Goal: Check status: Check status

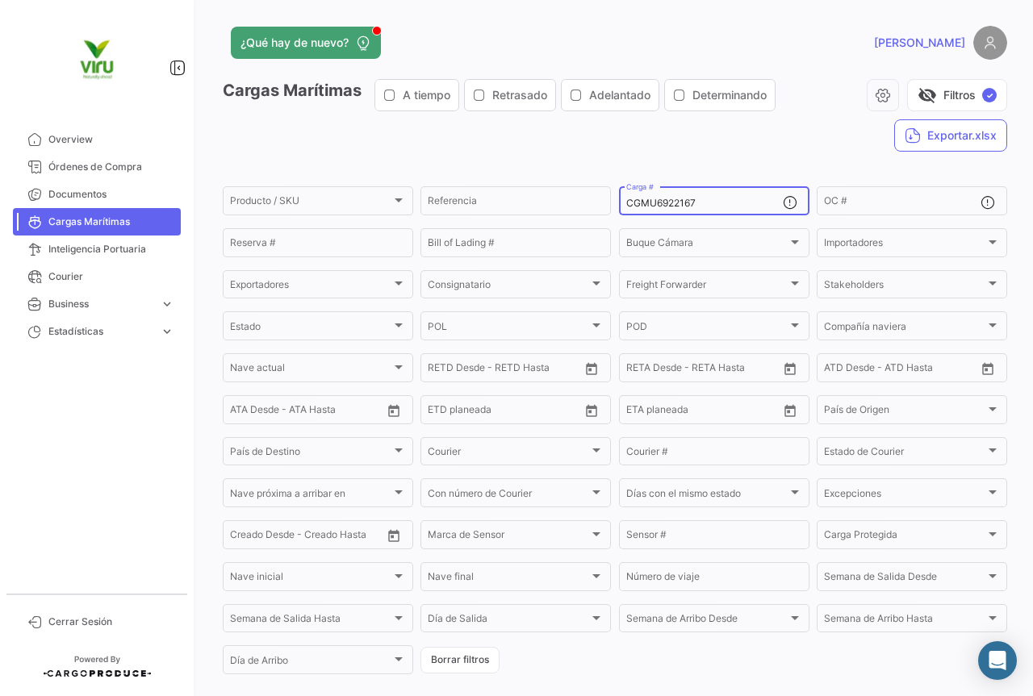
drag, startPoint x: 710, startPoint y: 202, endPoint x: 617, endPoint y: 203, distance: 93.6
click at [619, 203] on div "CGMU6922167 Carga #" at bounding box center [714, 199] width 190 height 31
paste input "9900"
type input "CGMU6929900"
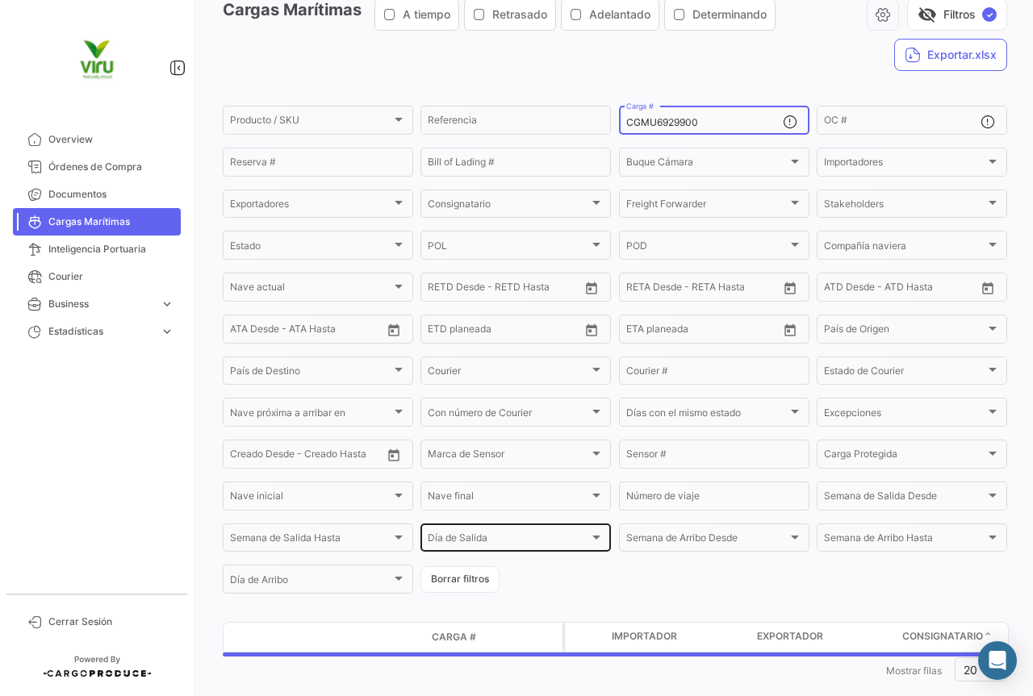
scroll to position [109, 0]
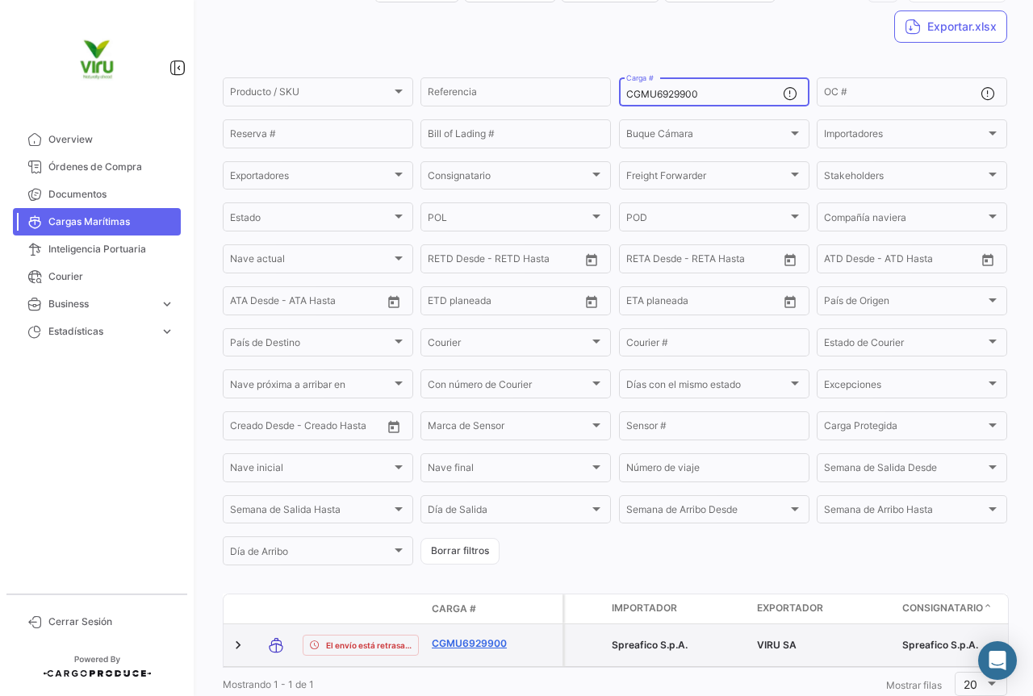
click at [483, 650] on link "CGMU6929900" at bounding box center [474, 644] width 84 height 15
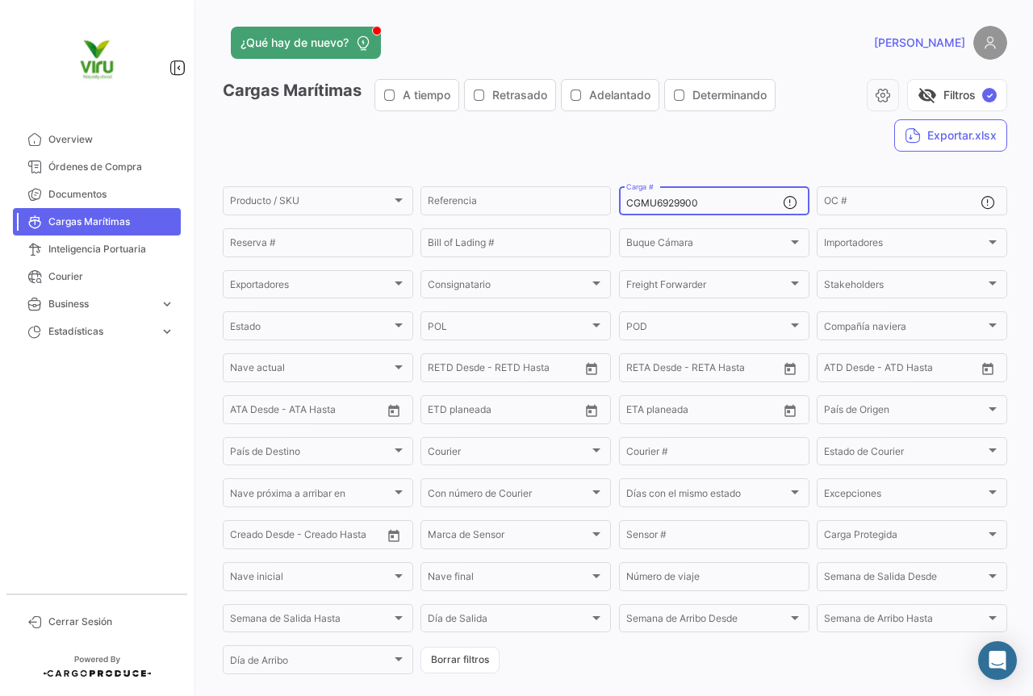
drag, startPoint x: 711, startPoint y: 201, endPoint x: 617, endPoint y: 204, distance: 94.5
click at [619, 204] on div "CGMU6929900 Carga #" at bounding box center [714, 199] width 190 height 31
paste input "04121"
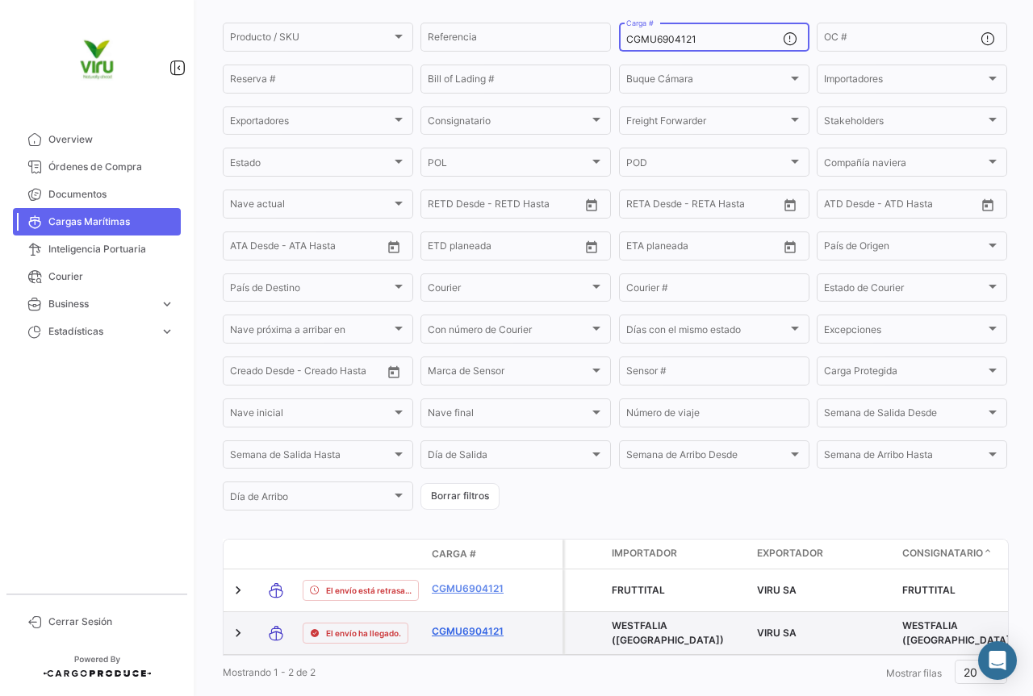
type input "CGMU6904121"
click at [476, 636] on link "CGMU6904121" at bounding box center [474, 632] width 84 height 15
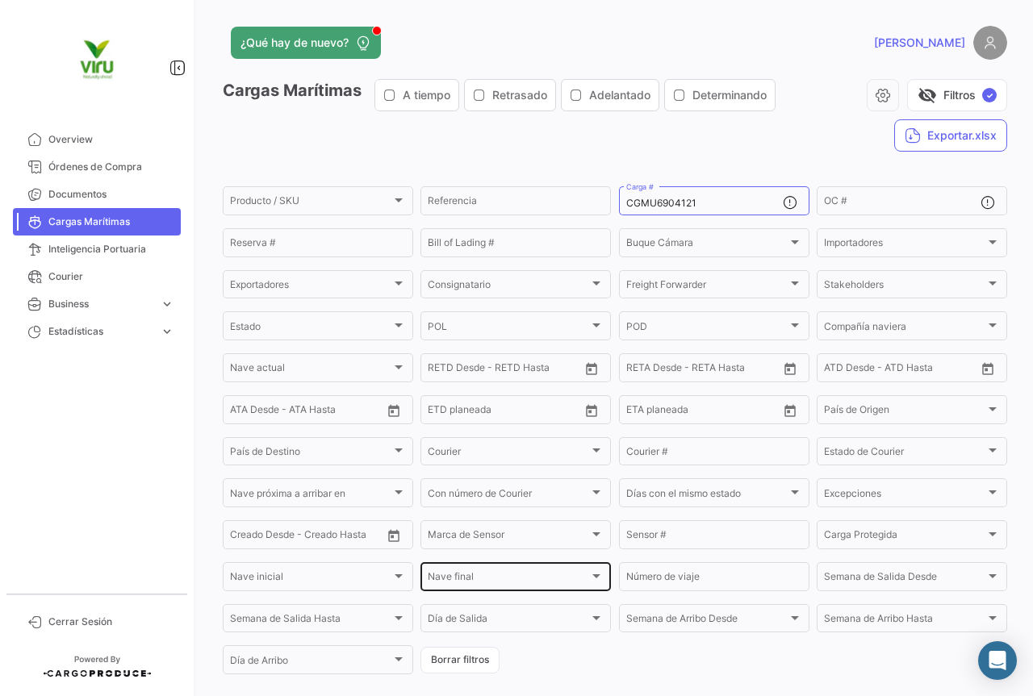
scroll to position [190, 0]
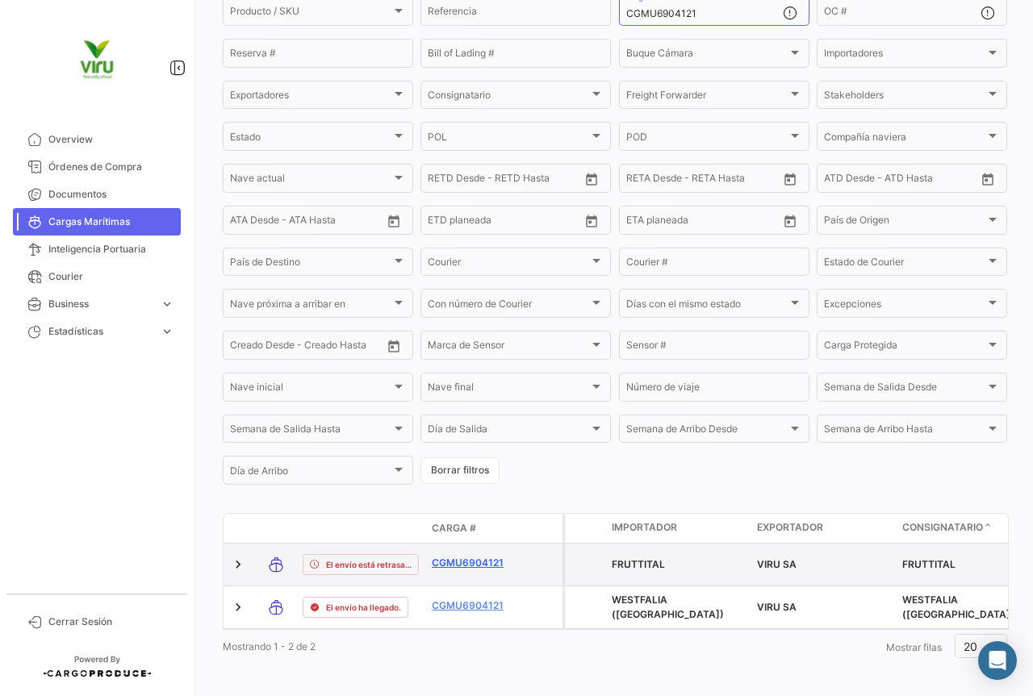
click at [461, 564] on link "CGMU6904121" at bounding box center [474, 563] width 84 height 15
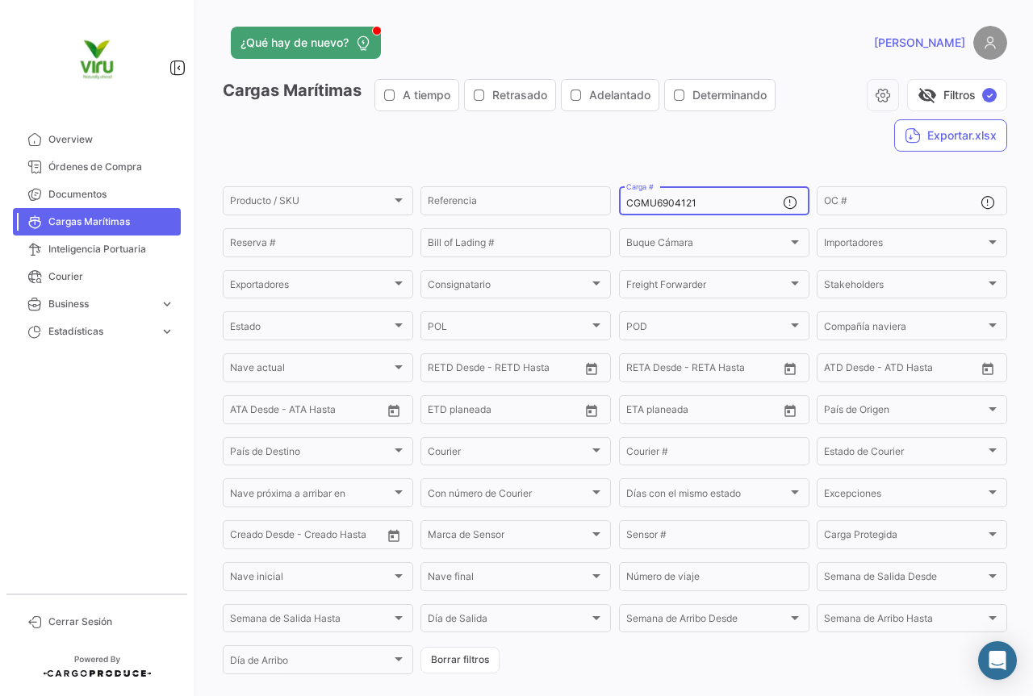
drag, startPoint x: 705, startPoint y: 200, endPoint x: 617, endPoint y: 185, distance: 89.3
click at [619, 185] on div "CGMU6904121 Carga #" at bounding box center [714, 199] width 190 height 31
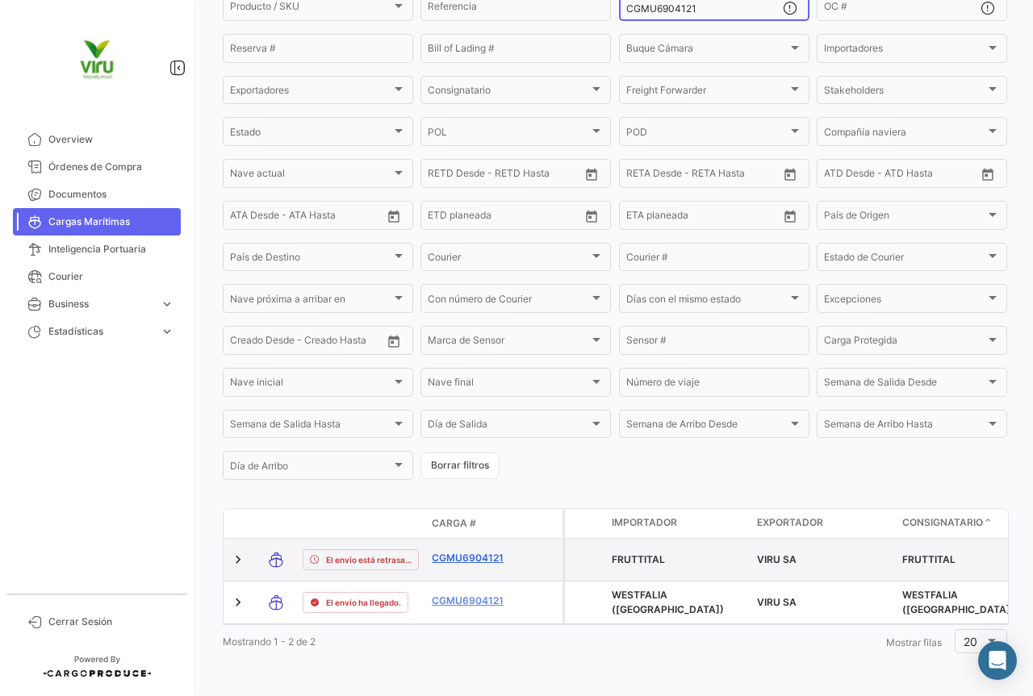
click at [467, 551] on link "CGMU6904121" at bounding box center [474, 558] width 84 height 15
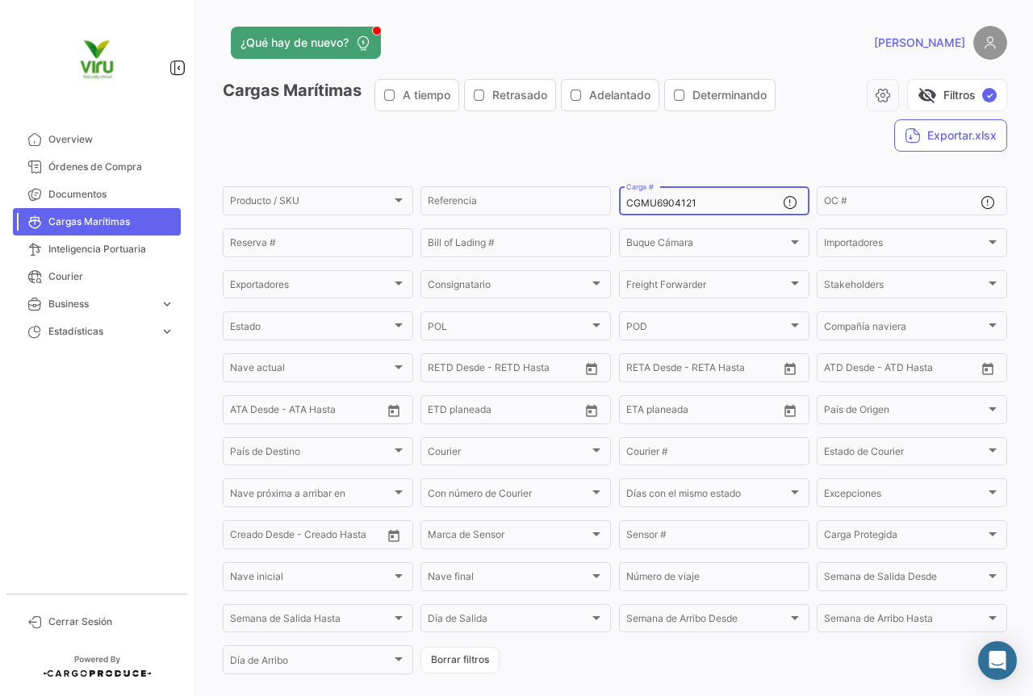
click at [709, 210] on div "CGMU6904121 Carga #" at bounding box center [704, 199] width 157 height 31
drag, startPoint x: 699, startPoint y: 201, endPoint x: 620, endPoint y: 201, distance: 79.1
click at [620, 201] on div "CGMU6904121 Carga #" at bounding box center [714, 199] width 190 height 31
paste input "79732"
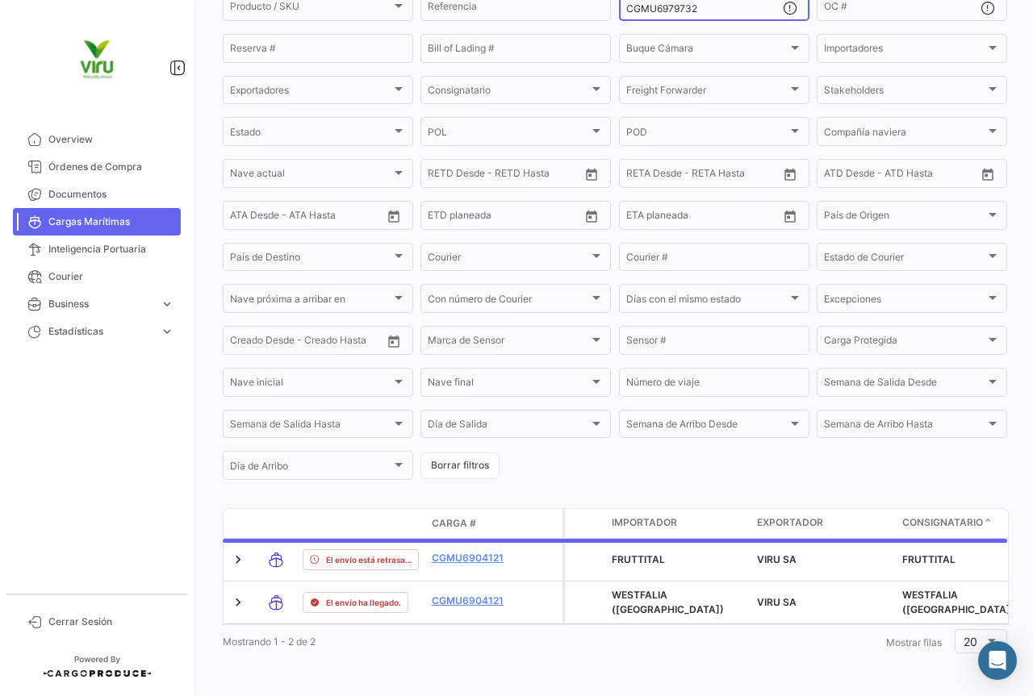
scroll to position [164, 0]
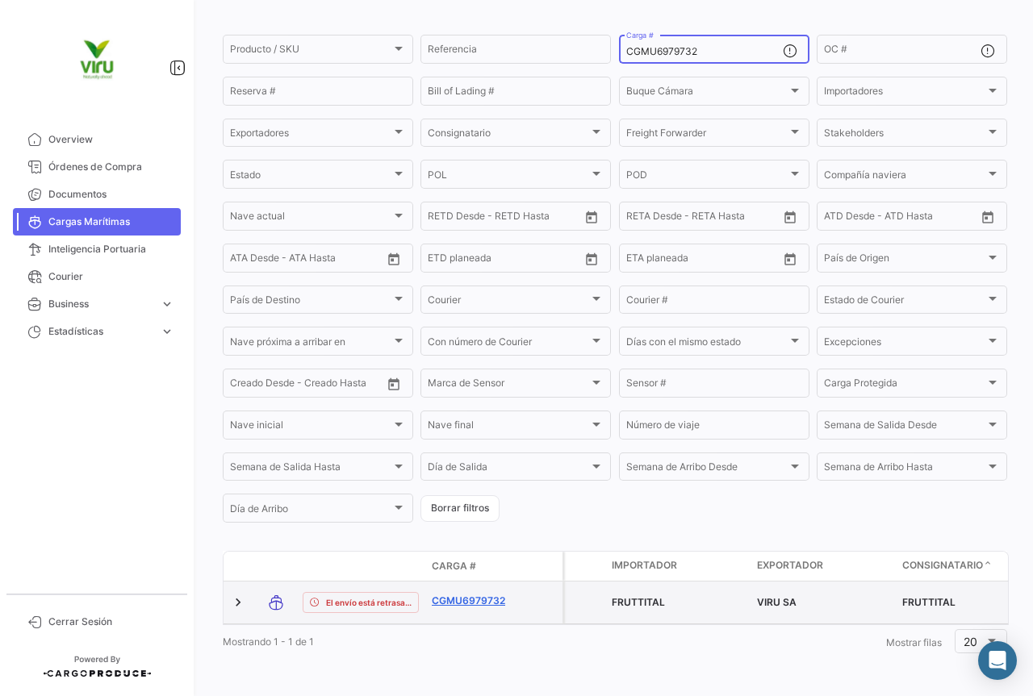
type input "CGMU6979732"
click at [475, 594] on link "CGMU6979732" at bounding box center [474, 601] width 84 height 15
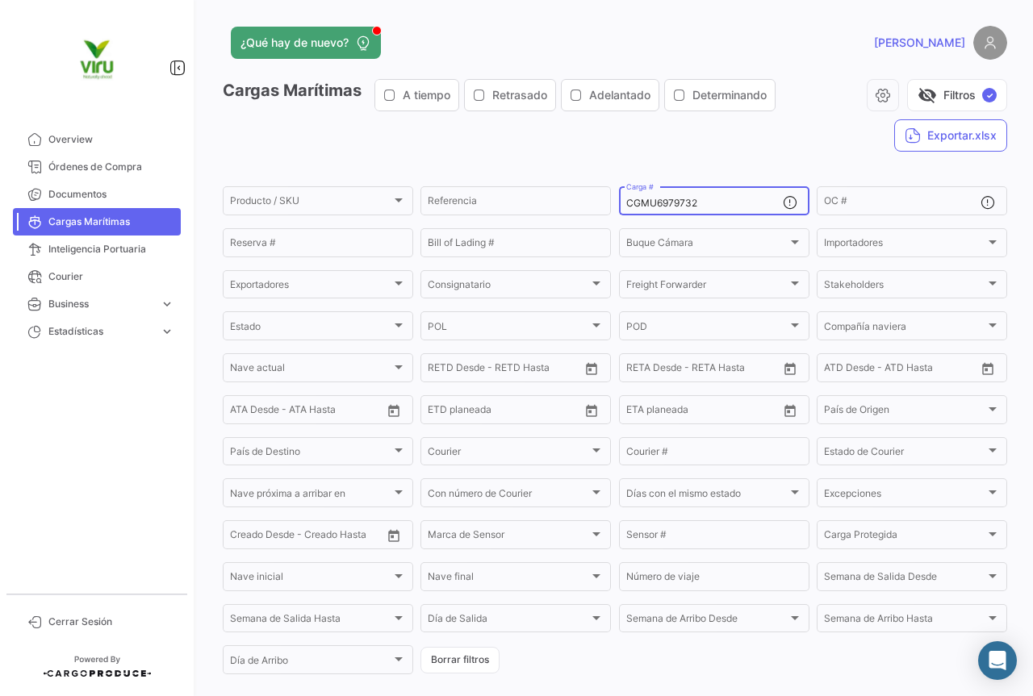
drag, startPoint x: 726, startPoint y: 203, endPoint x: 625, endPoint y: 201, distance: 100.1
click at [626, 201] on input "CGMU6979732" at bounding box center [704, 203] width 157 height 11
paste input "10187"
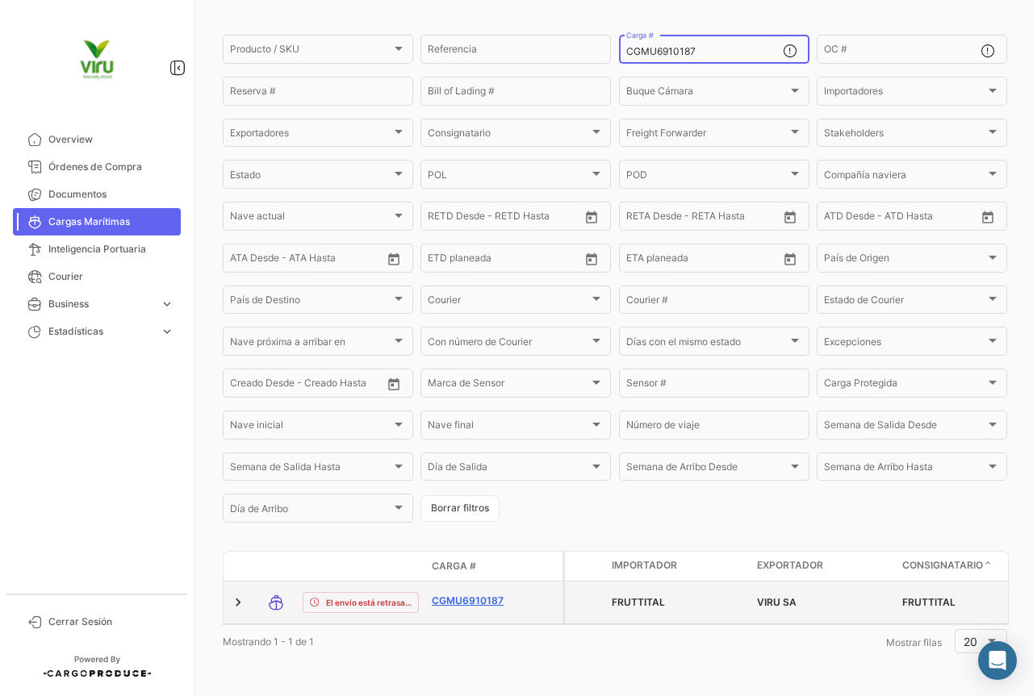
type input "CGMU6910187"
click at [489, 594] on link "CGMU6910187" at bounding box center [474, 601] width 84 height 15
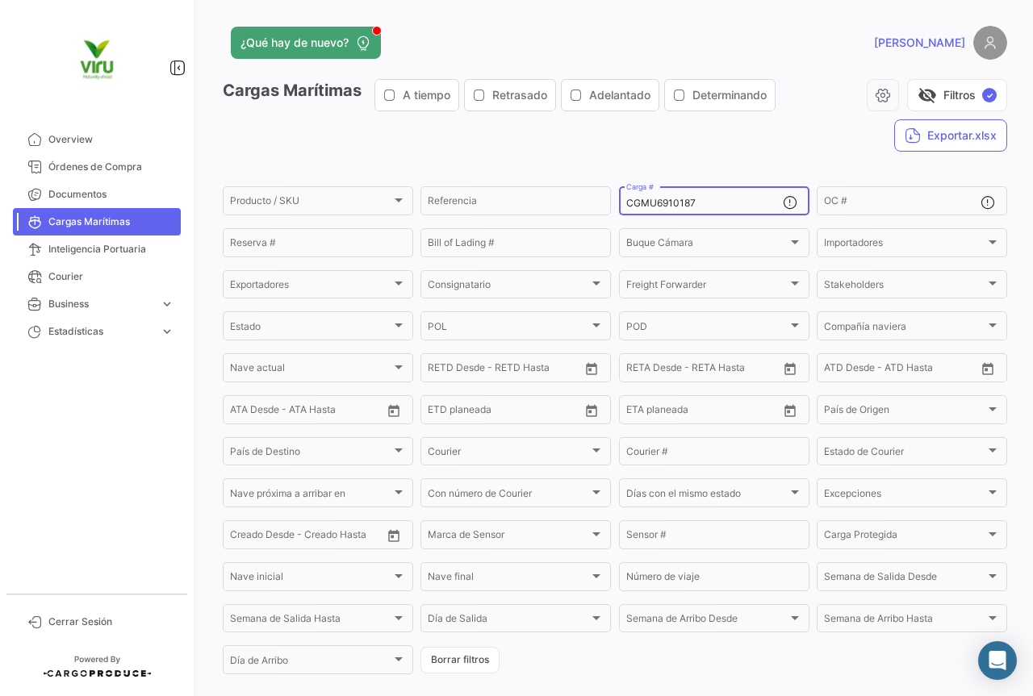
drag, startPoint x: 719, startPoint y: 201, endPoint x: 612, endPoint y: 204, distance: 107.4
click at [612, 204] on form "Producto / SKU Producto / SKU Referencia CGMU6910187 Carga # OC # Reserva # Bil…" at bounding box center [615, 430] width 784 height 493
paste input "30100"
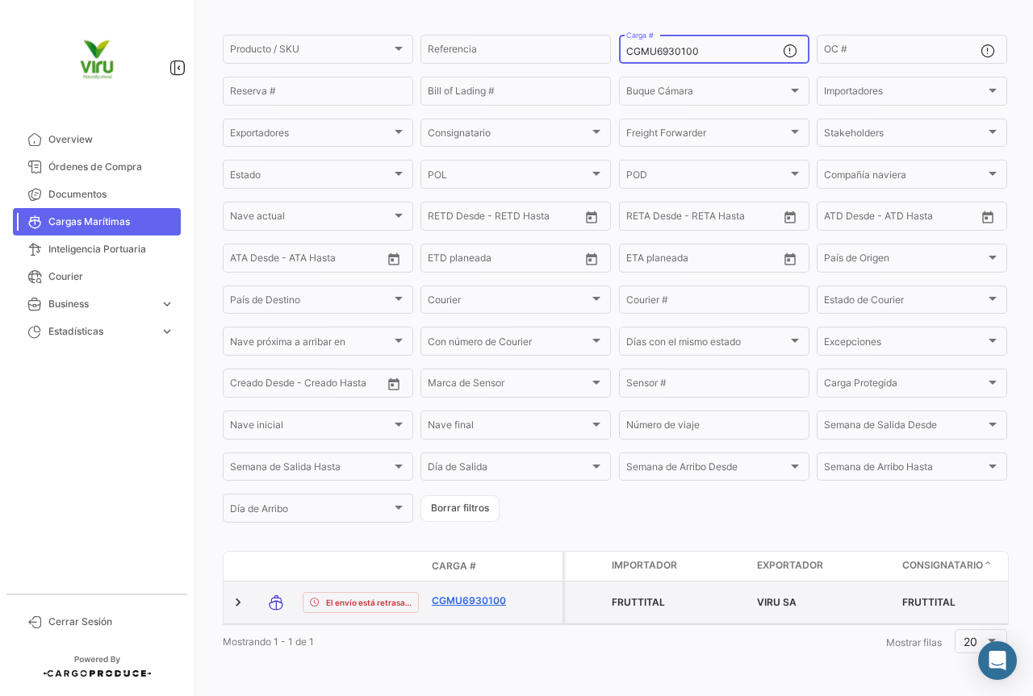
type input "CGMU6930100"
click at [480, 594] on link "CGMU6930100" at bounding box center [474, 601] width 84 height 15
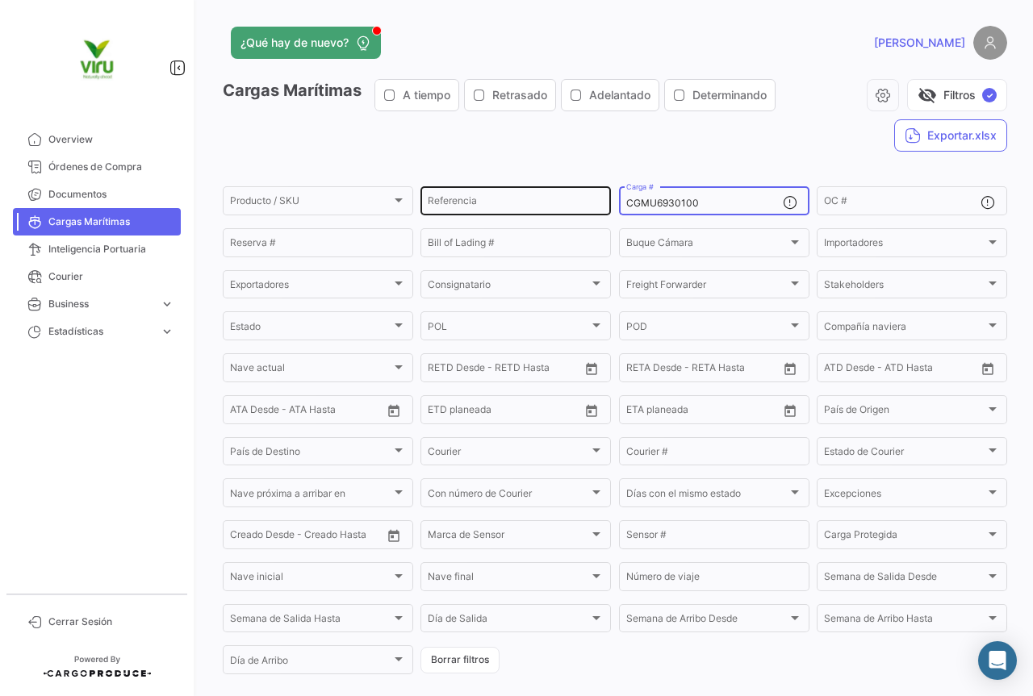
drag, startPoint x: 720, startPoint y: 198, endPoint x: 603, endPoint y: 205, distance: 117.2
click at [0, 0] on div "Producto / SKU Producto / SKU Referencia CGMU6930100 Carga # OC # Reserva # Bil…" at bounding box center [0, 0] width 0 height 0
paste input "79959"
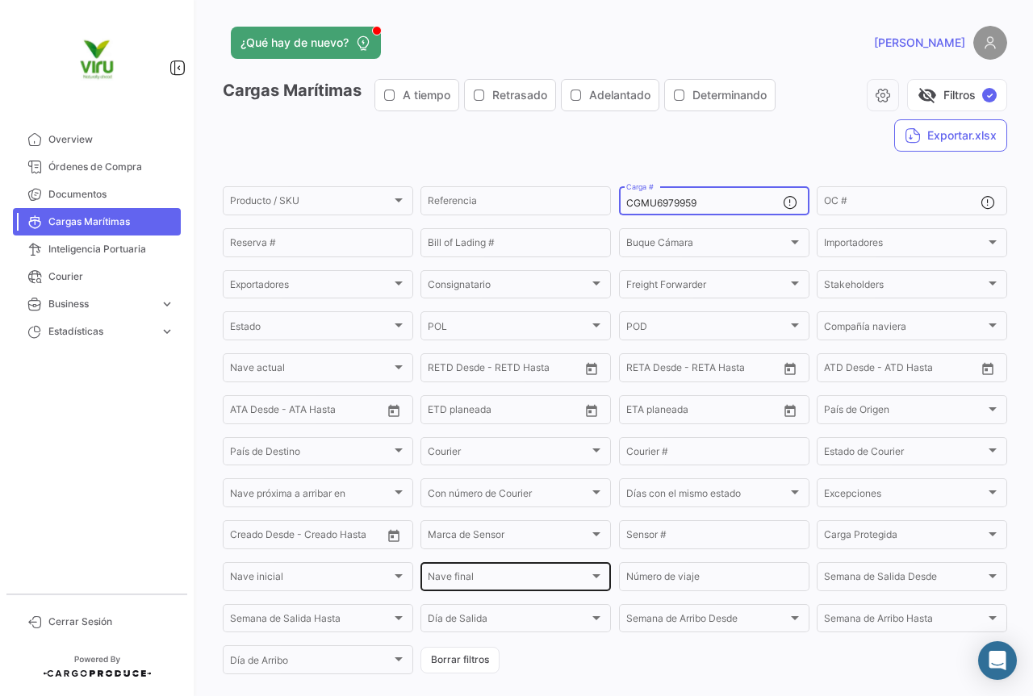
scroll to position [164, 0]
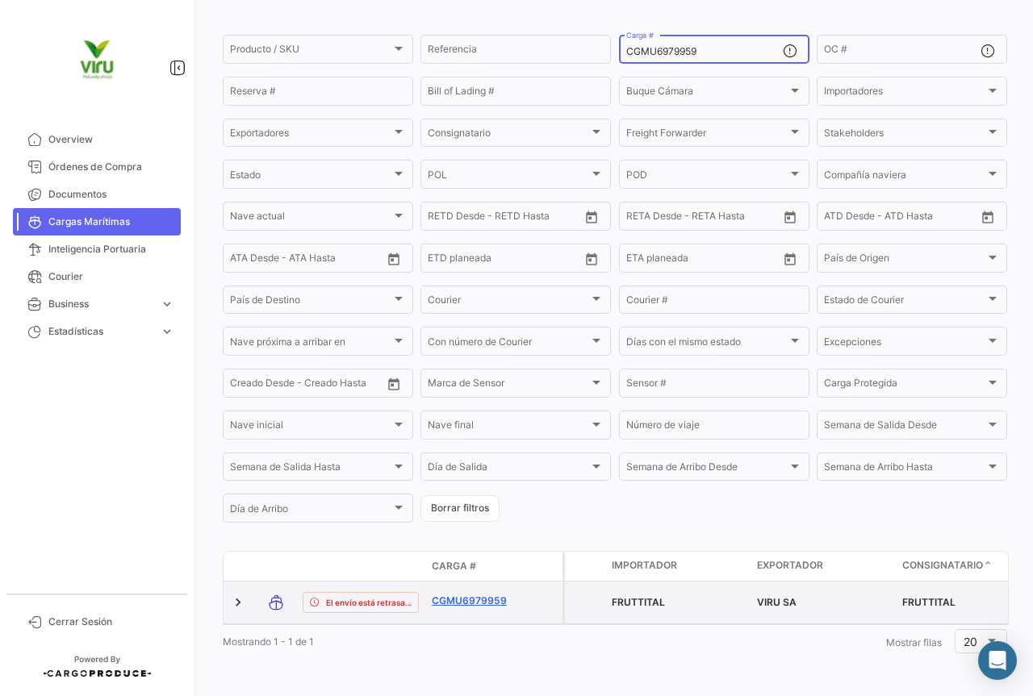
type input "CGMU6979959"
click at [475, 594] on link "CGMU6979959" at bounding box center [474, 601] width 84 height 15
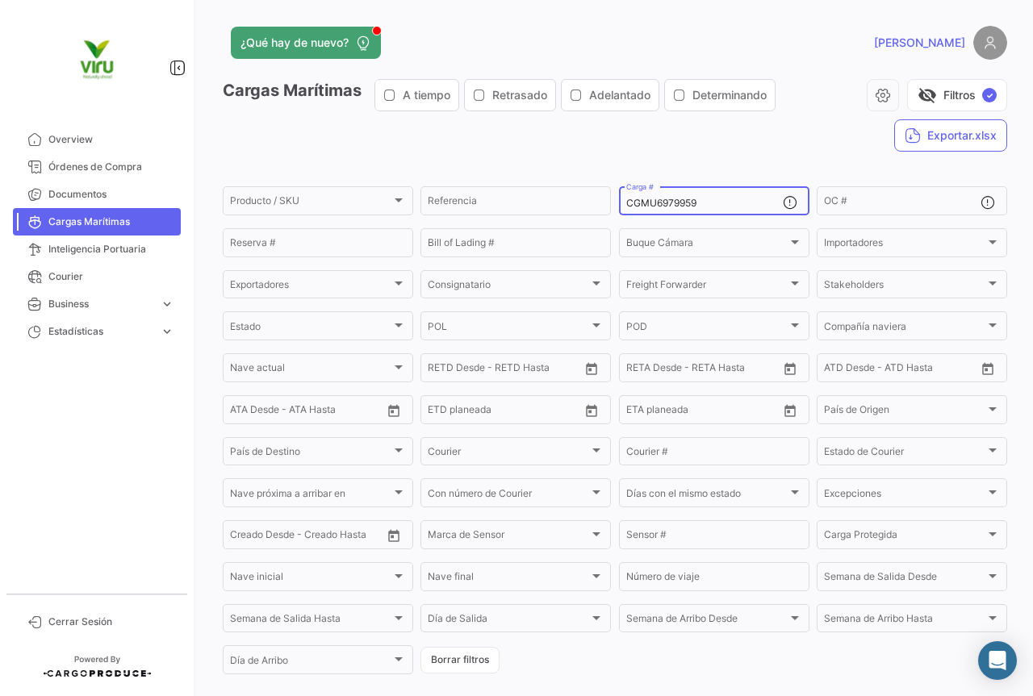
drag, startPoint x: 719, startPoint y: 203, endPoint x: 607, endPoint y: 215, distance: 112.8
click at [0, 0] on div "Producto / SKU Producto / SKU Referencia CGMU6979959 Carga # OC # Reserva # Bil…" at bounding box center [0, 0] width 0 height 0
paste input "3797"
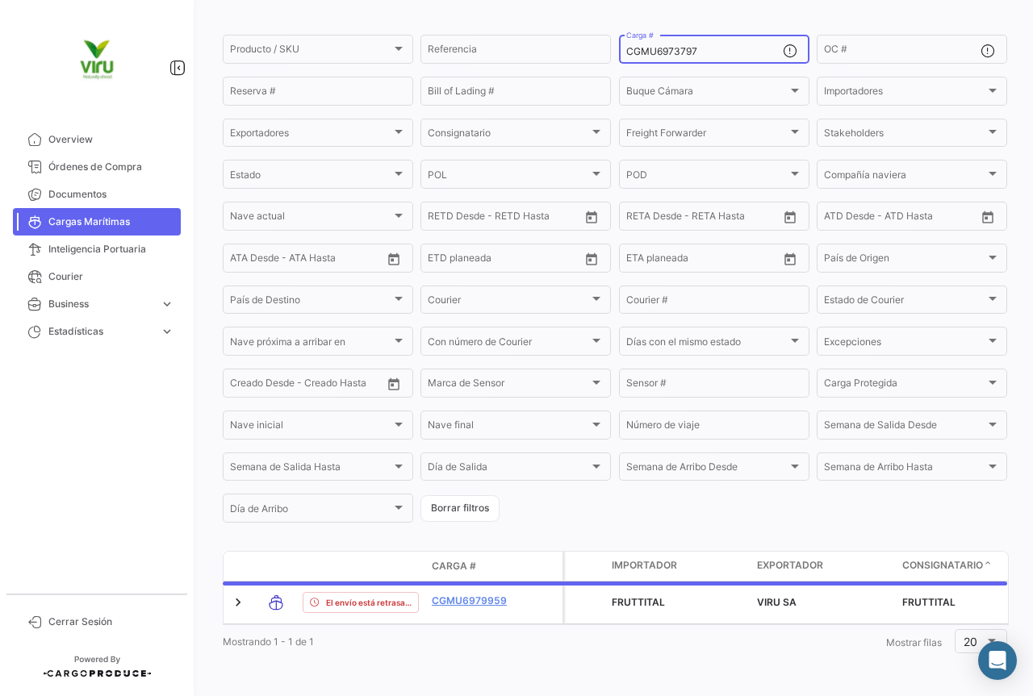
scroll to position [164, 0]
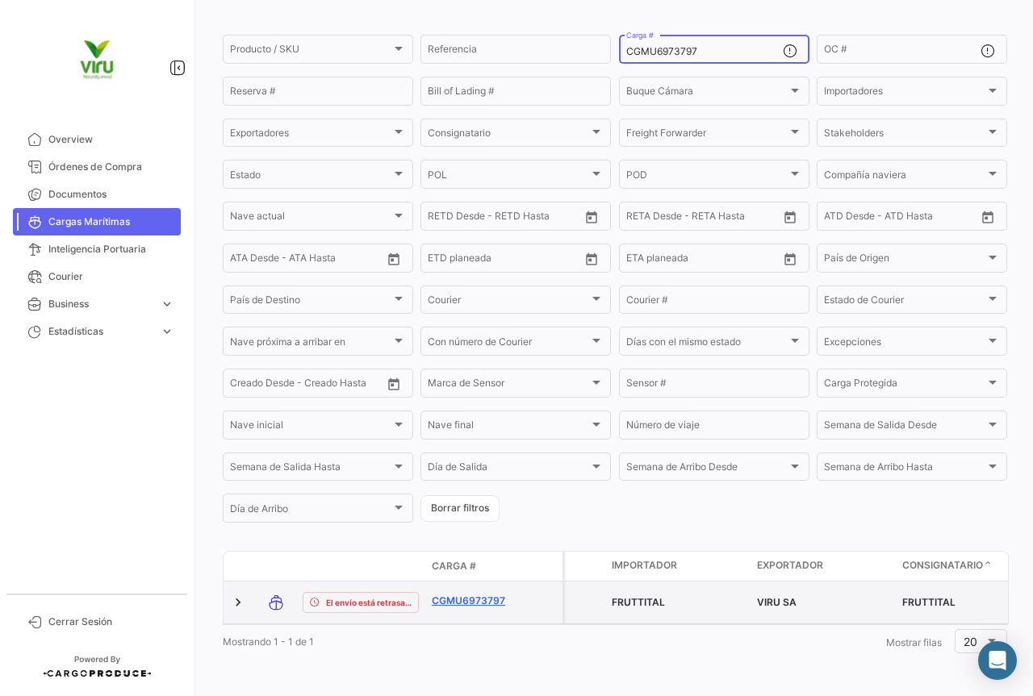
type input "CGMU6973797"
click at [497, 594] on link "CGMU6973797" at bounding box center [474, 601] width 84 height 15
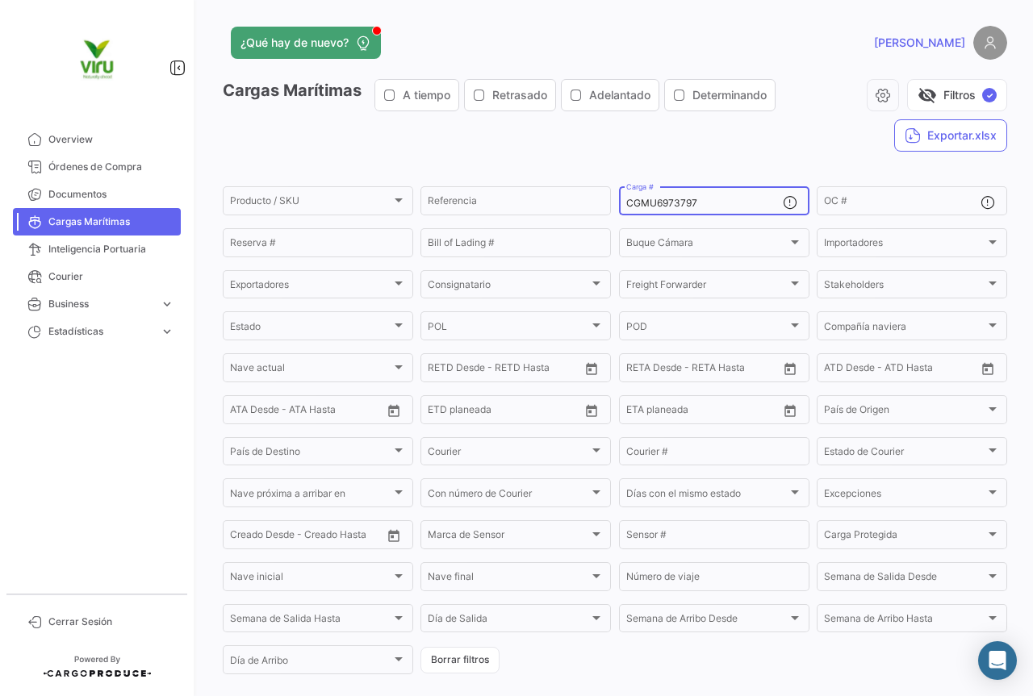
drag, startPoint x: 731, startPoint y: 199, endPoint x: 614, endPoint y: 206, distance: 117.2
click at [619, 206] on div "CGMU6973797 Carga #" at bounding box center [714, 199] width 190 height 31
paste input "12852"
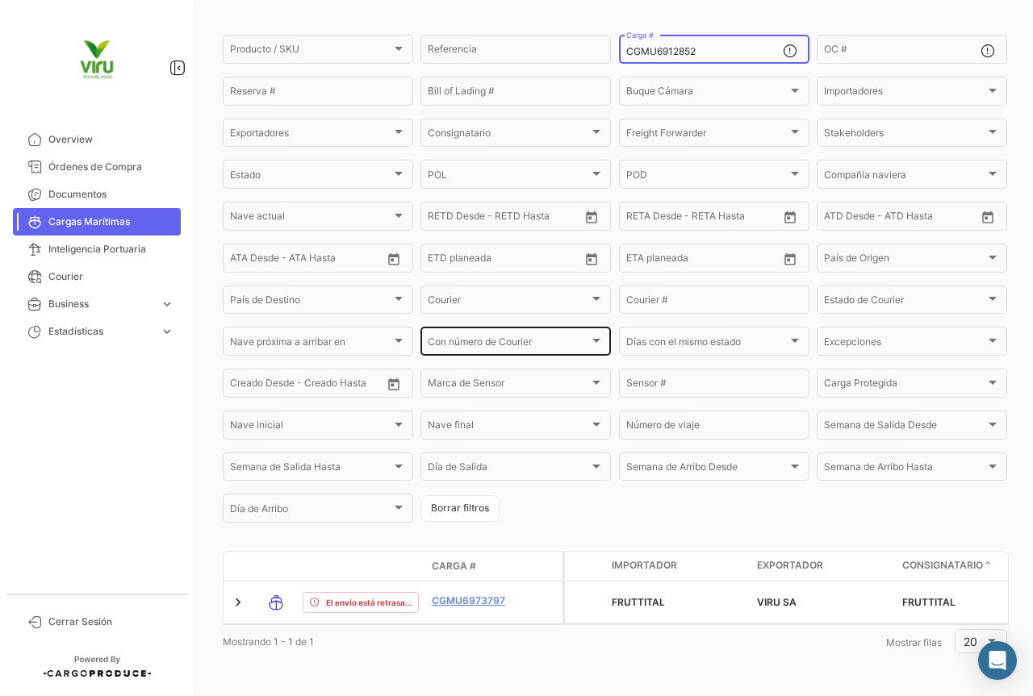
scroll to position [164, 0]
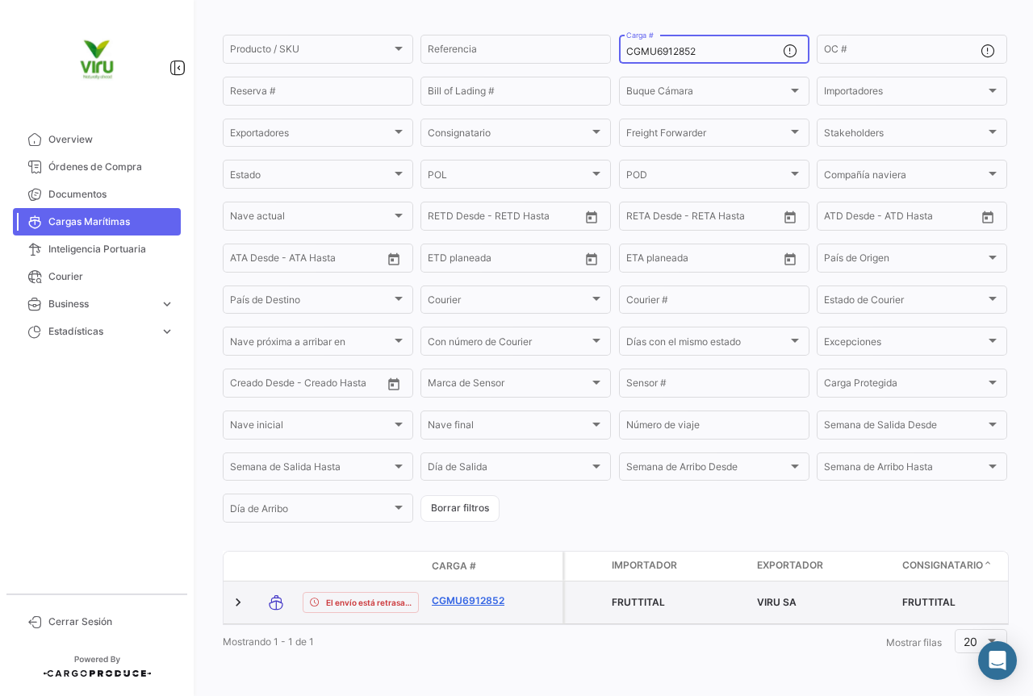
type input "CGMU6912852"
click at [471, 594] on link "CGMU6912852" at bounding box center [474, 601] width 84 height 15
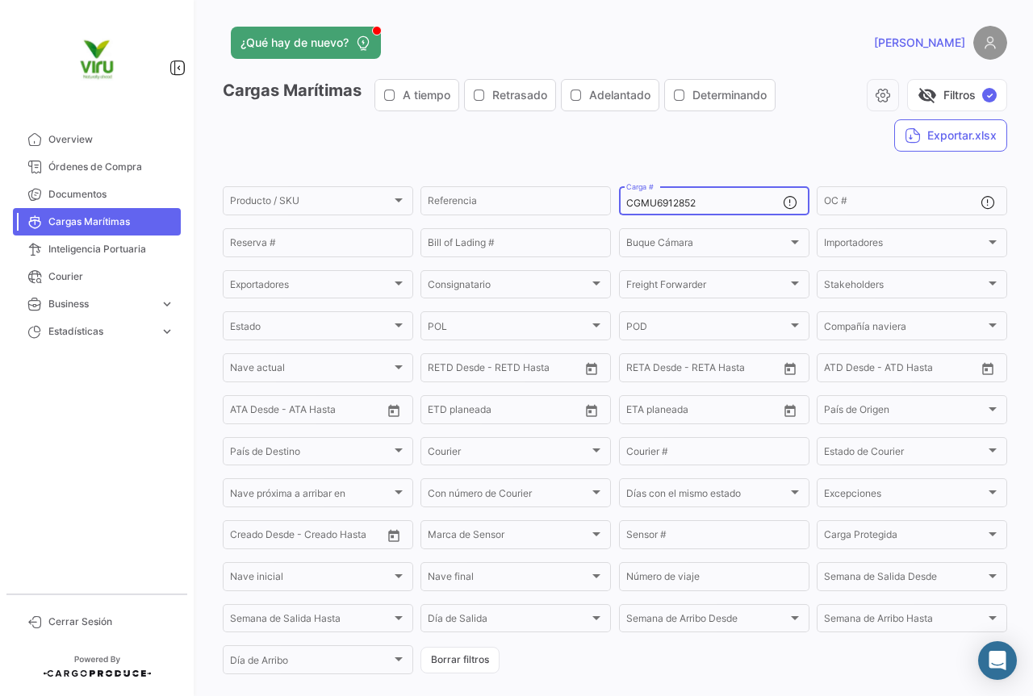
drag, startPoint x: 729, startPoint y: 200, endPoint x: 609, endPoint y: 207, distance: 119.7
click at [609, 207] on form "Producto / SKU Producto / SKU Referencia CGMU6912852 Carga # OC # Reserva # Bil…" at bounding box center [615, 430] width 784 height 493
paste input "HLBU6214405"
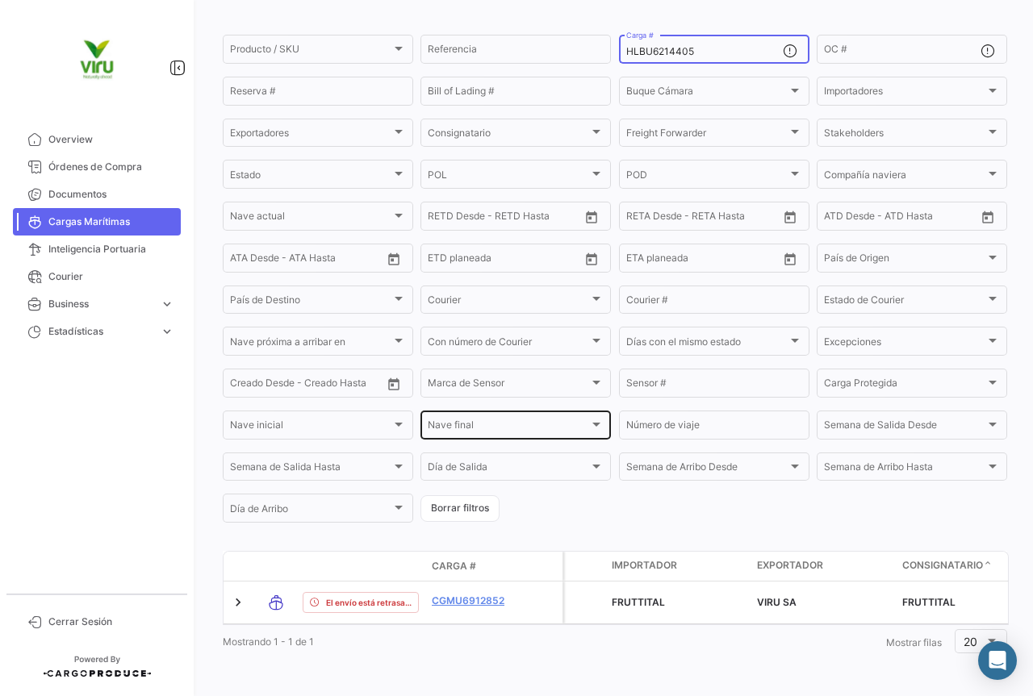
scroll to position [164, 0]
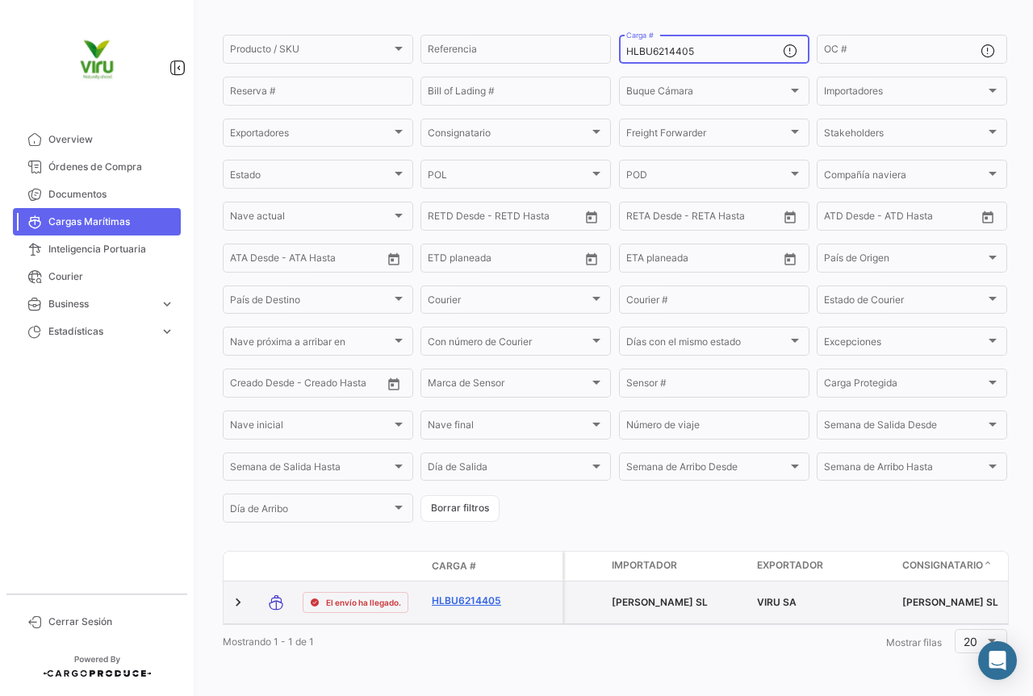
type input "HLBU6214405"
click at [496, 594] on link "HLBU6214405" at bounding box center [474, 601] width 84 height 15
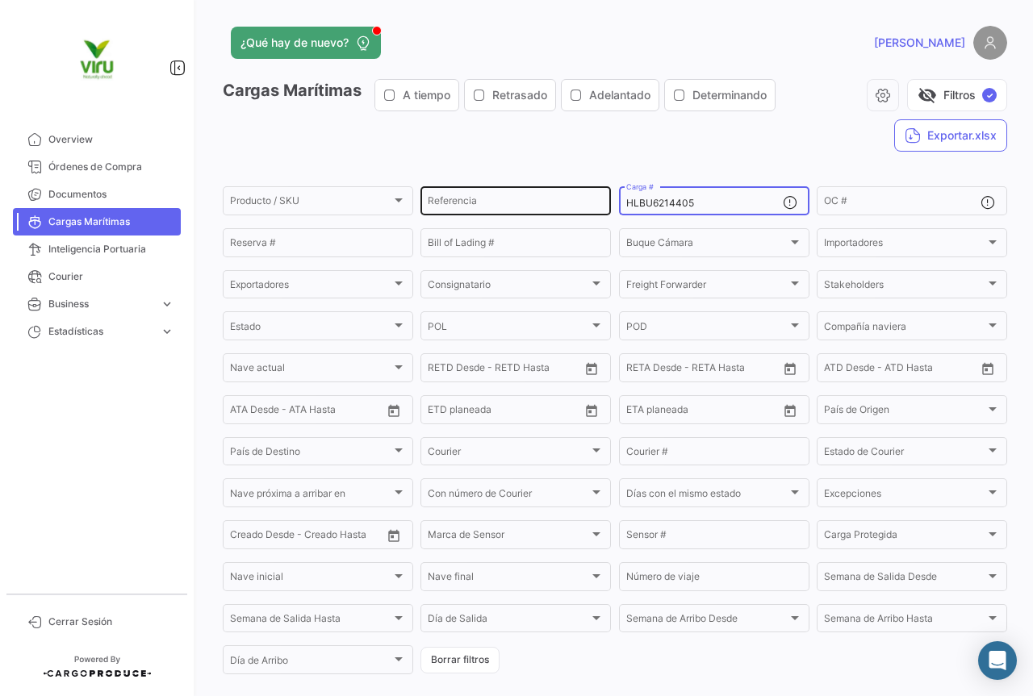
drag, startPoint x: 718, startPoint y: 202, endPoint x: 593, endPoint y: 199, distance: 125.1
click at [0, 0] on div "Producto / SKU Producto / SKU Referencia HLBU6214405 Carga # OC # Reserva # Bil…" at bounding box center [0, 0] width 0 height 0
paste input "CGMU692626"
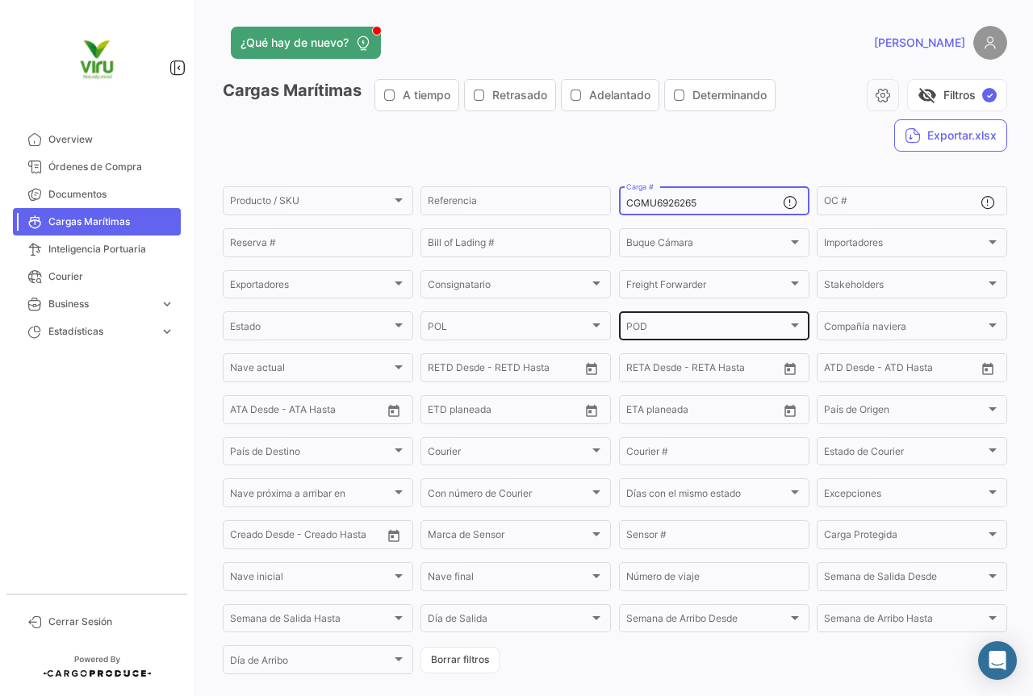
scroll to position [164, 0]
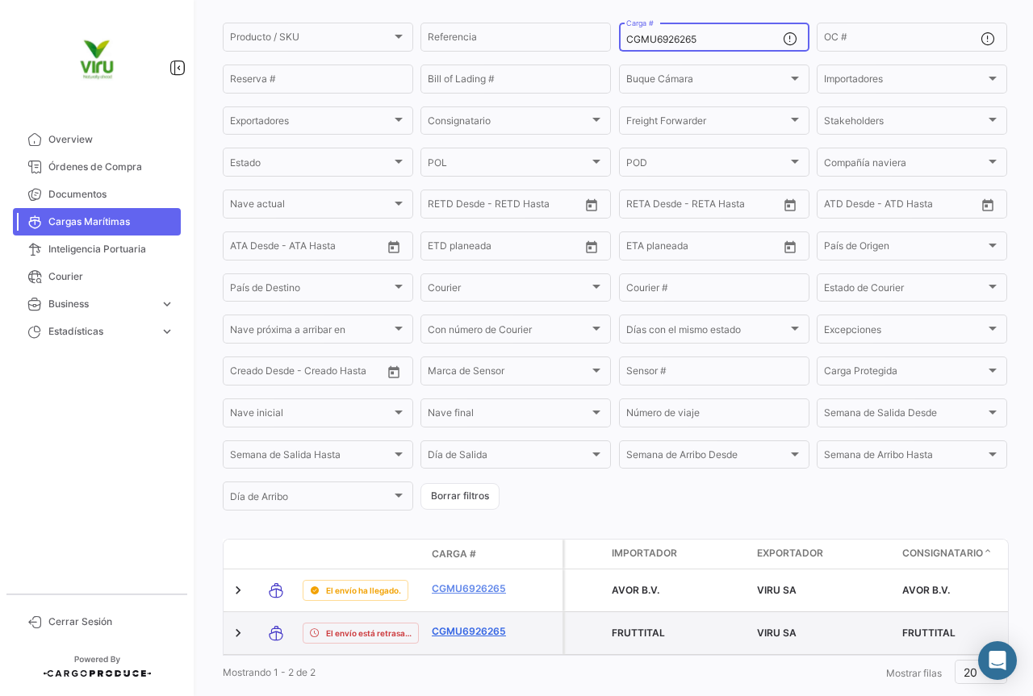
type input "CGMU6926265"
click at [487, 632] on link "CGMU6926265" at bounding box center [474, 632] width 84 height 15
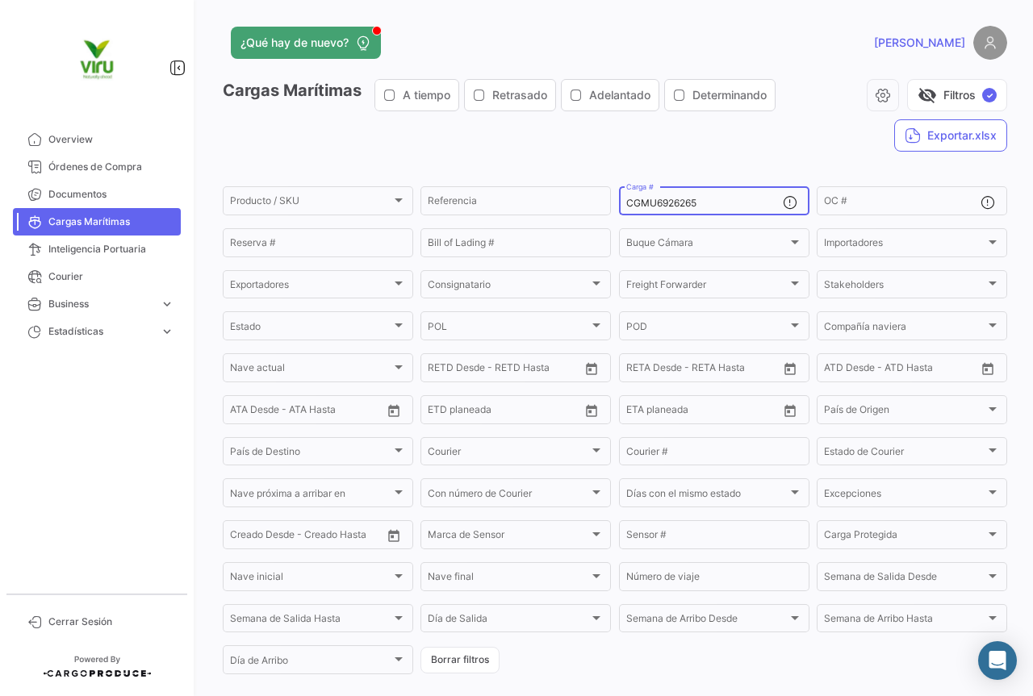
drag, startPoint x: 704, startPoint y: 203, endPoint x: 623, endPoint y: 211, distance: 81.1
click at [626, 211] on div "CGMU6926265 Carga #" at bounding box center [704, 199] width 157 height 31
paste input "60892"
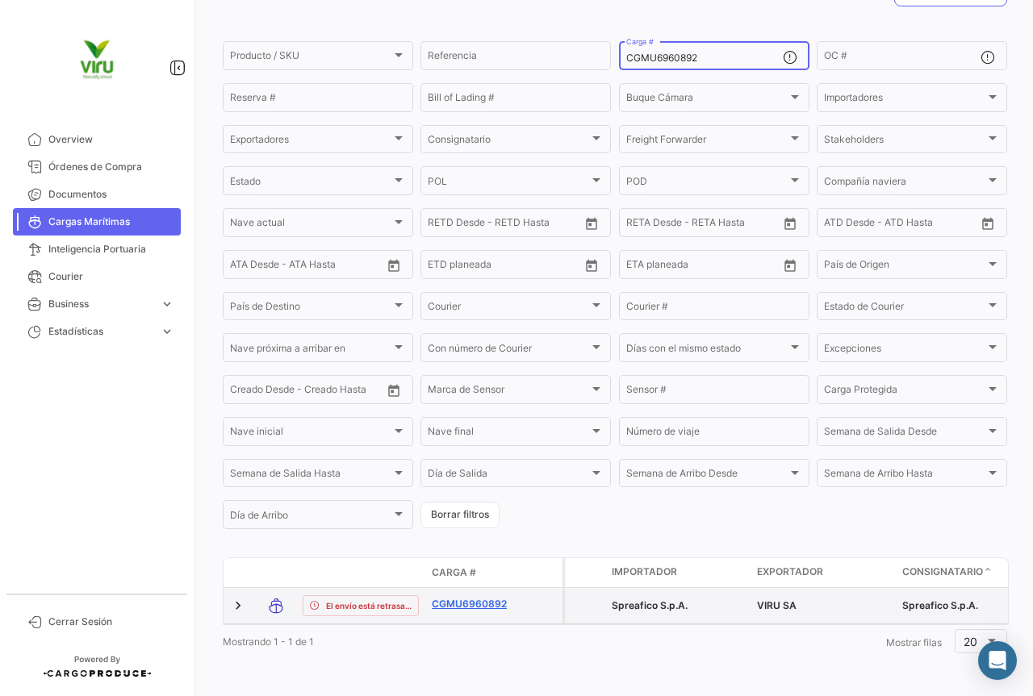
scroll to position [164, 0]
type input "CGMU6960892"
click at [491, 597] on link "CGMU6960892" at bounding box center [474, 604] width 84 height 15
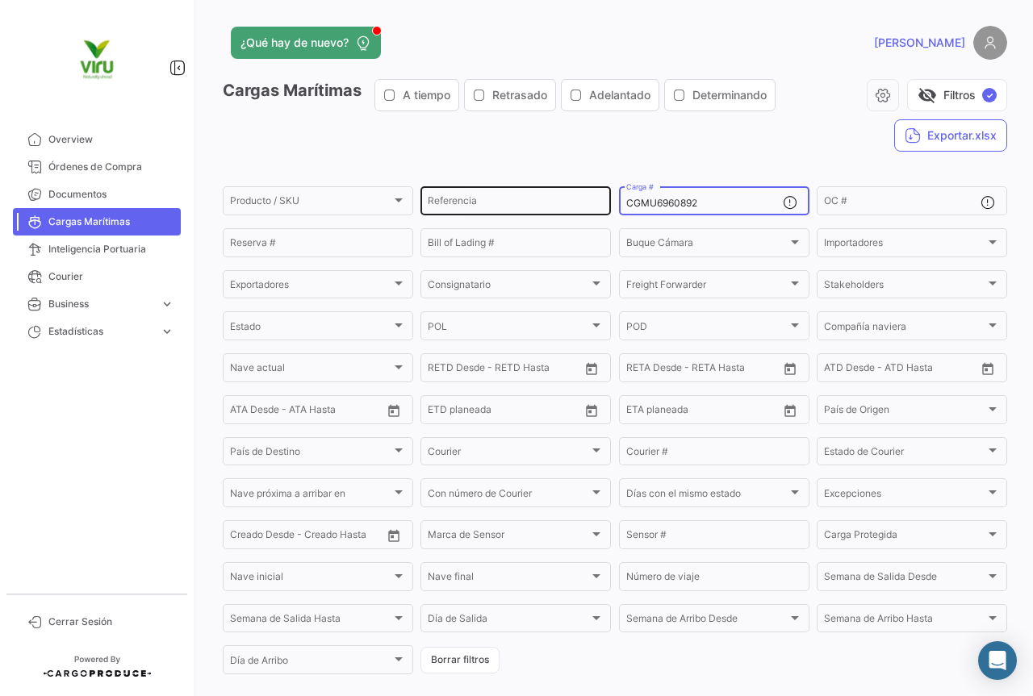
drag, startPoint x: 713, startPoint y: 198, endPoint x: 592, endPoint y: 198, distance: 121.1
click at [0, 0] on div "Producto / SKU Producto / SKU Referencia CGMU6960892 Carga # OC # Reserva # Bil…" at bounding box center [0, 0] width 0 height 0
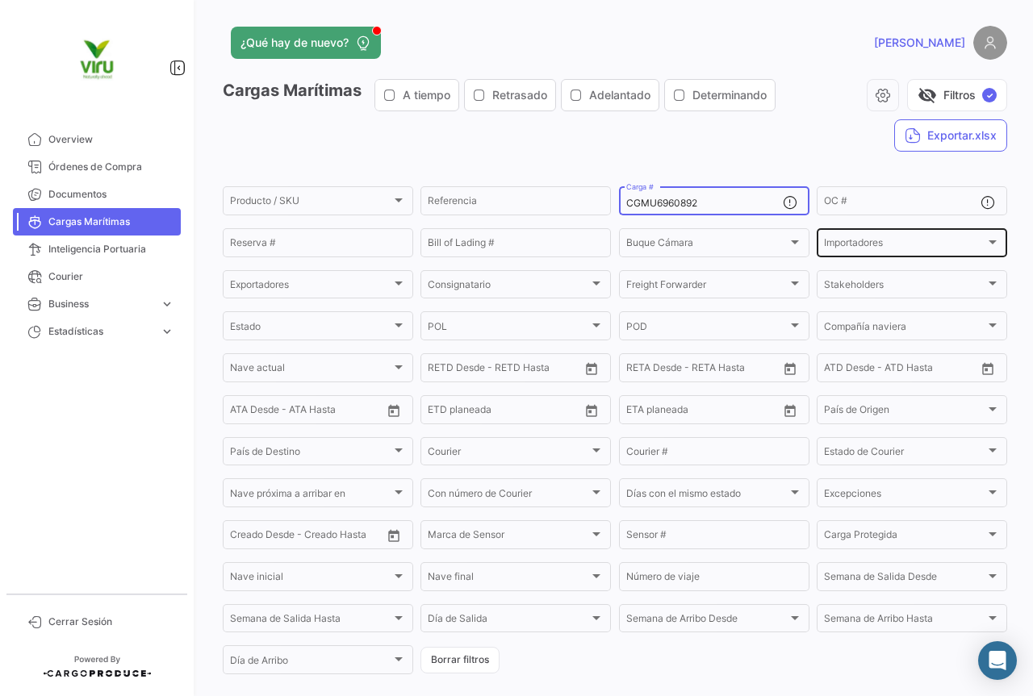
paste input "7013511"
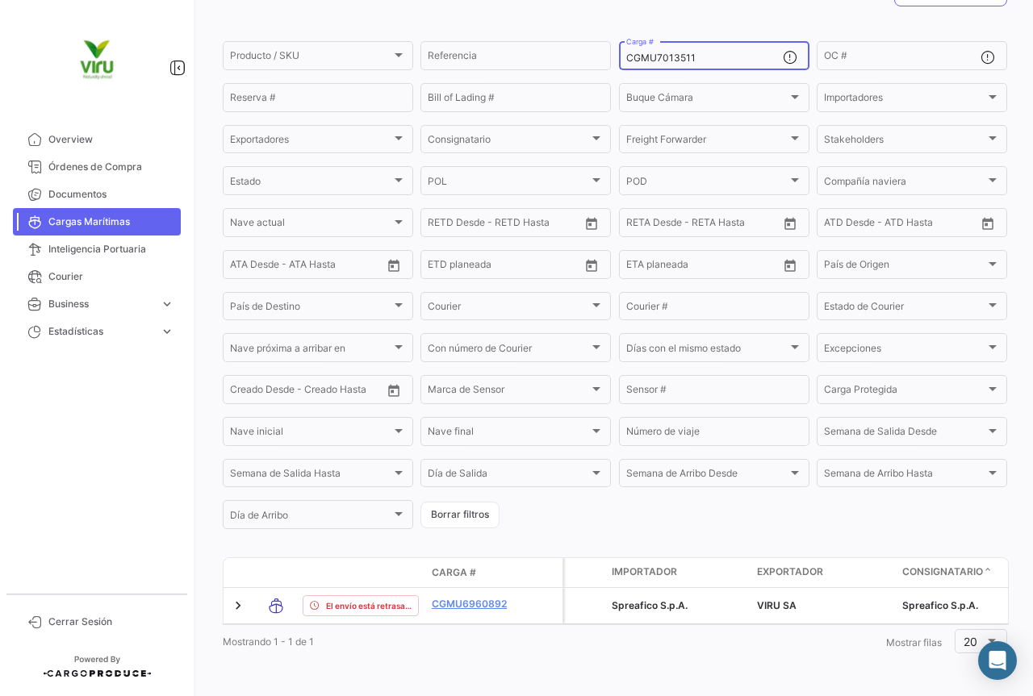
scroll to position [164, 0]
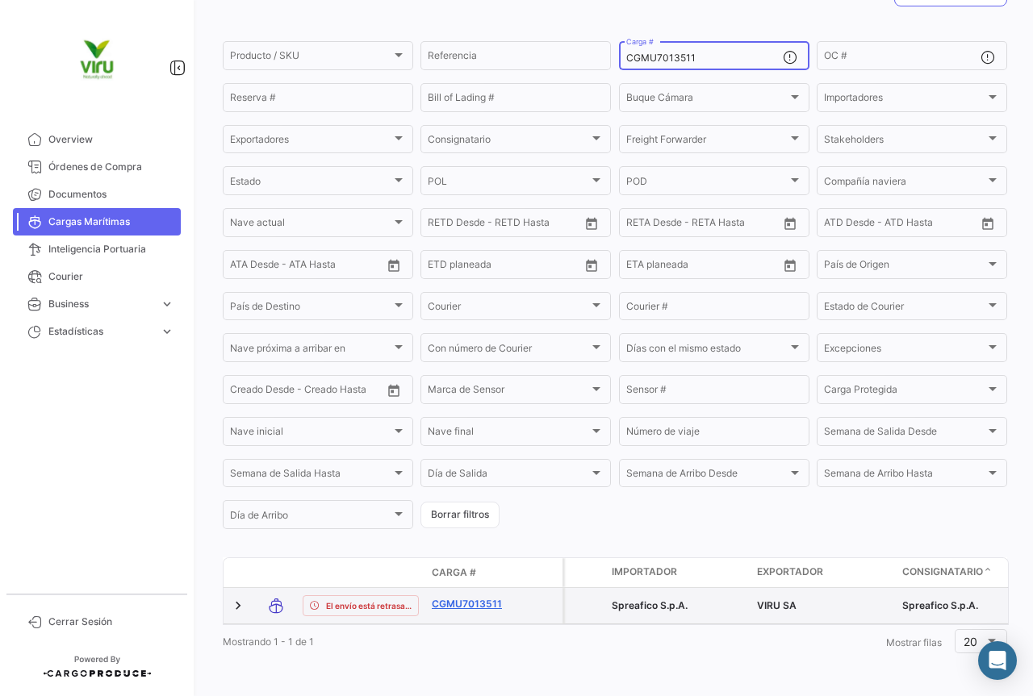
type input "CGMU7013511"
click at [472, 597] on link "CGMU7013511" at bounding box center [474, 604] width 84 height 15
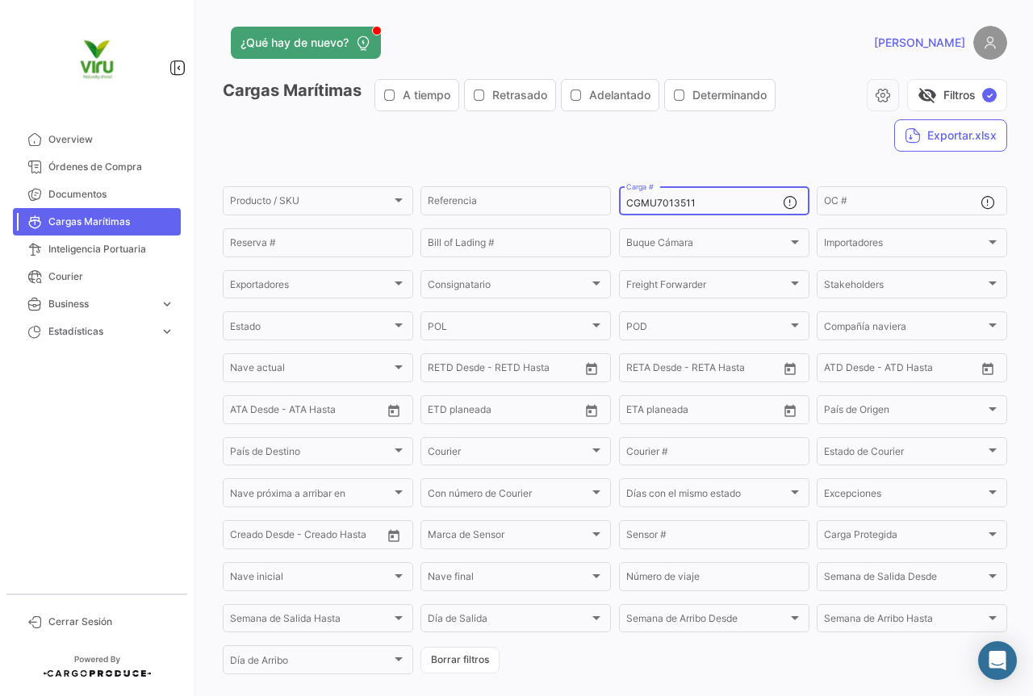
drag, startPoint x: 713, startPoint y: 199, endPoint x: 623, endPoint y: 193, distance: 89.8
click at [626, 193] on div "CGMU7013511 Carga #" at bounding box center [704, 199] width 157 height 31
paste input "6963485"
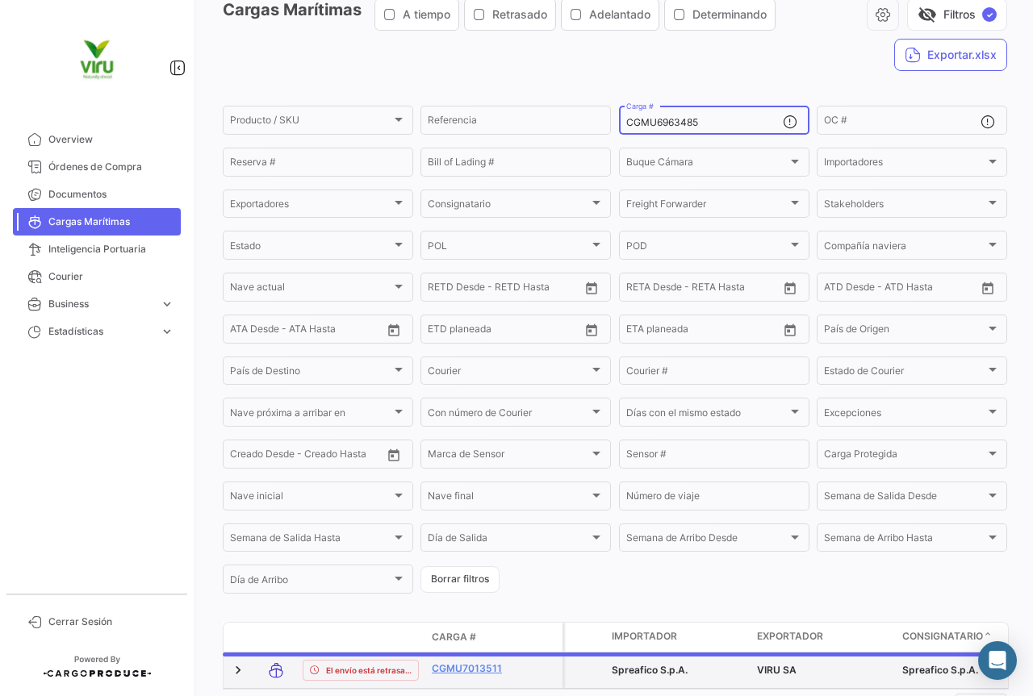
scroll to position [161, 0]
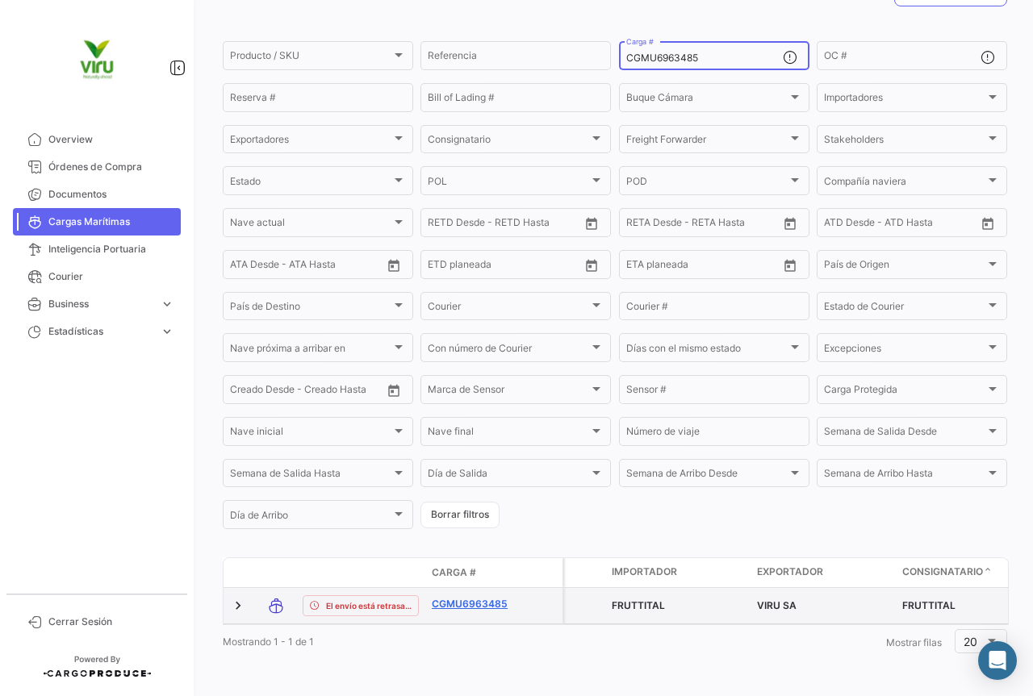
type input "CGMU6963485"
click at [473, 597] on link "CGMU6963485" at bounding box center [474, 604] width 84 height 15
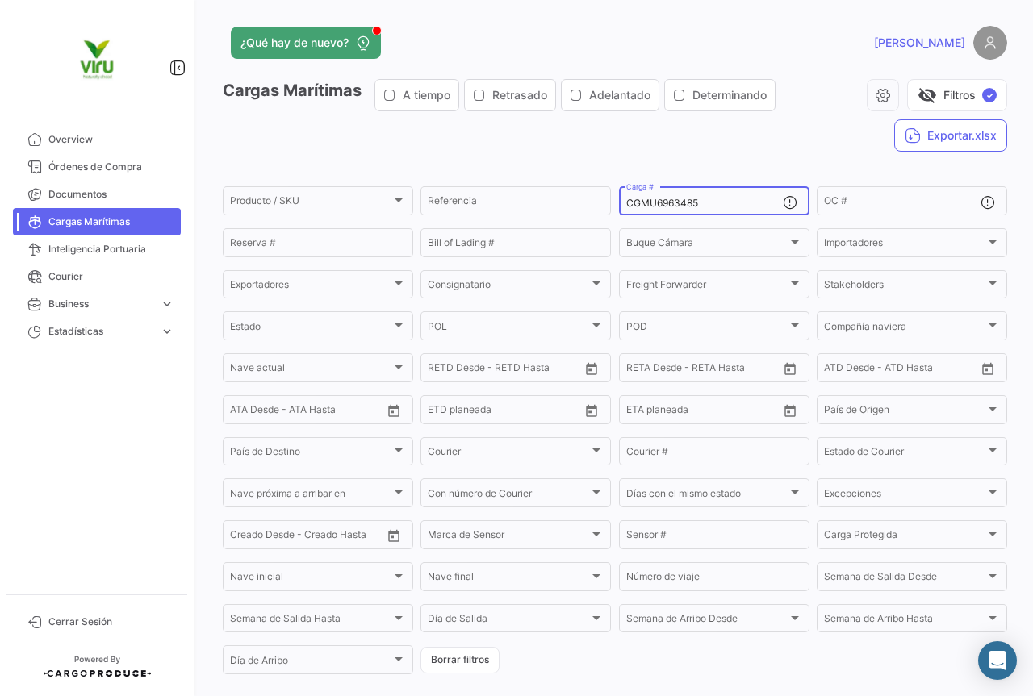
drag, startPoint x: 710, startPoint y: 202, endPoint x: 625, endPoint y: 210, distance: 85.9
click at [626, 210] on div "CGMU6963485 Carga #" at bounding box center [704, 199] width 157 height 31
paste input "HLBU9822230"
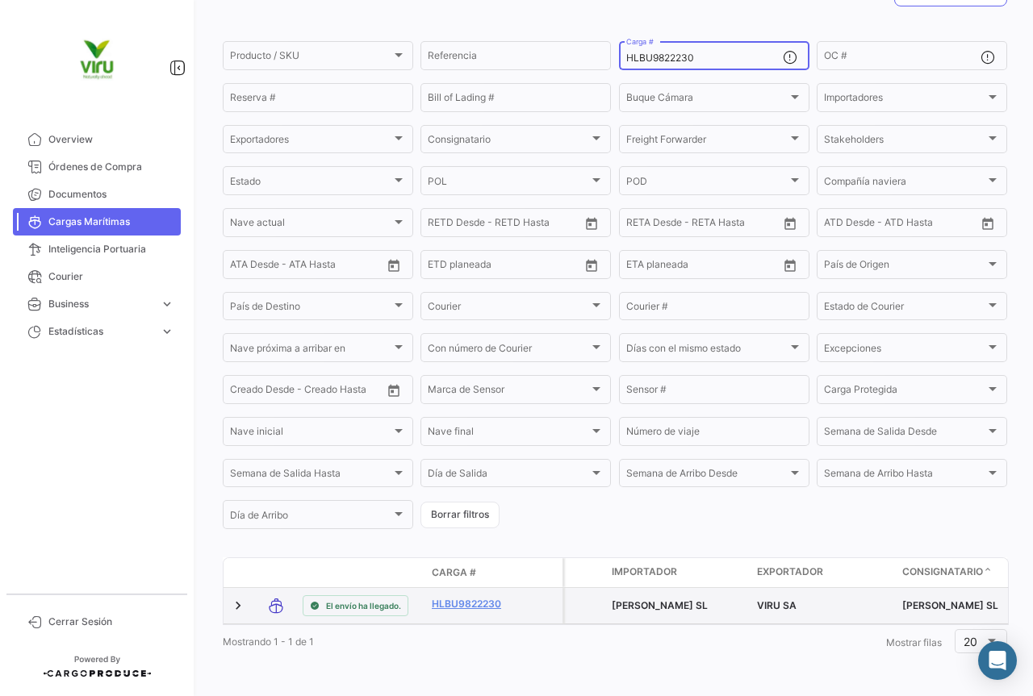
scroll to position [157, 0]
type input "HLBU9822230"
click at [463, 597] on link "HLBU9822230" at bounding box center [474, 604] width 84 height 15
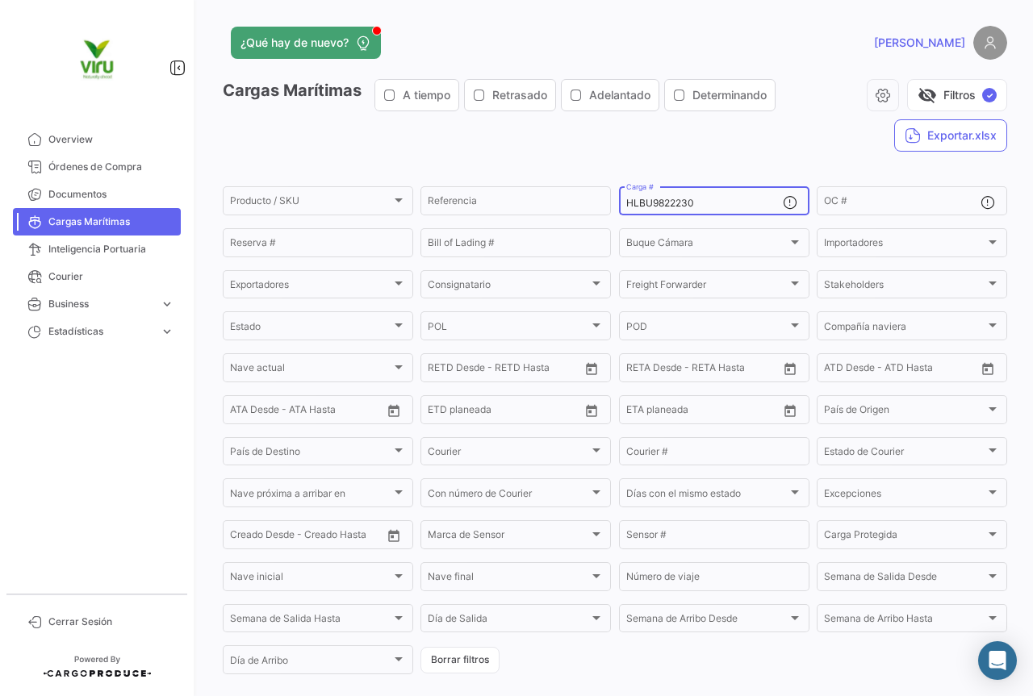
drag, startPoint x: 745, startPoint y: 199, endPoint x: 620, endPoint y: 209, distance: 125.5
click at [620, 209] on div "HLBU9822230 Carga #" at bounding box center [714, 199] width 190 height 31
paste input "6042688"
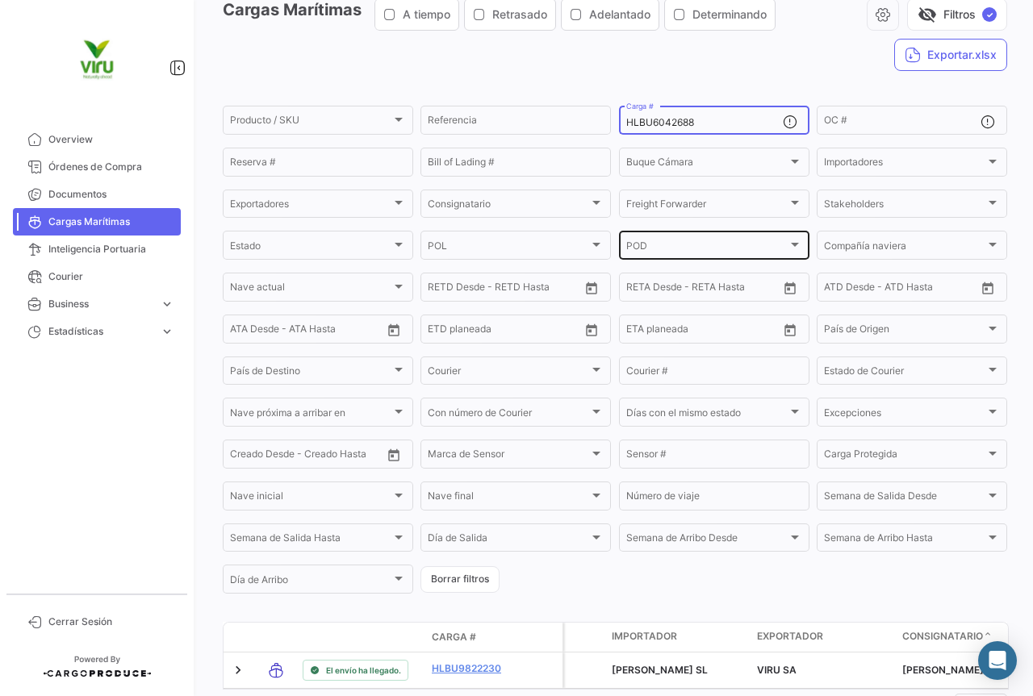
scroll to position [157, 0]
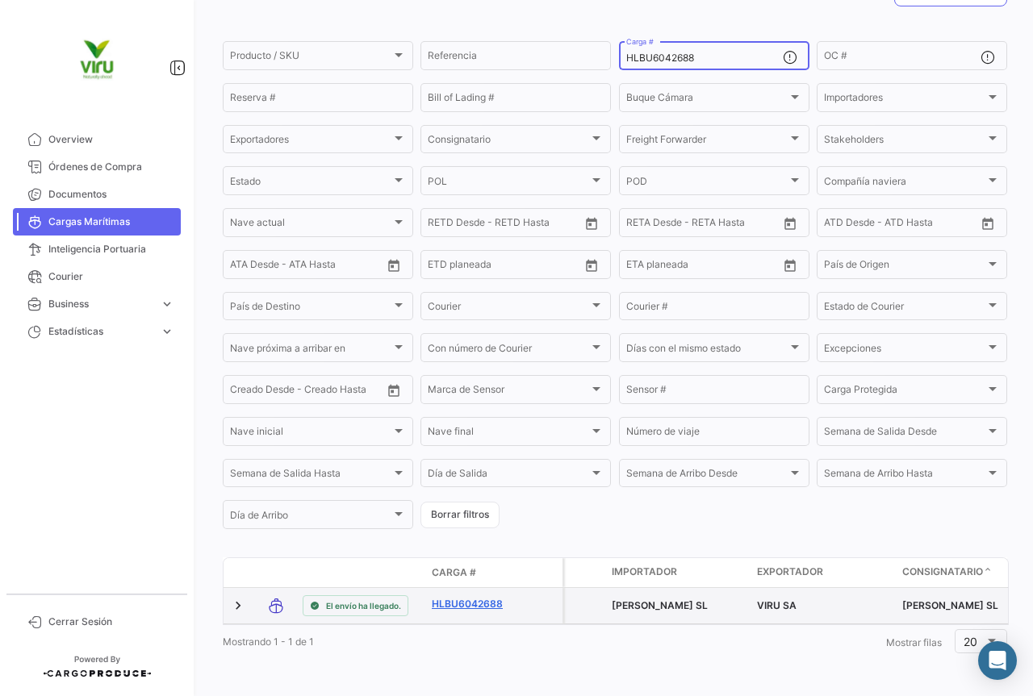
type input "HLBU6042688"
click at [481, 597] on link "HLBU6042688" at bounding box center [474, 604] width 84 height 15
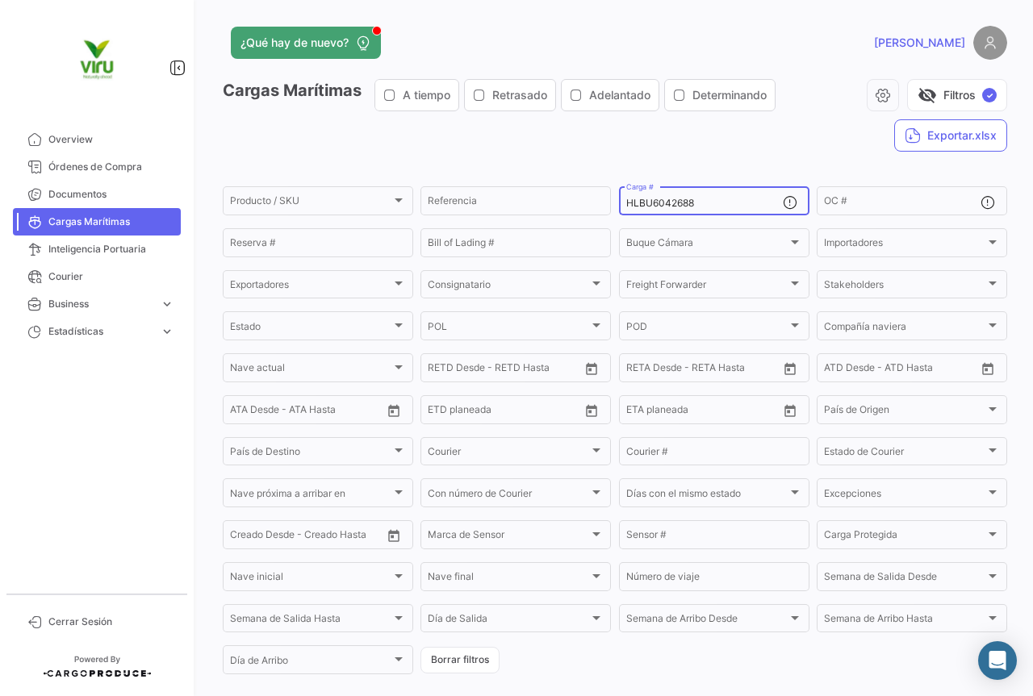
drag, startPoint x: 712, startPoint y: 203, endPoint x: 621, endPoint y: 207, distance: 90.4
click at [626, 207] on input "HLBU6042688" at bounding box center [704, 203] width 157 height 11
paste input "38266"
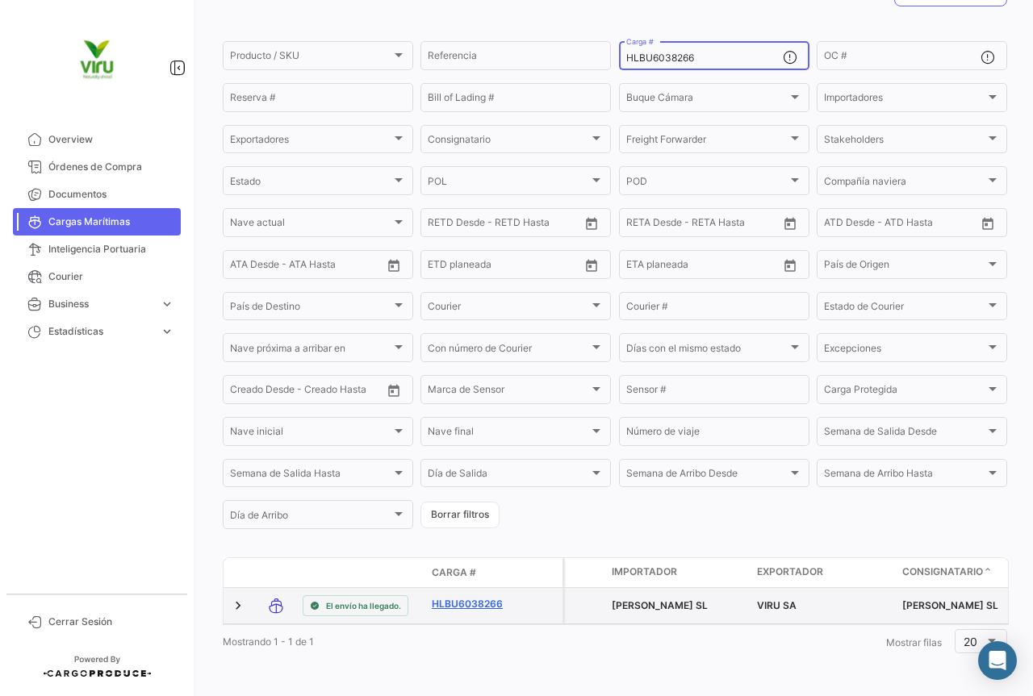
type input "HLBU6038266"
click at [479, 597] on link "HLBU6038266" at bounding box center [474, 604] width 84 height 15
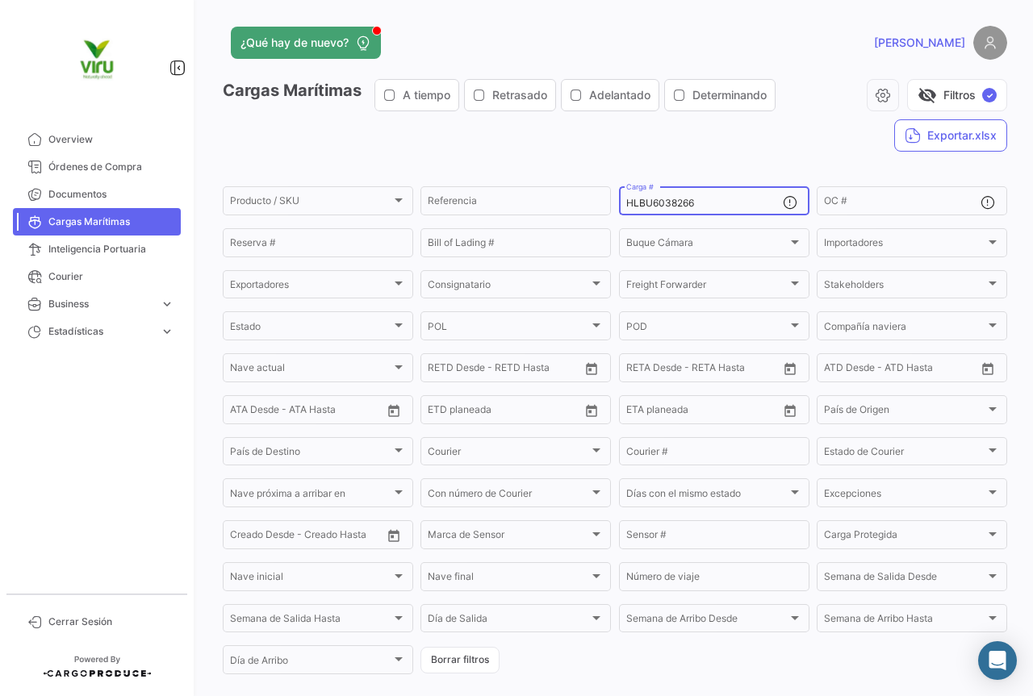
drag, startPoint x: 724, startPoint y: 202, endPoint x: 613, endPoint y: 203, distance: 111.4
click at [613, 203] on form "Producto / SKU Producto / SKU Referencia HLBU6038266 Carga # OC # Reserva # Bil…" at bounding box center [615, 430] width 784 height 493
paste input "9743763"
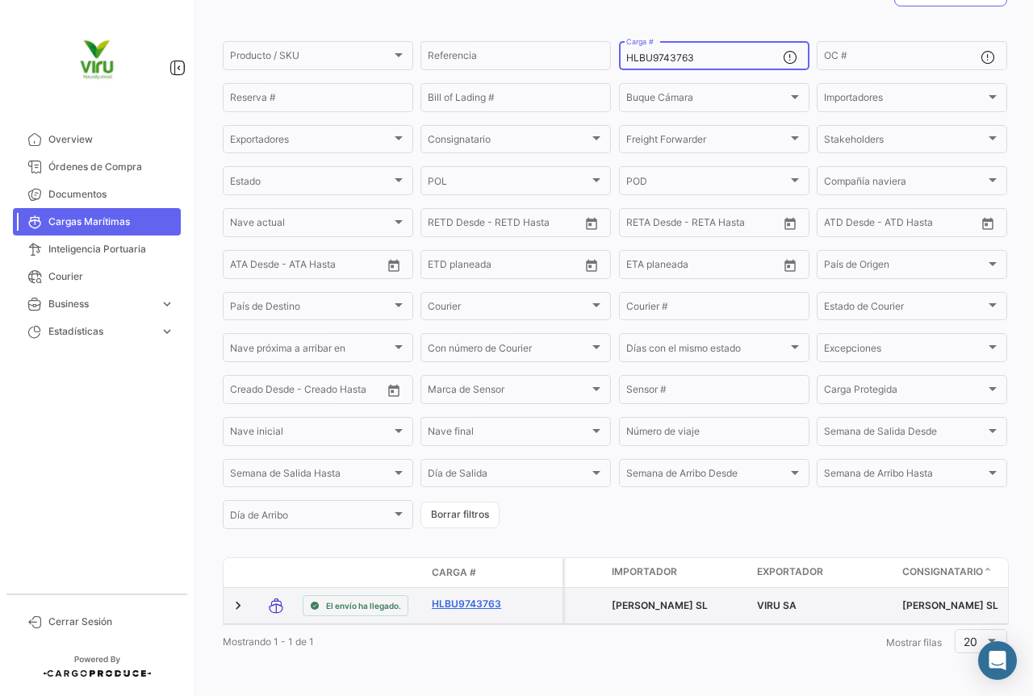
scroll to position [157, 0]
type input "HLBU9743763"
click at [458, 597] on link "HLBU9743763" at bounding box center [474, 604] width 84 height 15
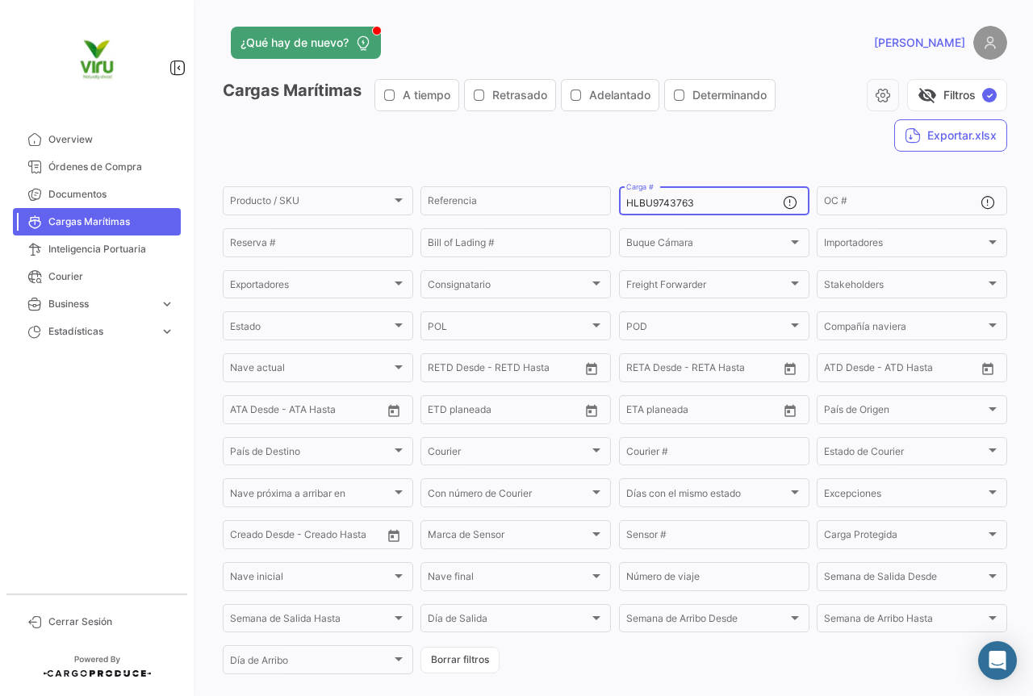
drag, startPoint x: 721, startPoint y: 199, endPoint x: 621, endPoint y: 201, distance: 100.1
click at [621, 201] on div "HLBU9743763 Carga #" at bounding box center [714, 199] width 190 height 31
paste input "825692"
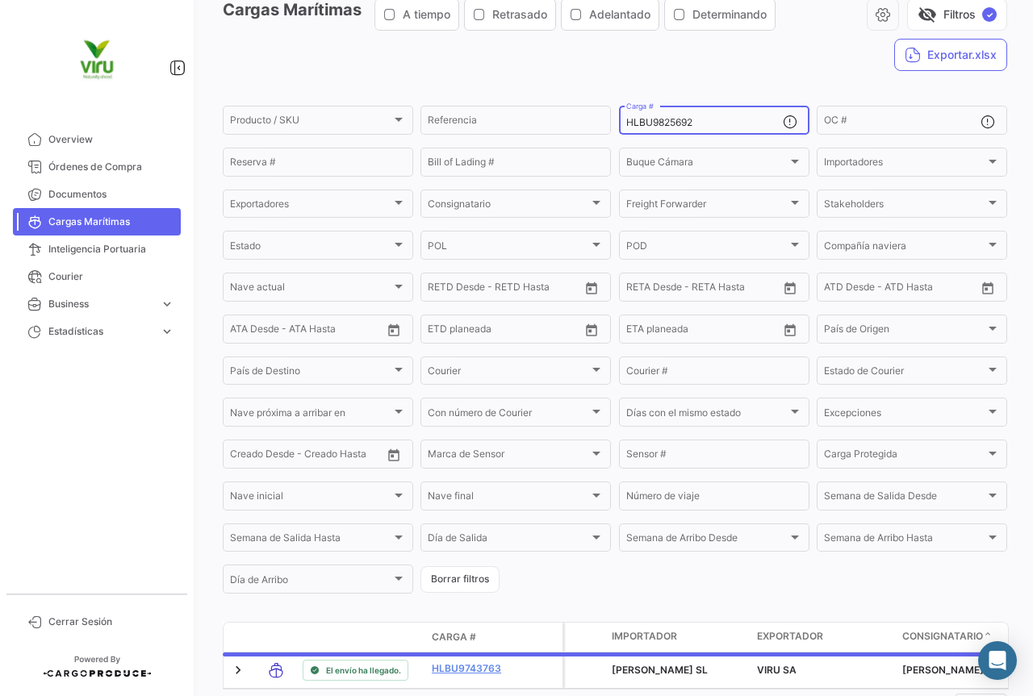
scroll to position [157, 0]
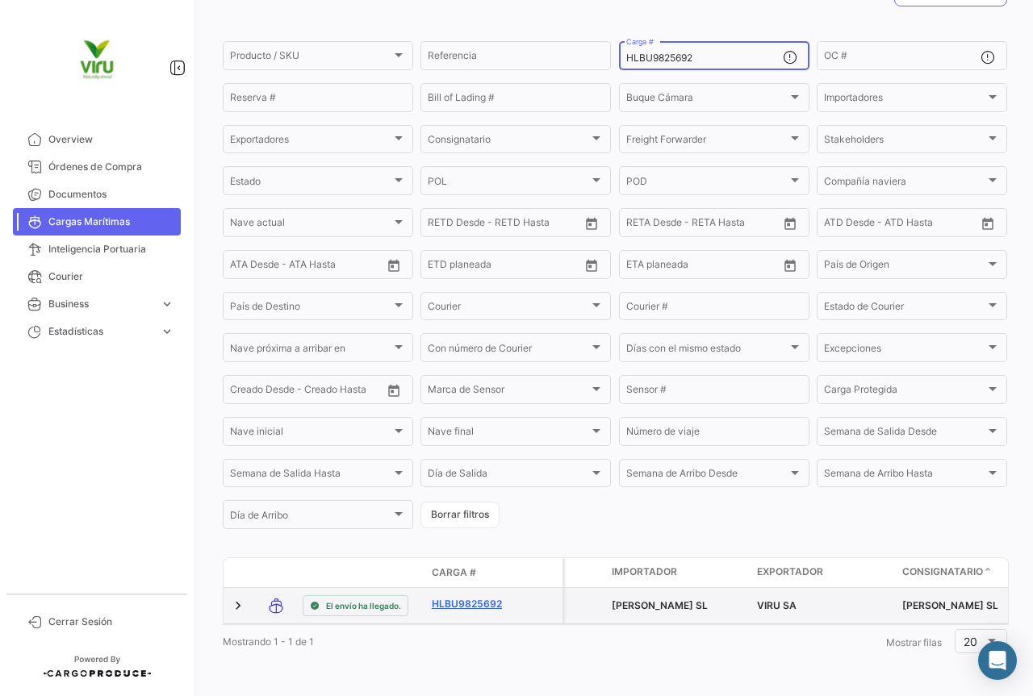
type input "HLBU9825692"
click at [464, 597] on link "HLBU9825692" at bounding box center [474, 604] width 84 height 15
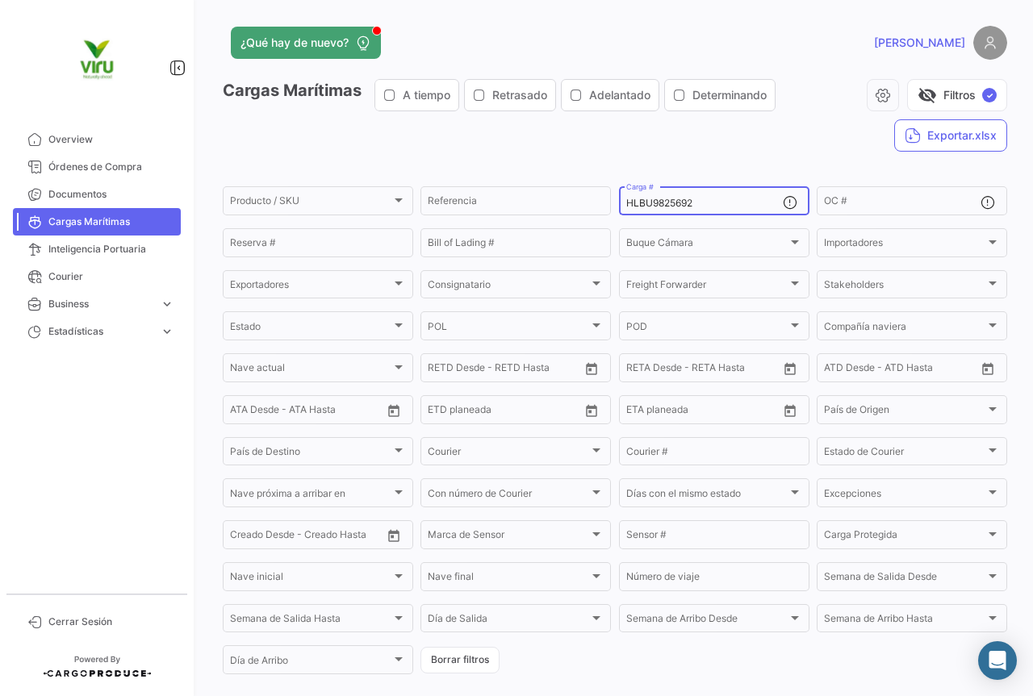
drag, startPoint x: 710, startPoint y: 198, endPoint x: 619, endPoint y: 199, distance: 91.2
click at [619, 199] on div "HLBU9825692 Carga #" at bounding box center [714, 199] width 190 height 31
paste input "2348"
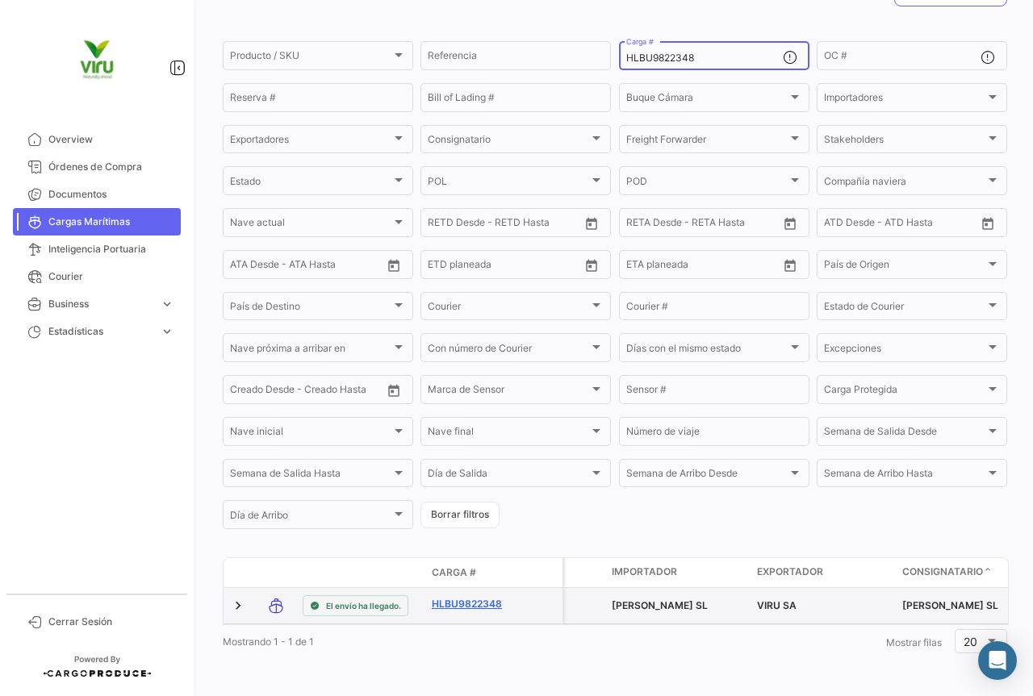
type input "HLBU9822348"
click at [472, 597] on link "HLBU9822348" at bounding box center [474, 604] width 84 height 15
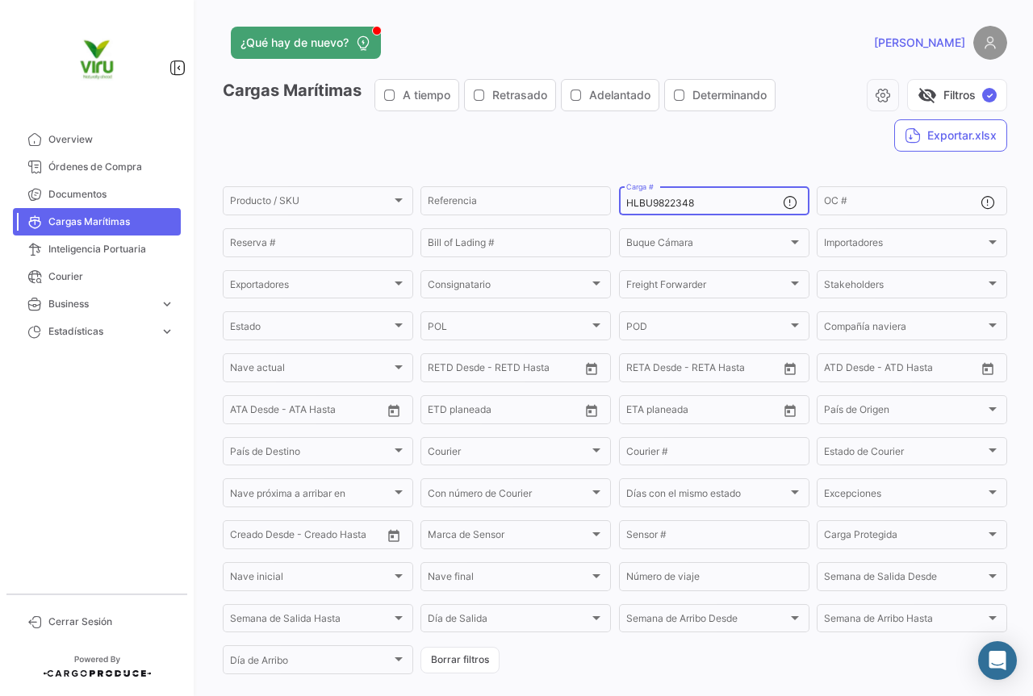
drag, startPoint x: 705, startPoint y: 207, endPoint x: 613, endPoint y: 204, distance: 92.0
click at [613, 204] on form "Producto / SKU Producto / SKU Referencia HLBU9822348 Carga # OC # Reserva # Bil…" at bounding box center [615, 430] width 784 height 493
paste input "73941"
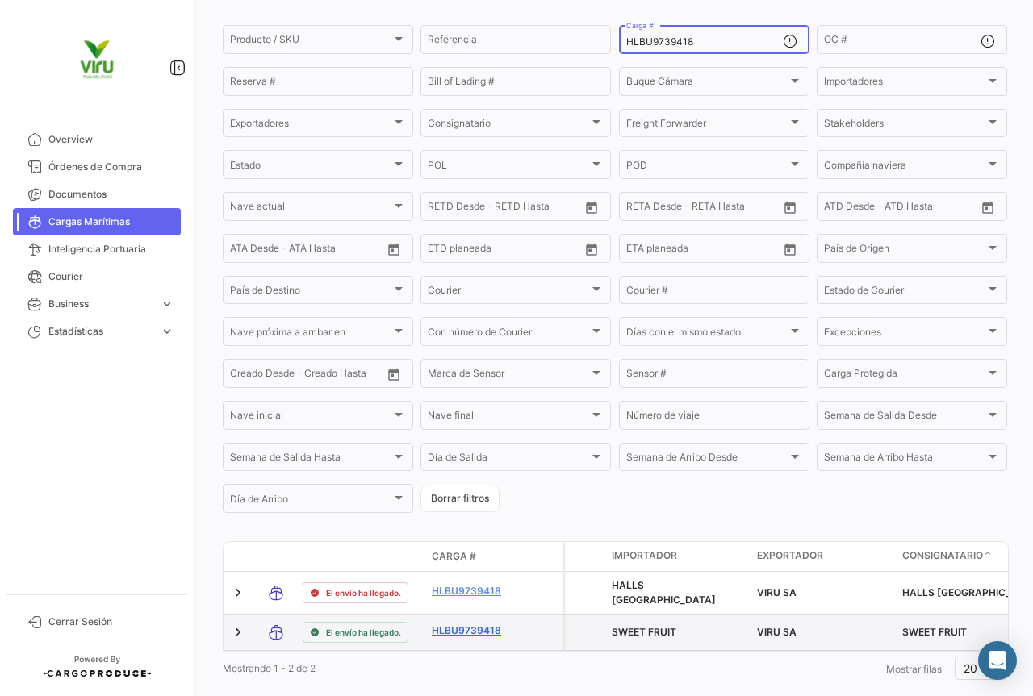
type input "HLBU9739418"
click at [479, 635] on link "HLBU9739418" at bounding box center [474, 631] width 84 height 15
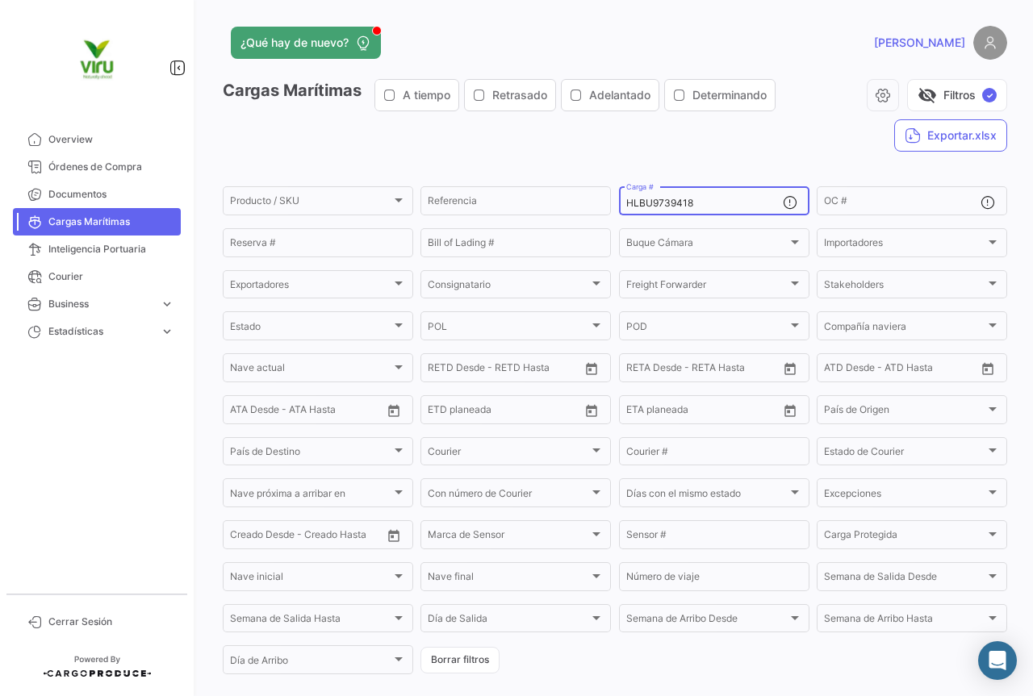
drag, startPoint x: 714, startPoint y: 204, endPoint x: 608, endPoint y: 202, distance: 106.6
click at [608, 202] on form "Producto / SKU Producto / SKU Referencia HLBU9739418 Carga # OC # Reserva # Bil…" at bounding box center [615, 430] width 784 height 493
paste input "6216630"
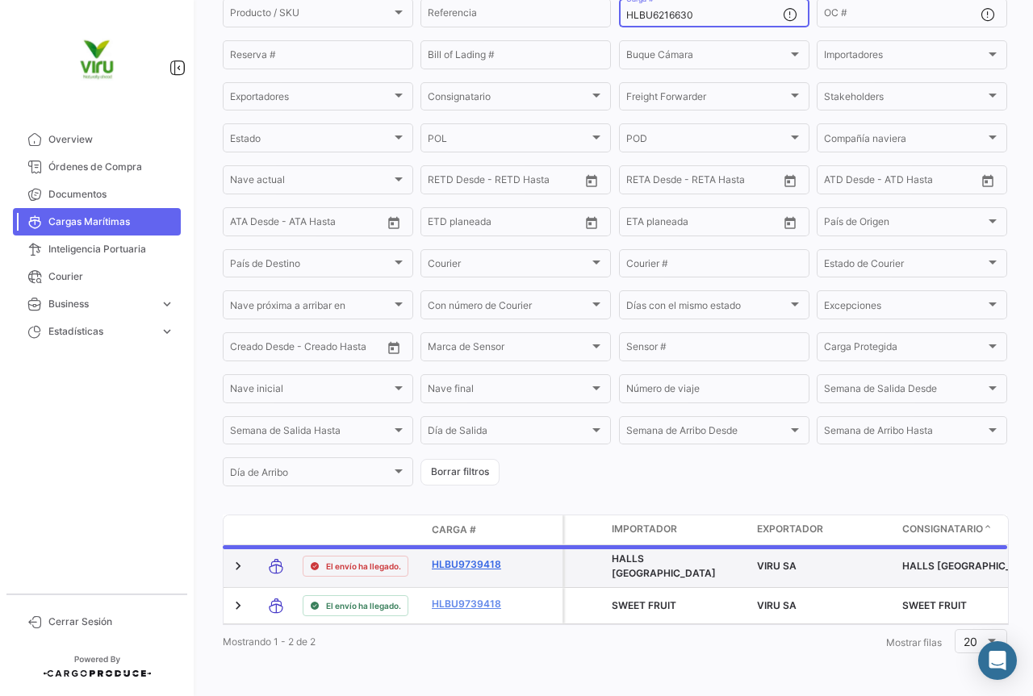
scroll to position [157, 0]
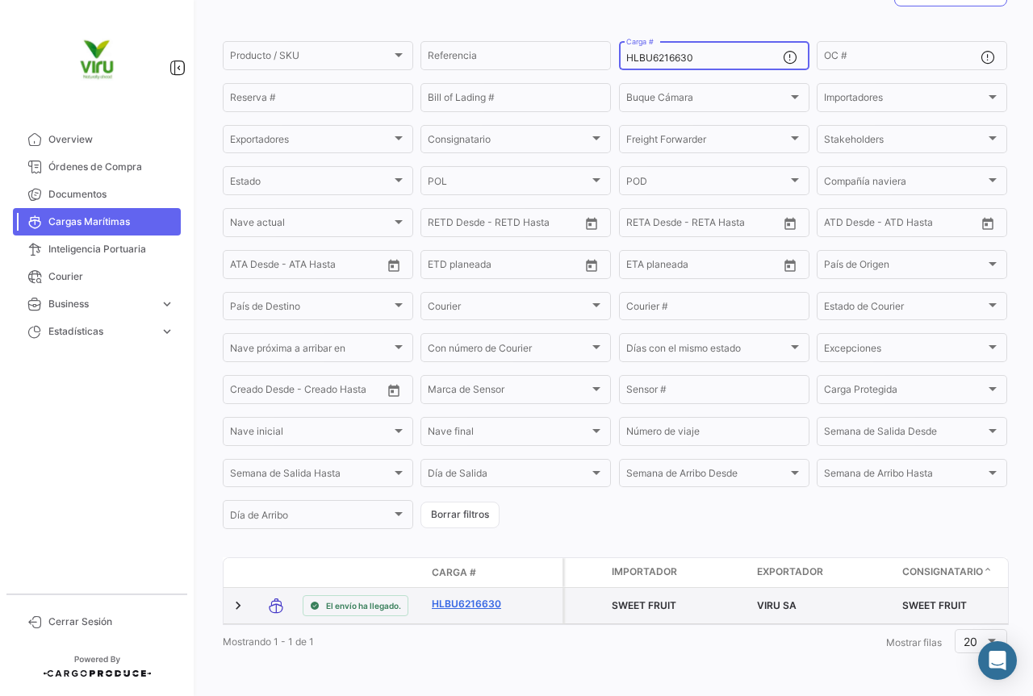
type input "HLBU6216630"
click at [474, 597] on link "HLBU6216630" at bounding box center [474, 604] width 84 height 15
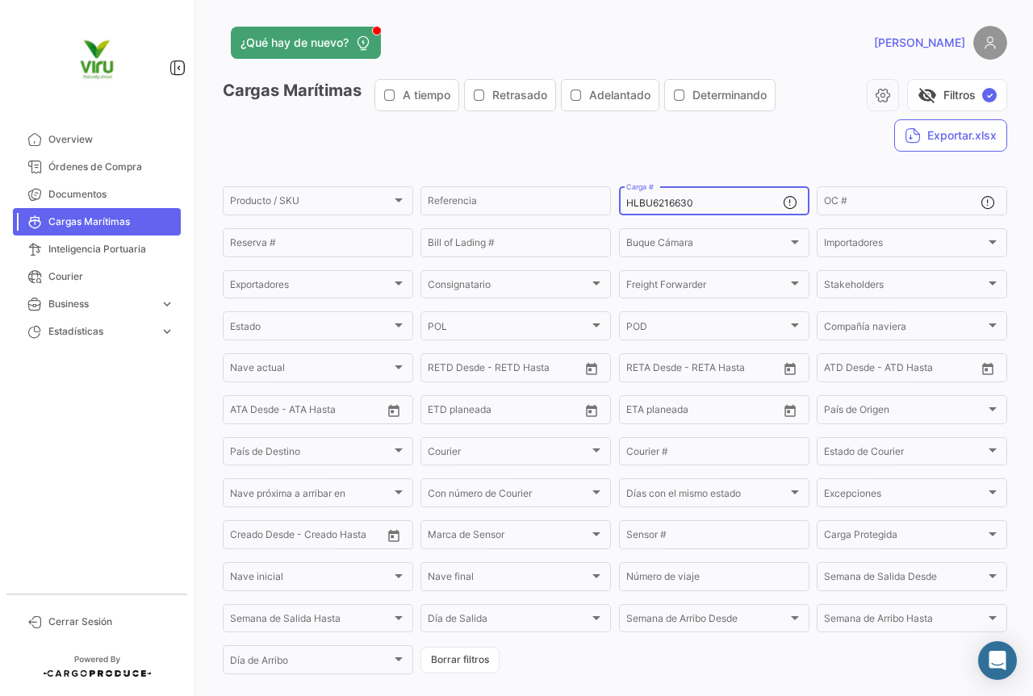
drag, startPoint x: 700, startPoint y: 203, endPoint x: 621, endPoint y: 206, distance: 79.1
click at [621, 206] on div "HLBU6216630 Carga #" at bounding box center [714, 199] width 190 height 31
paste input "MCAU6076728"
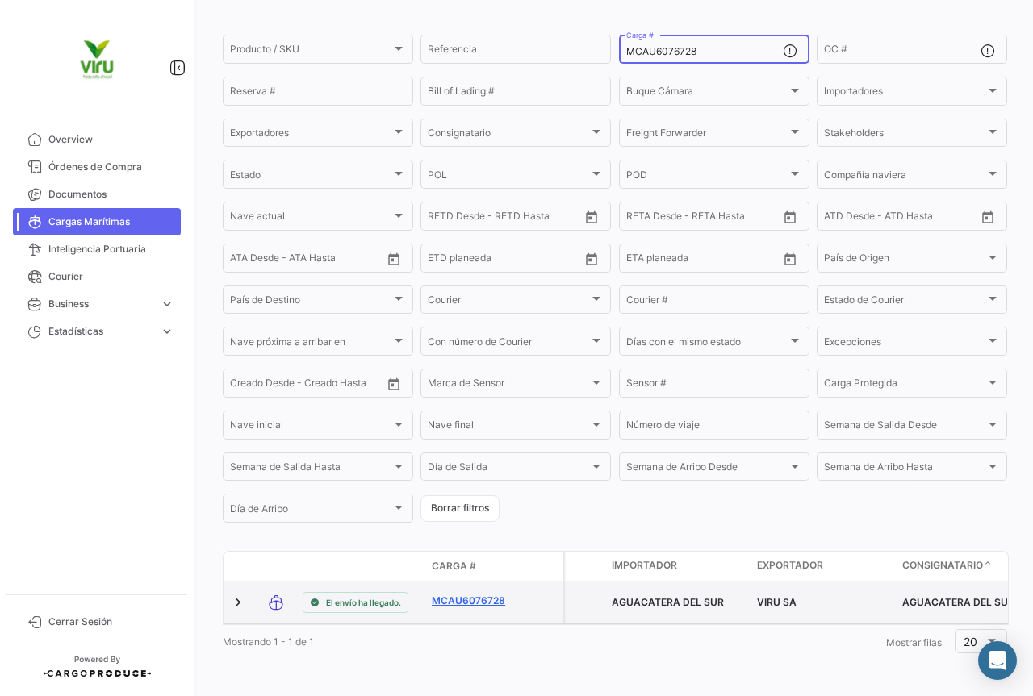
type input "MCAU6076728"
click at [483, 600] on link "MCAU6076728" at bounding box center [474, 601] width 84 height 15
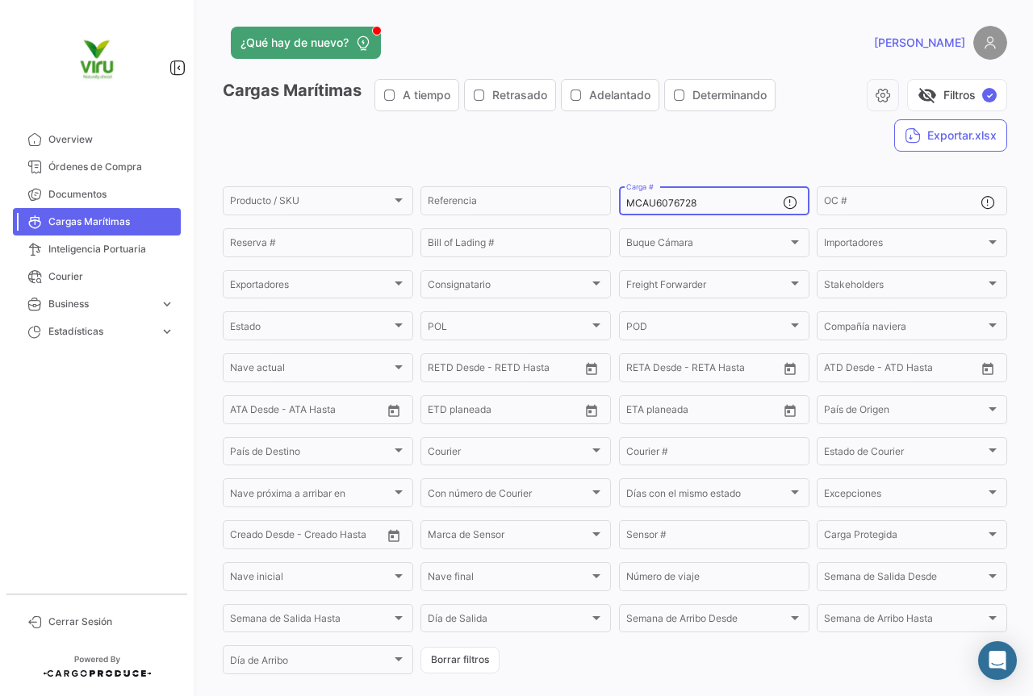
drag, startPoint x: 717, startPoint y: 203, endPoint x: 616, endPoint y: 203, distance: 100.9
click at [619, 203] on div "MCAU6076728 Carga #" at bounding box center [714, 199] width 190 height 31
paste input "MAU1414083"
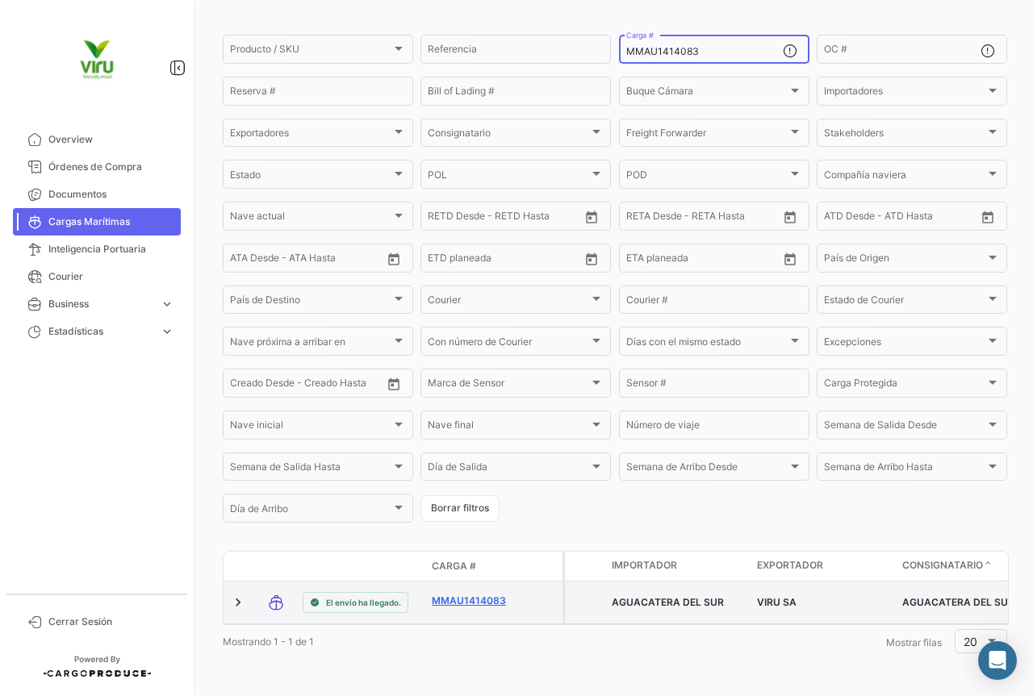
type input "MMAU1414083"
click at [487, 594] on link "MMAU1414083" at bounding box center [474, 601] width 84 height 15
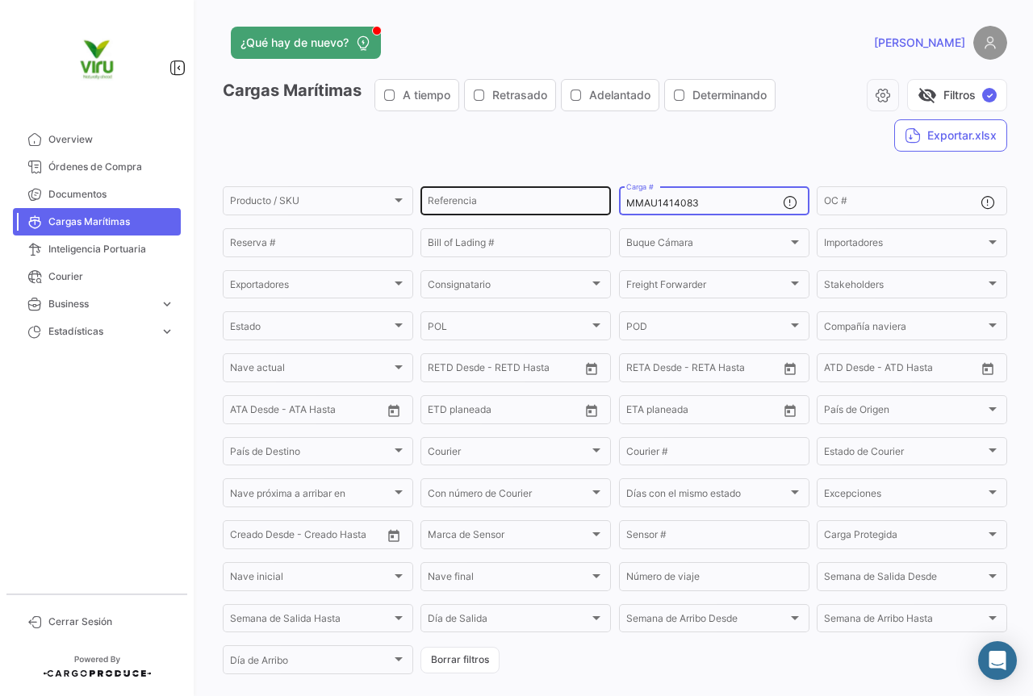
drag, startPoint x: 705, startPoint y: 207, endPoint x: 603, endPoint y: 211, distance: 102.6
click at [0, 0] on div "Producto / SKU Producto / SKU Referencia MMAU1414083 Carga # OC # Reserva # Bil…" at bounding box center [0, 0] width 0 height 0
paste input "372460"
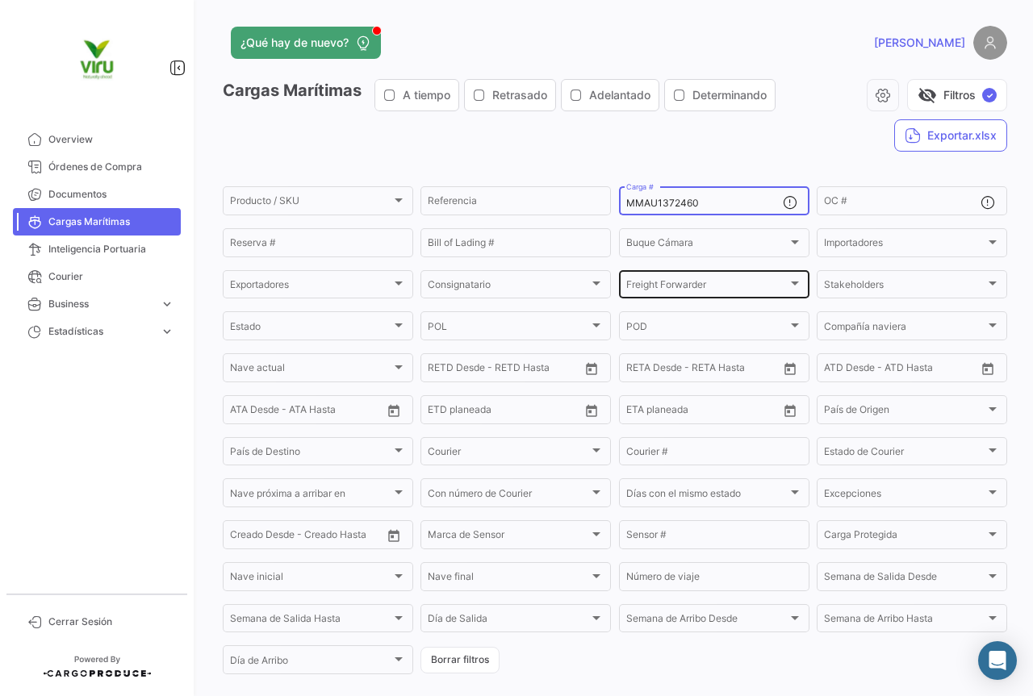
scroll to position [164, 0]
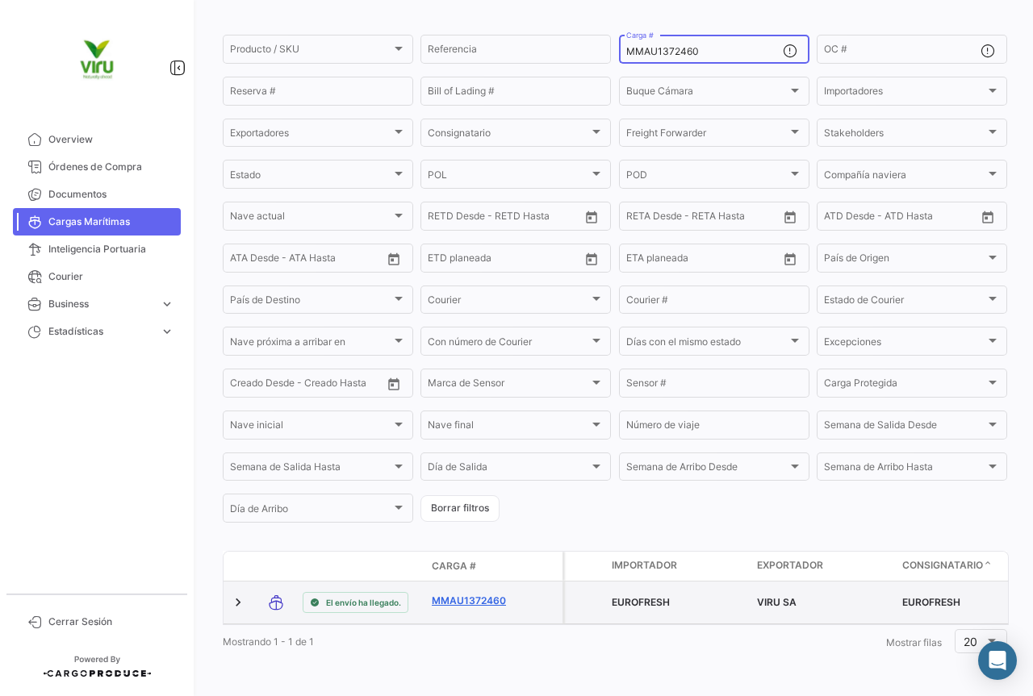
type input "MMAU1372460"
click at [482, 594] on link "MMAU1372460" at bounding box center [474, 601] width 84 height 15
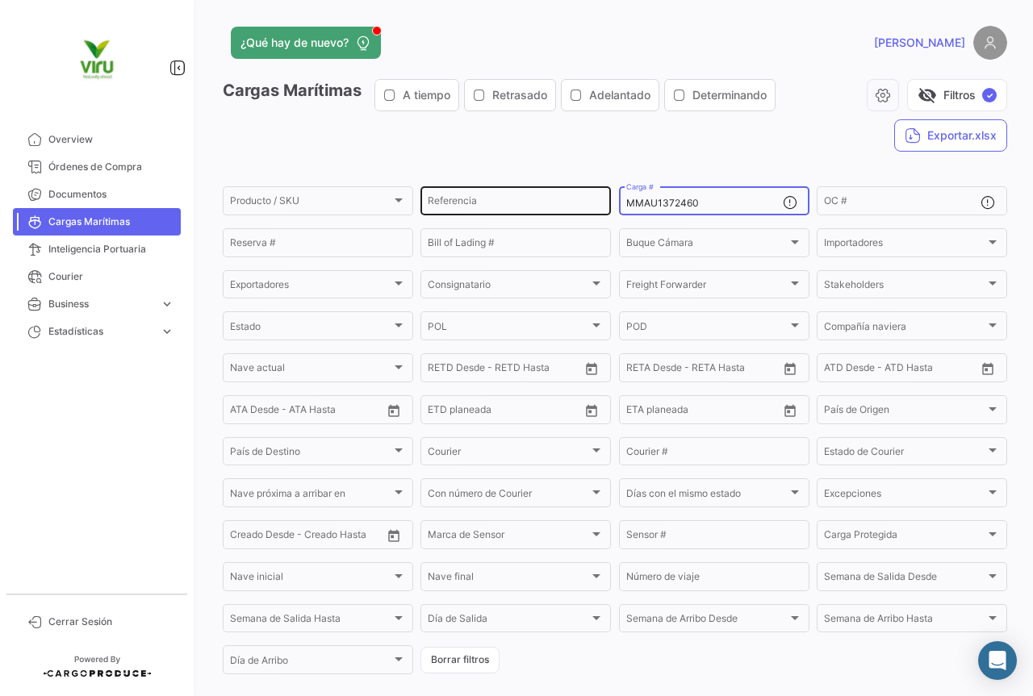
drag, startPoint x: 712, startPoint y: 207, endPoint x: 607, endPoint y: 199, distance: 105.2
click at [0, 0] on div "Producto / SKU Producto / SKU Referencia MMAU1372460 Carga # OC # Reserva # Bil…" at bounding box center [0, 0] width 0 height 0
paste input "27693"
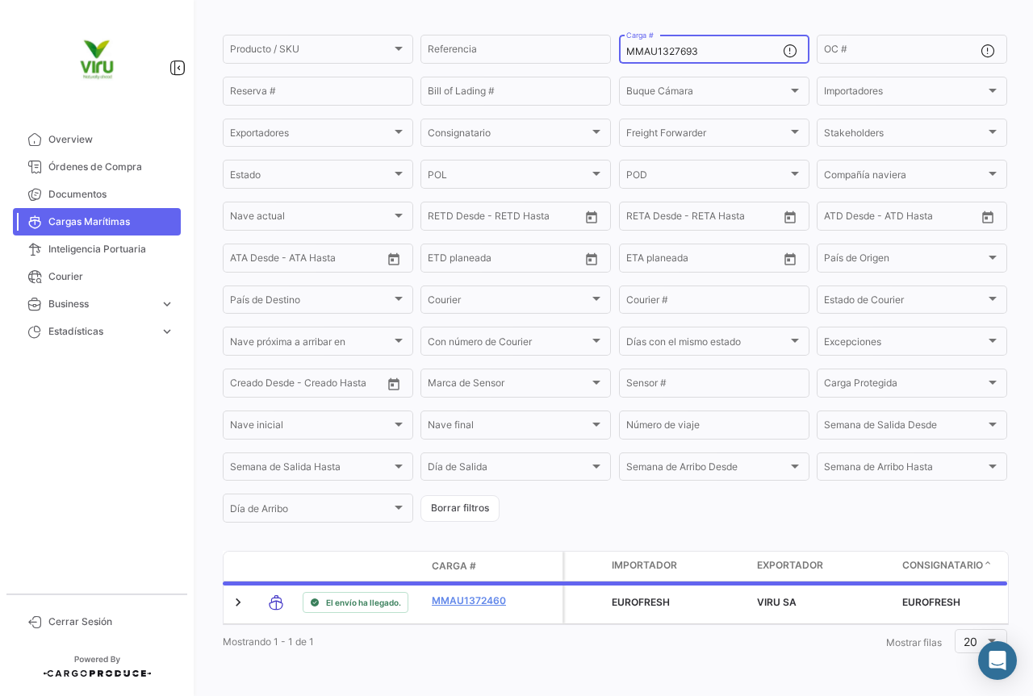
scroll to position [164, 0]
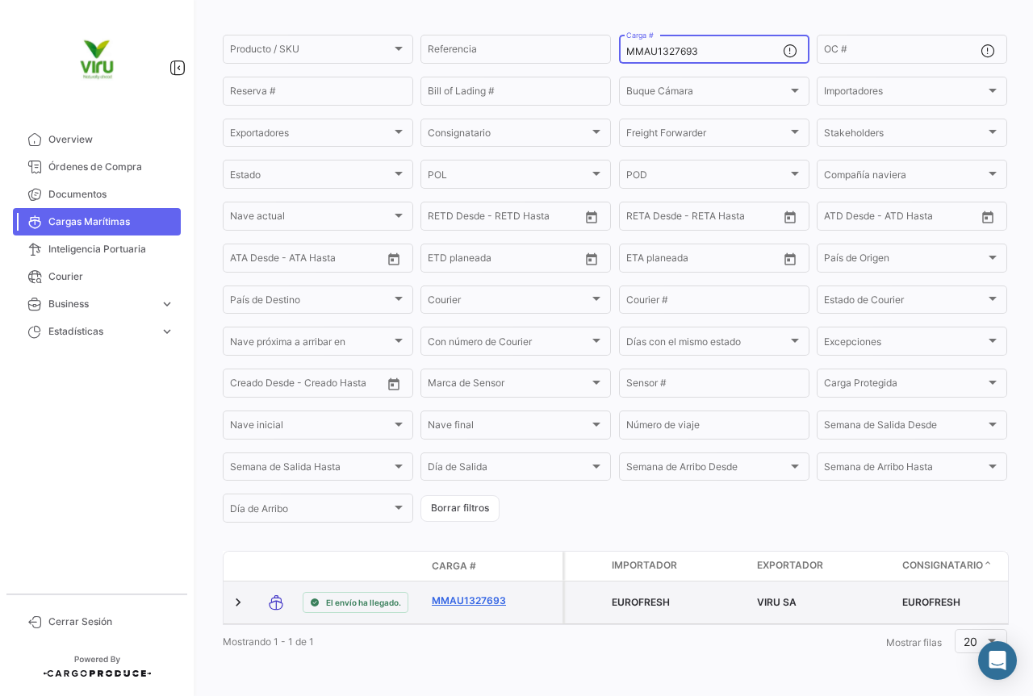
type input "MMAU1327693"
click at [479, 594] on link "MMAU1327693" at bounding box center [474, 601] width 84 height 15
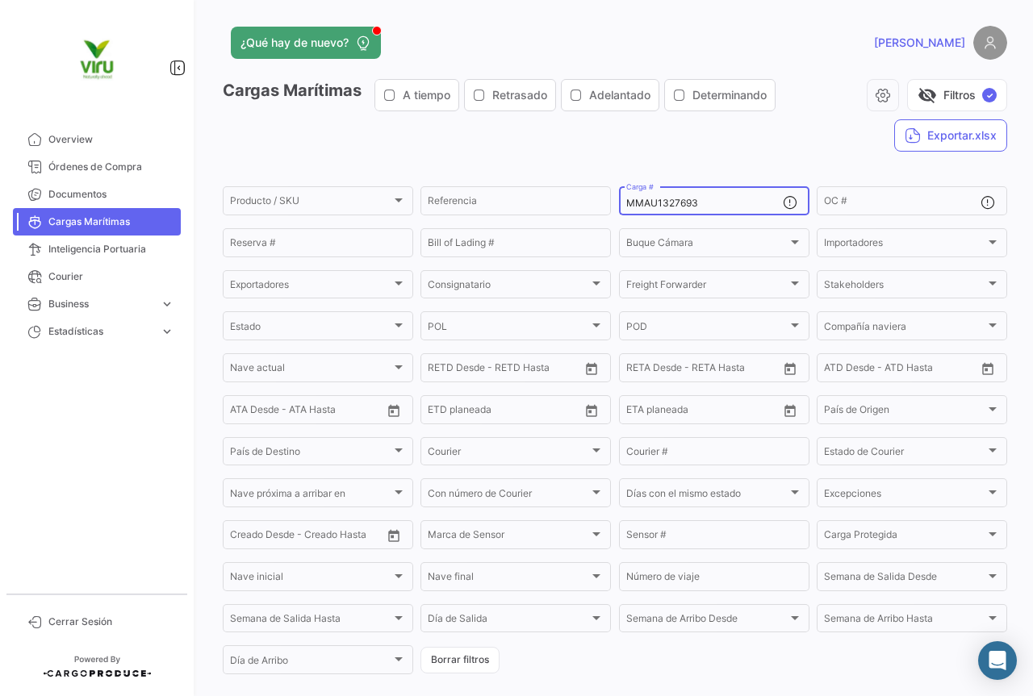
drag, startPoint x: 717, startPoint y: 201, endPoint x: 620, endPoint y: 214, distance: 97.7
click at [620, 214] on div "MMAU1327693 Carga #" at bounding box center [714, 199] width 190 height 31
paste input "81821"
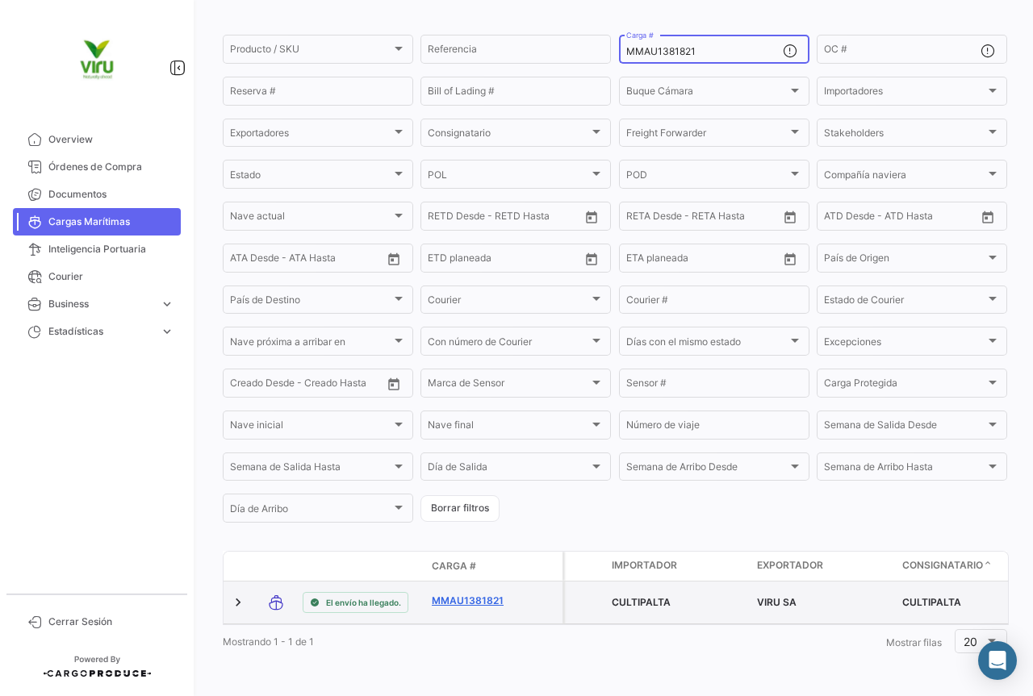
type input "MMAU1381821"
click at [493, 594] on link "MMAU1381821" at bounding box center [474, 601] width 84 height 15
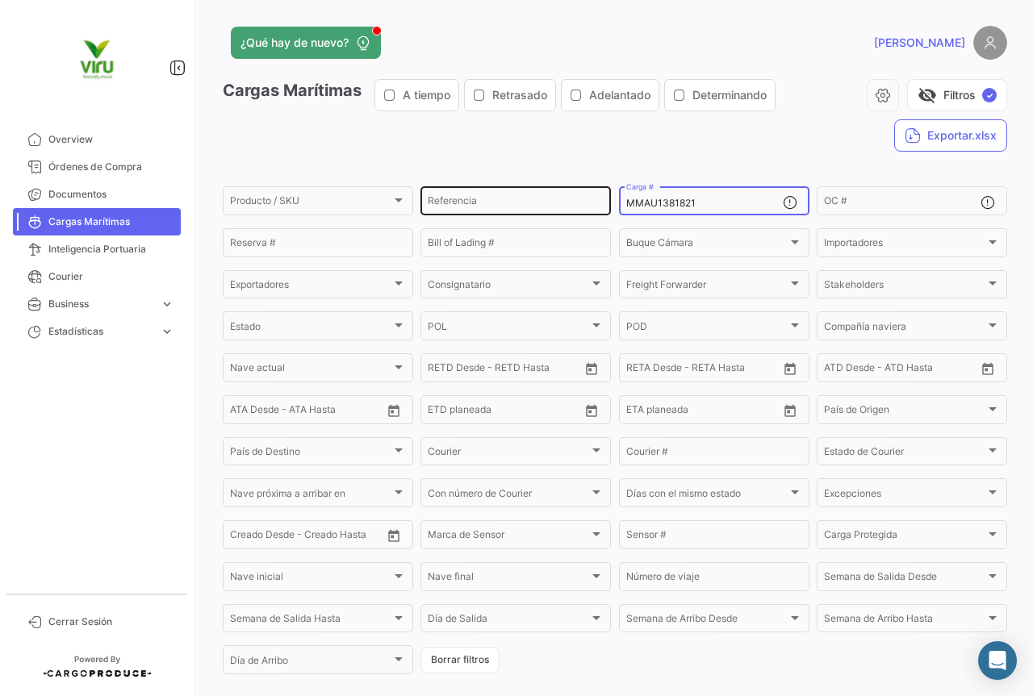
drag, startPoint x: 715, startPoint y: 198, endPoint x: 604, endPoint y: 201, distance: 111.4
click at [0, 0] on div "Producto / SKU Producto / SKU Referencia MMAU1381821 Carga # OC # Reserva # Bil…" at bounding box center [0, 0] width 0 height 0
paste input "CAU6070519"
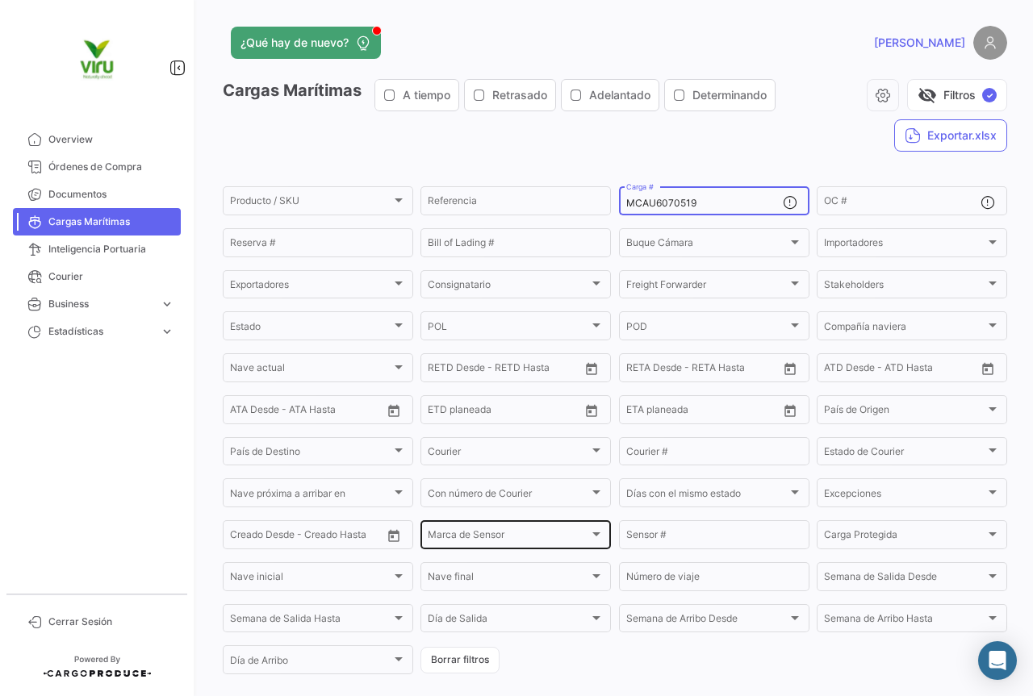
scroll to position [164, 0]
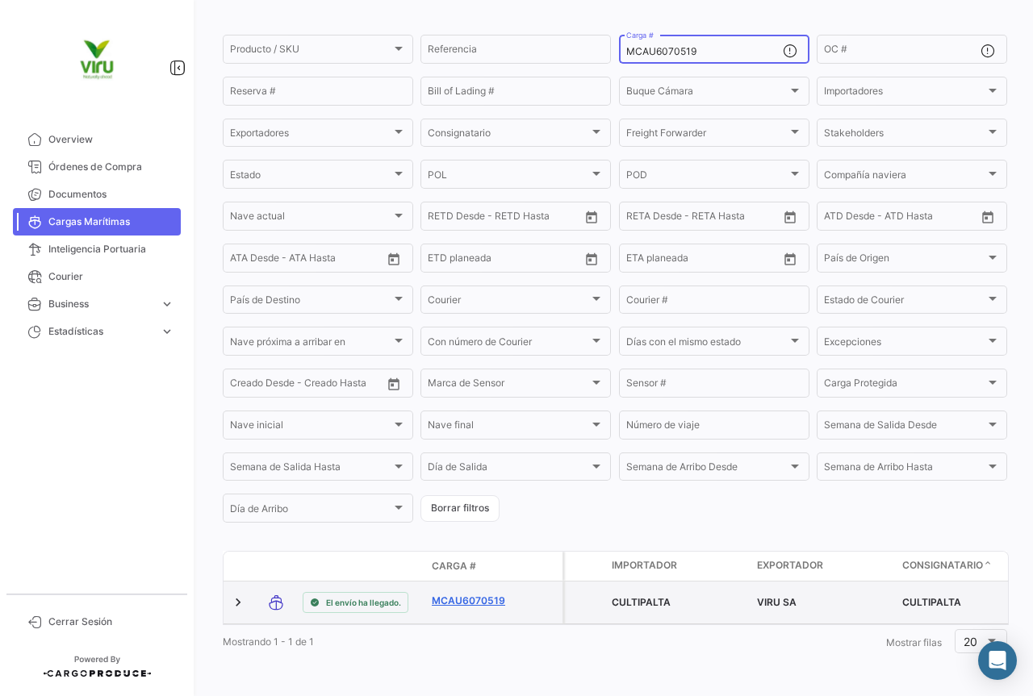
type input "MCAU6070519"
click at [473, 594] on link "MCAU6070519" at bounding box center [474, 601] width 84 height 15
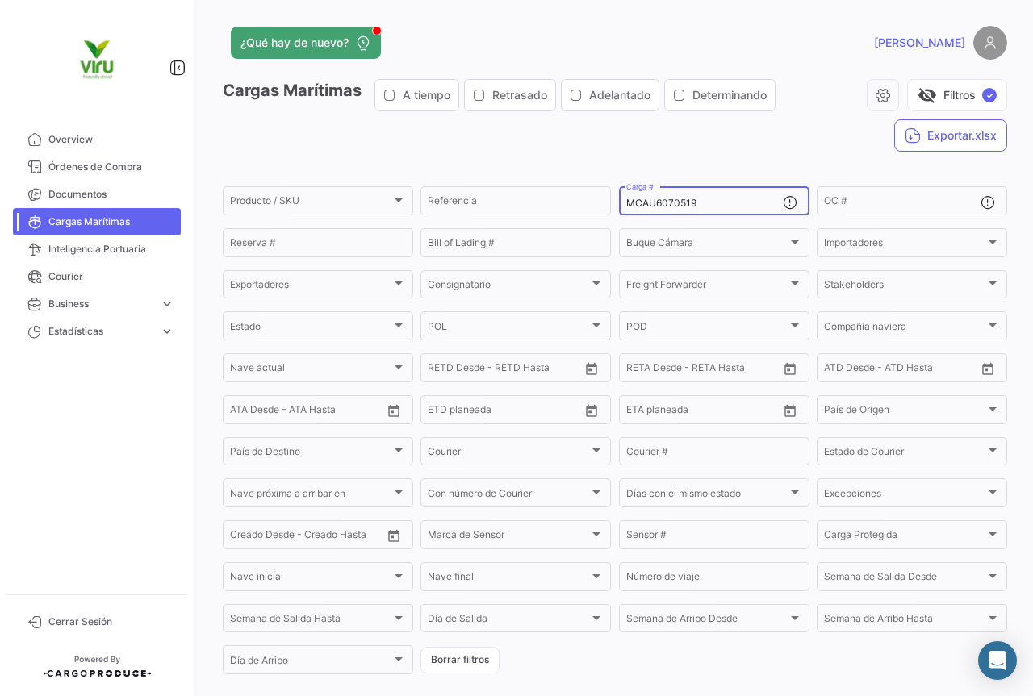
drag, startPoint x: 726, startPoint y: 202, endPoint x: 621, endPoint y: 214, distance: 105.6
click at [626, 214] on div "MCAU6070519 Carga #" at bounding box center [704, 199] width 157 height 31
paste input "24175"
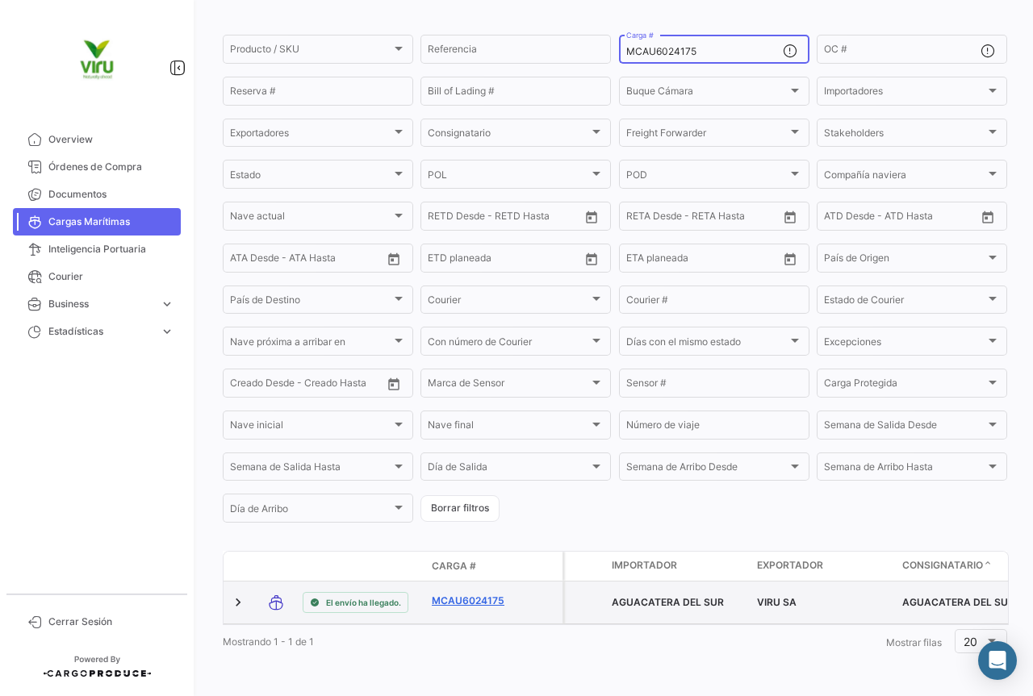
type input "MCAU6024175"
click at [471, 594] on link "MCAU6024175" at bounding box center [474, 601] width 84 height 15
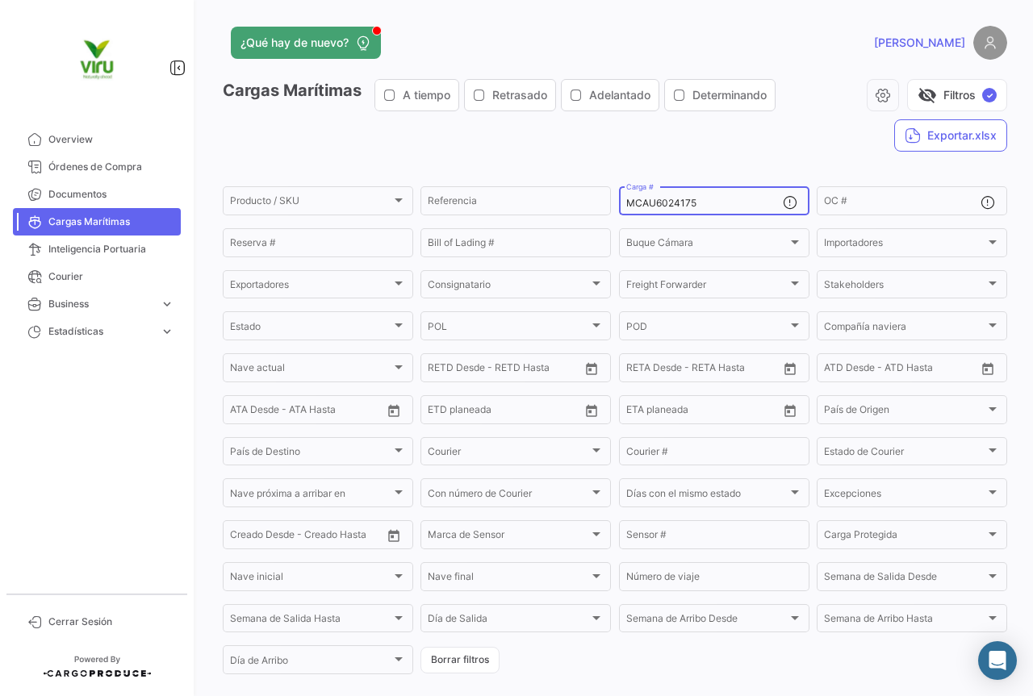
click at [742, 197] on div "MCAU6024175 Carga #" at bounding box center [704, 199] width 157 height 31
drag, startPoint x: 730, startPoint y: 203, endPoint x: 609, endPoint y: 205, distance: 121.1
click at [609, 205] on form "Producto / SKU Producto / SKU Referencia MCAU6024175 Carga # OC # Reserva # Bil…" at bounding box center [615, 430] width 784 height 493
paste input "MAU1382710"
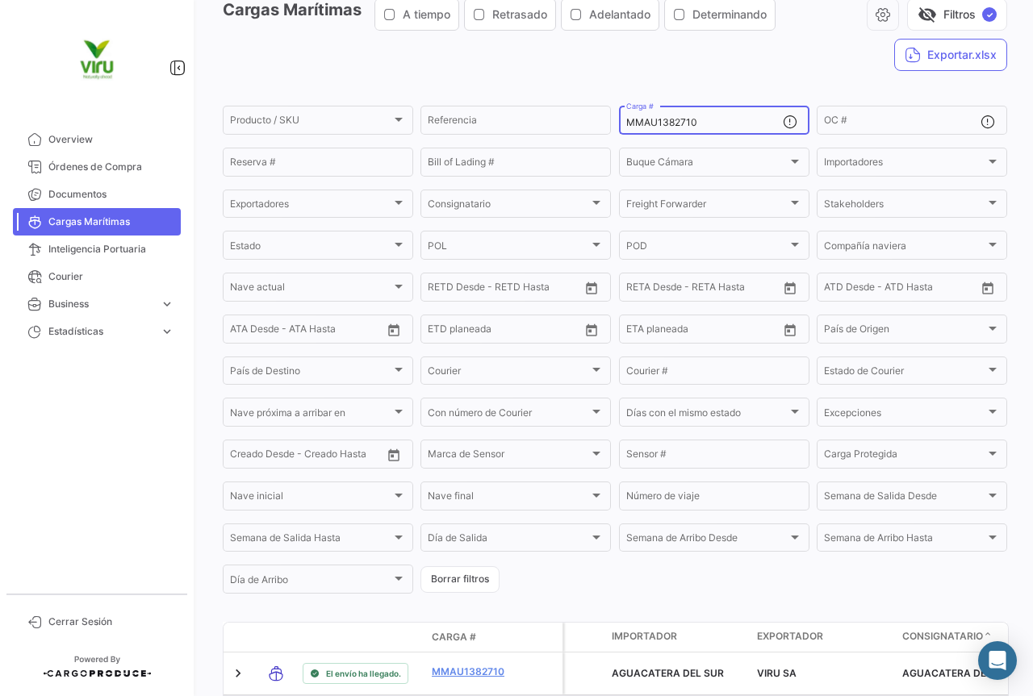
scroll to position [161, 0]
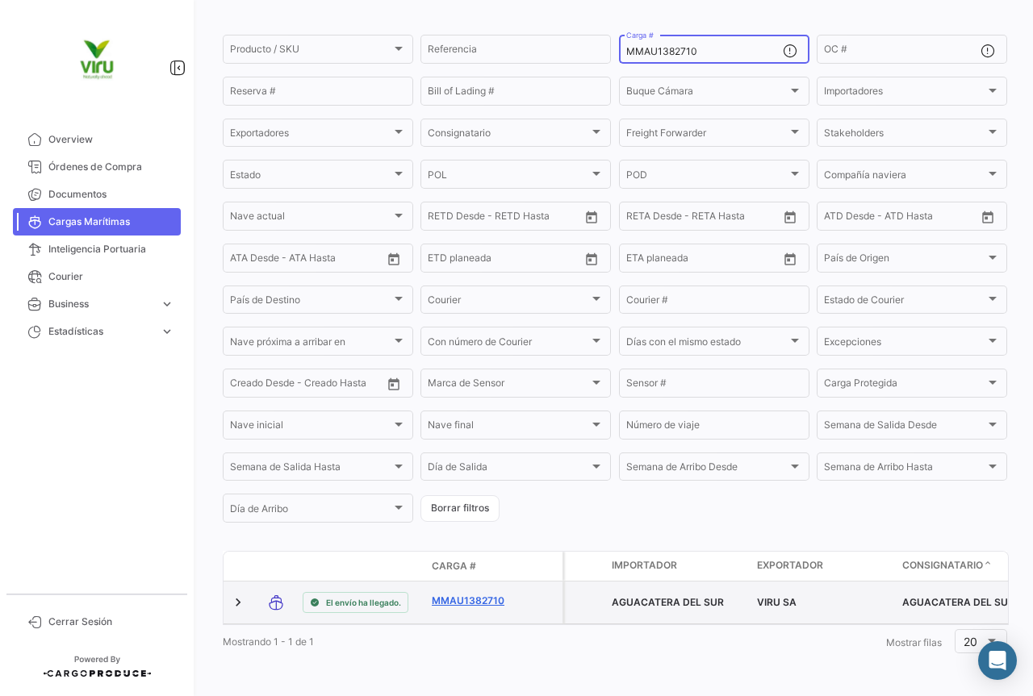
type input "MMAU1382710"
click at [470, 594] on link "MMAU1382710" at bounding box center [474, 601] width 84 height 15
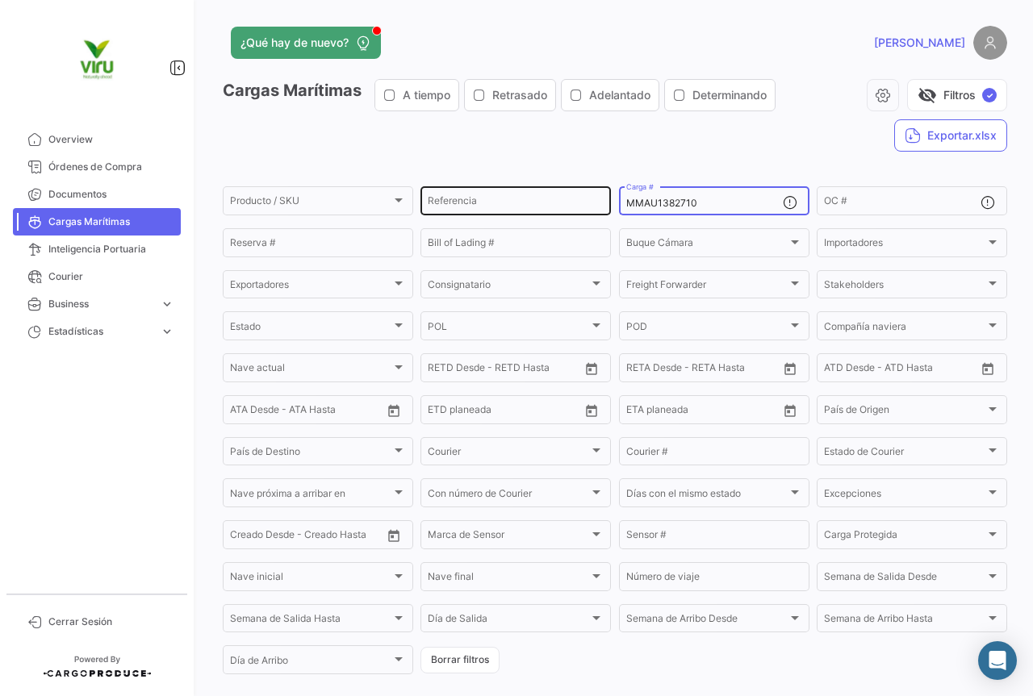
drag, startPoint x: 712, startPoint y: 202, endPoint x: 605, endPoint y: 200, distance: 106.5
click at [0, 0] on div "Producto / SKU Producto / SKU Referencia MMAU1382710 Carga # OC # Reserva # Bil…" at bounding box center [0, 0] width 0 height 0
paste input "1749"
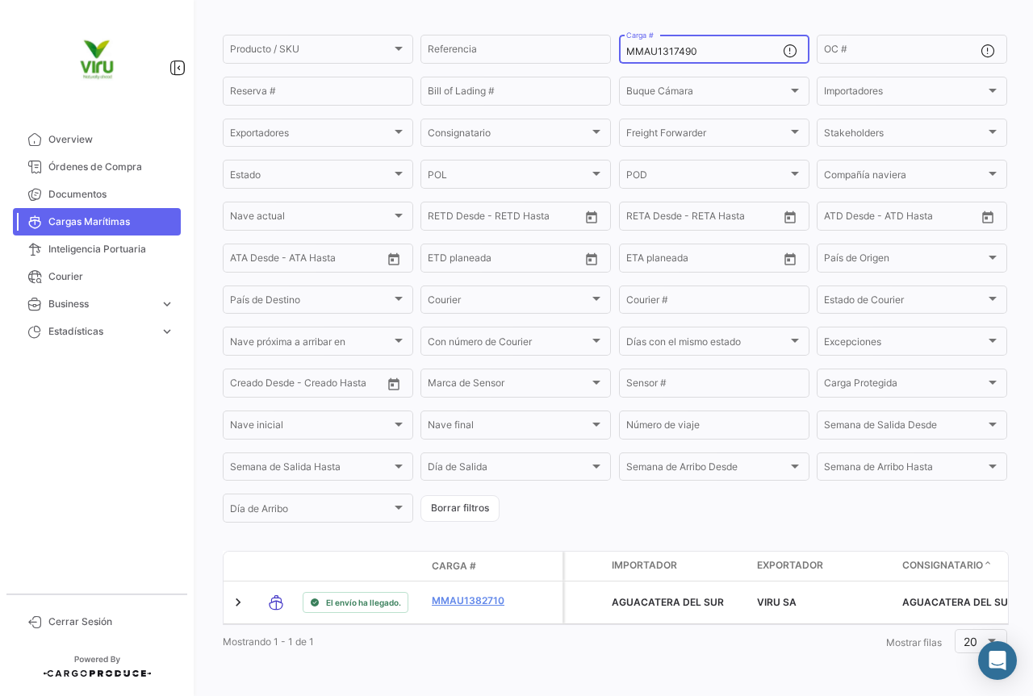
scroll to position [164, 0]
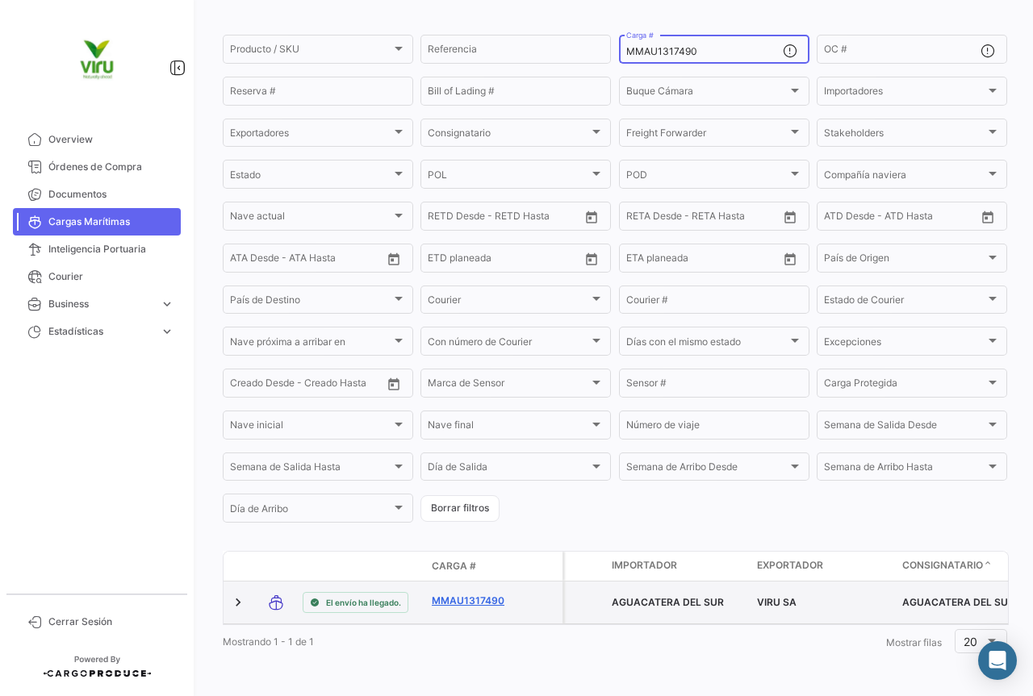
type input "MMAU1317490"
click at [454, 594] on link "MMAU1317490" at bounding box center [474, 601] width 84 height 15
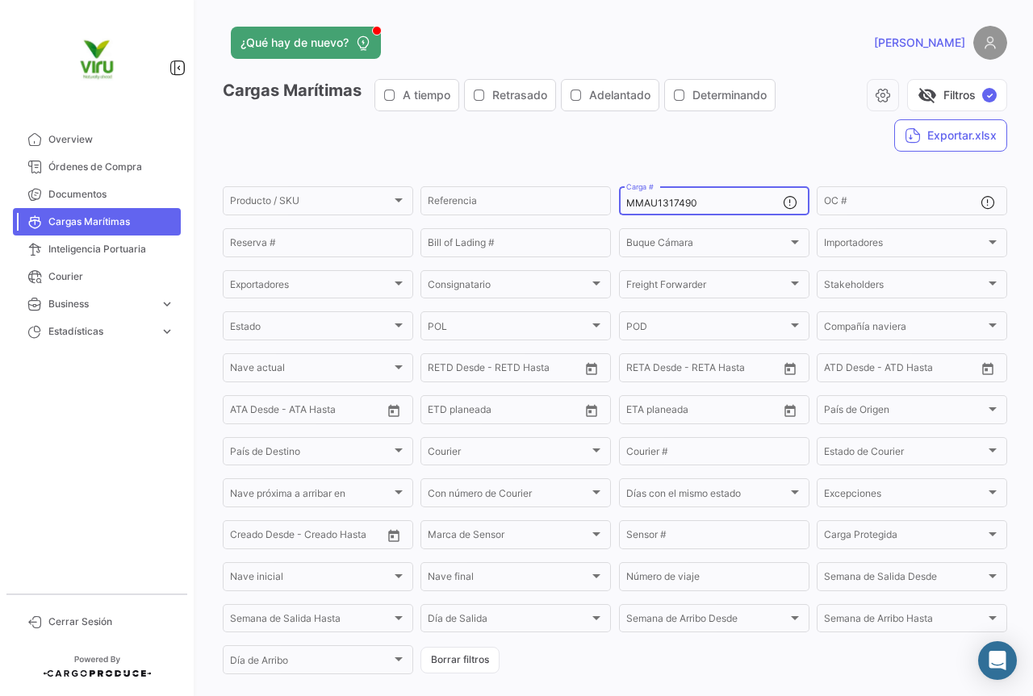
drag, startPoint x: 739, startPoint y: 199, endPoint x: 609, endPoint y: 205, distance: 130.1
click at [609, 205] on form "Producto / SKU Producto / SKU Referencia MMAU1317490 Carga # OC # Reserva # Bil…" at bounding box center [615, 430] width 784 height 493
paste input "EDU9697202"
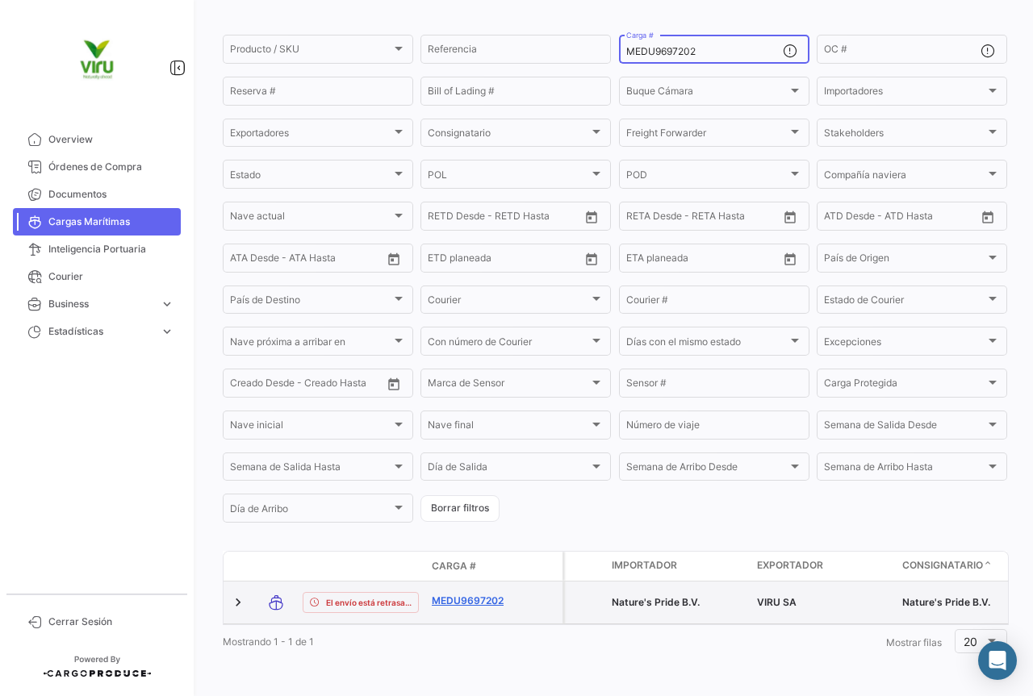
type input "MEDU9697202"
click at [459, 595] on link "MEDU9697202" at bounding box center [474, 601] width 84 height 15
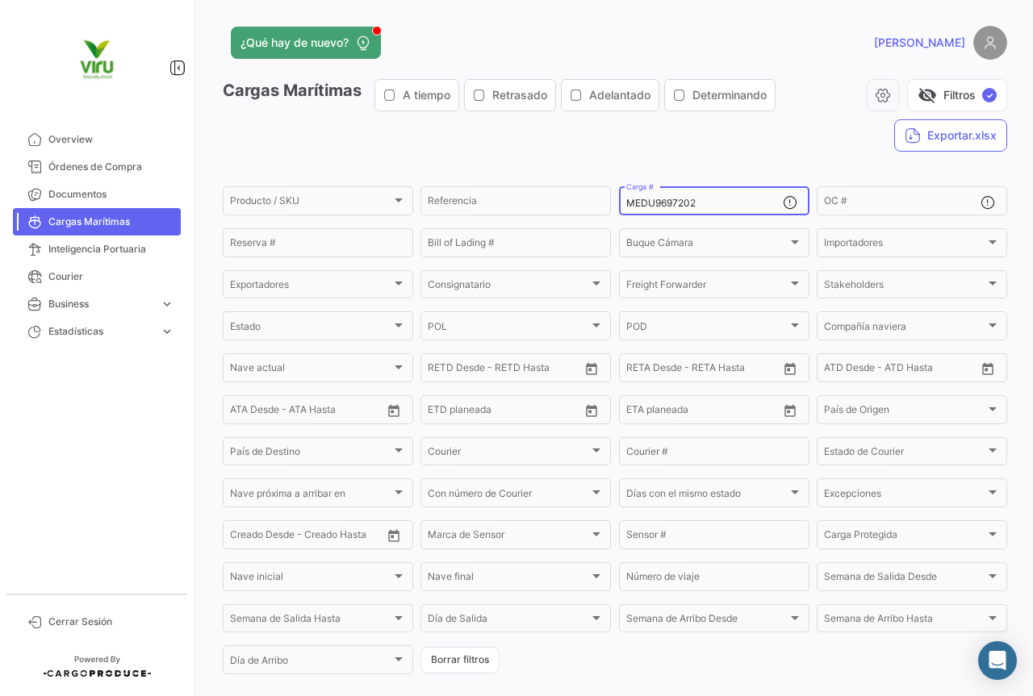
drag, startPoint x: 708, startPoint y: 202, endPoint x: 621, endPoint y: 205, distance: 87.2
click at [621, 205] on div "MEDU9697202 Carga #" at bounding box center [714, 199] width 190 height 31
paste input "SDU9725718"
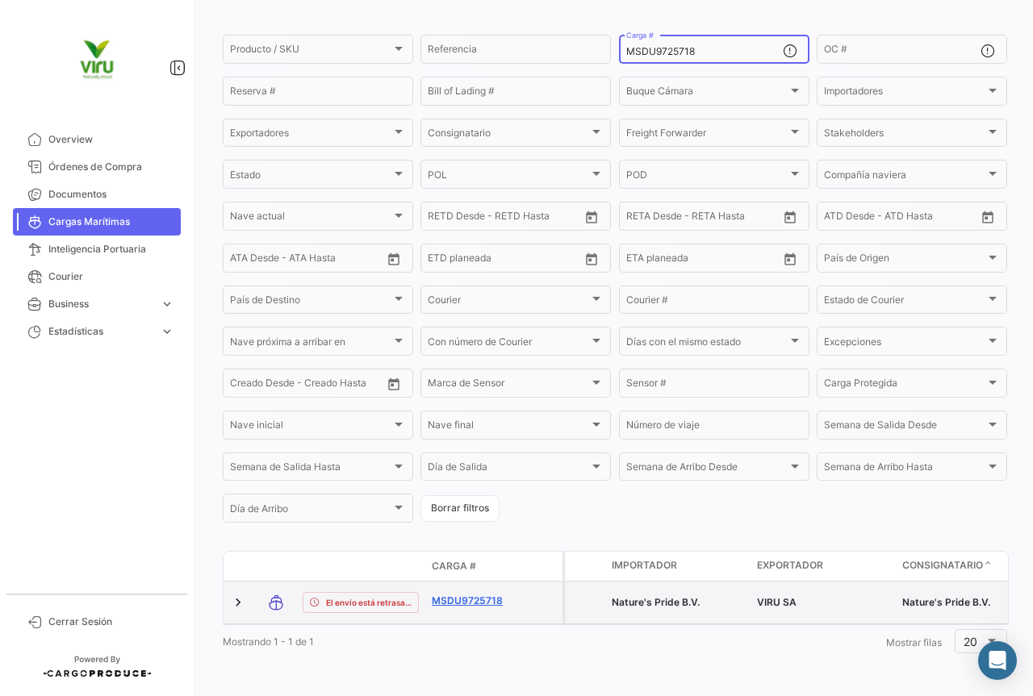
scroll to position [157, 0]
type input "MSDU9725718"
click at [469, 594] on link "MSDU9725718" at bounding box center [474, 601] width 84 height 15
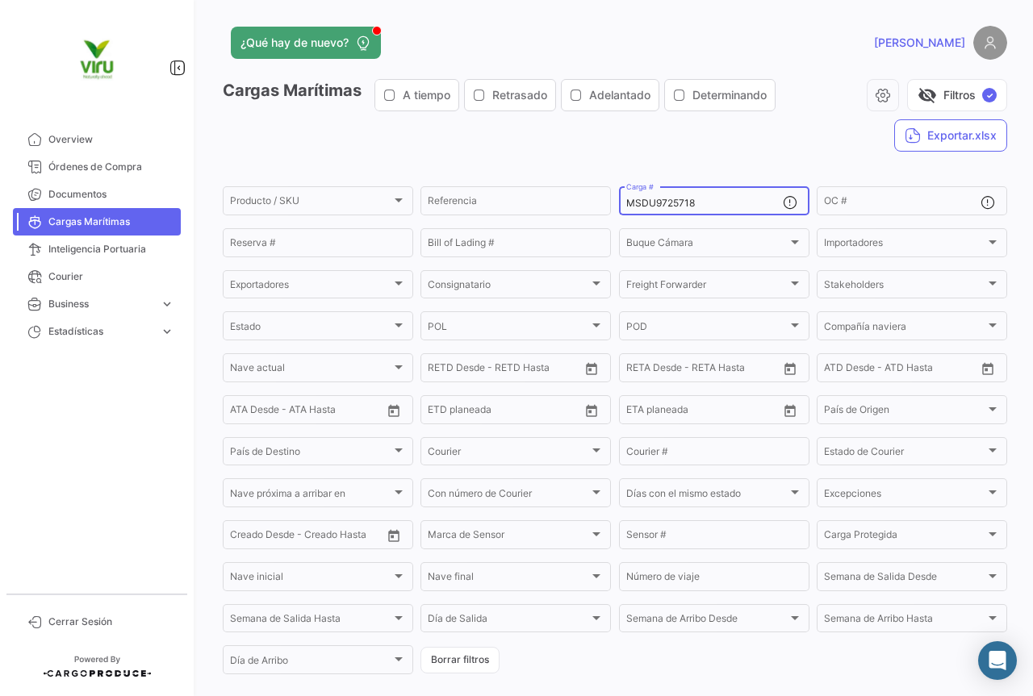
click at [740, 195] on div "MSDU9725718 Carga #" at bounding box center [704, 199] width 157 height 31
drag, startPoint x: 722, startPoint y: 203, endPoint x: 602, endPoint y: 211, distance: 120.6
click at [0, 0] on div "Producto / SKU Producto / SKU Referencia MSDU9725718 Carga # OC # Reserva # Bil…" at bounding box center [0, 0] width 0 height 0
paste input "MAU1353250"
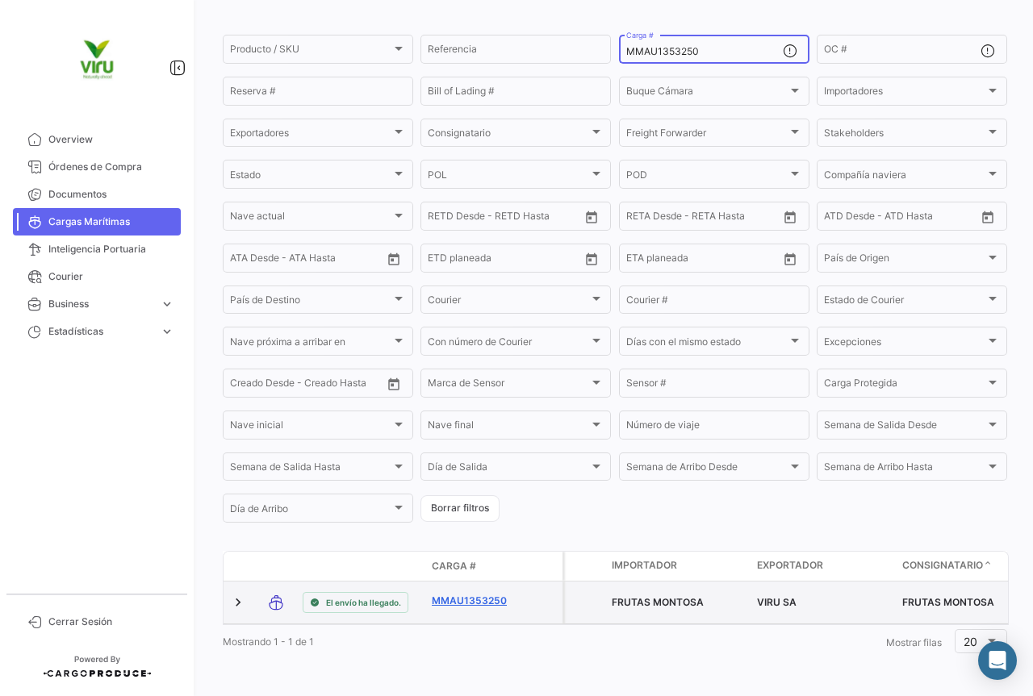
type input "MMAU1353250"
click at [477, 594] on link "MMAU1353250" at bounding box center [474, 601] width 84 height 15
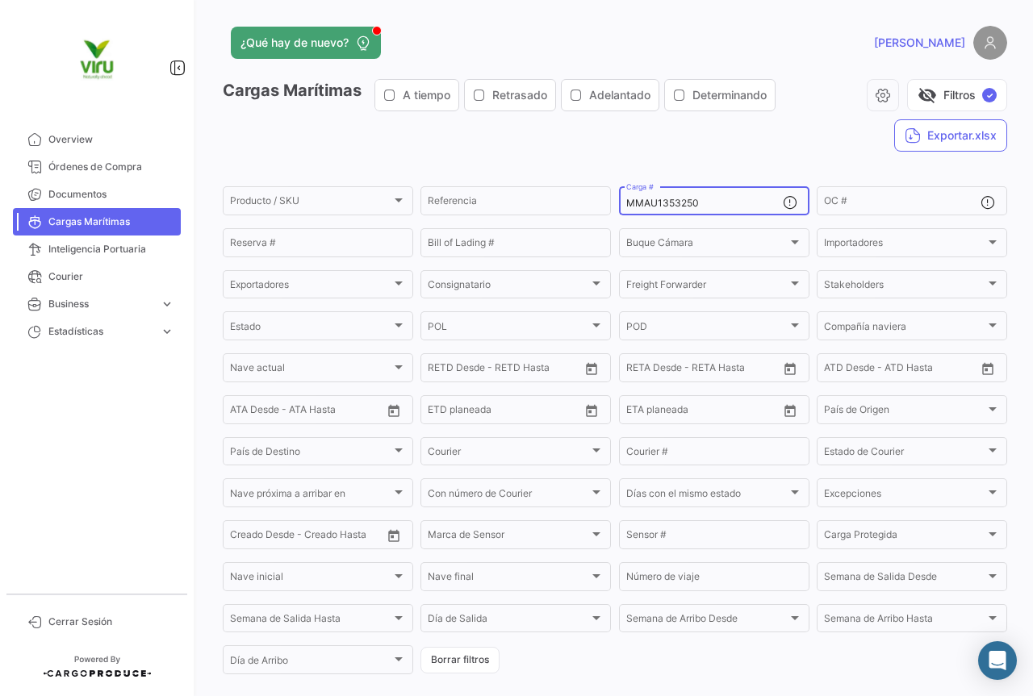
drag, startPoint x: 724, startPoint y: 201, endPoint x: 633, endPoint y: 203, distance: 91.2
click at [633, 203] on input "MMAU1353250" at bounding box center [704, 203] width 157 height 11
drag, startPoint x: 711, startPoint y: 205, endPoint x: 586, endPoint y: 207, distance: 125.1
click at [0, 0] on div "Producto / SKU Producto / SKU Referencia MMAU1353250 Carga # OC # Reserva # Bil…" at bounding box center [0, 0] width 0 height 0
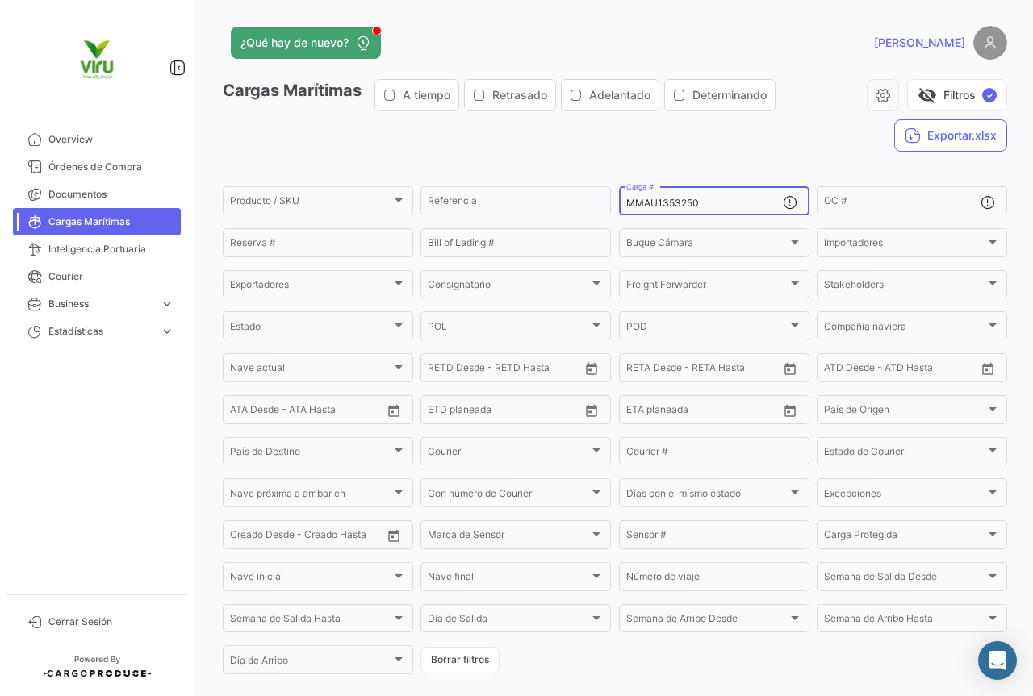
paste input "CAU602568"
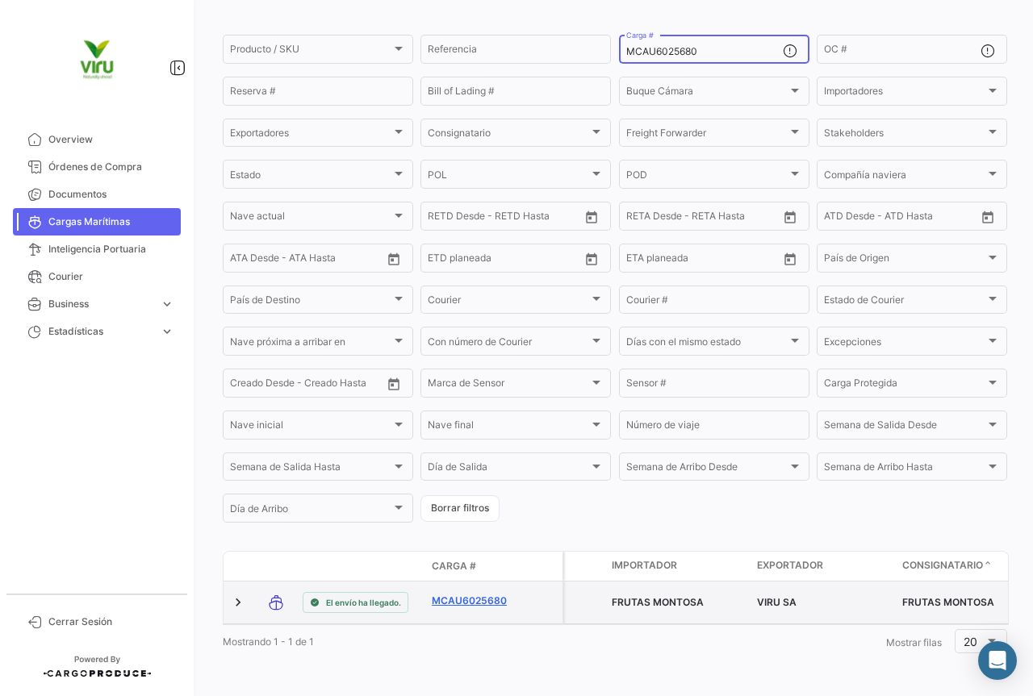
type input "MCAU6025680"
click at [475, 594] on link "MCAU6025680" at bounding box center [474, 601] width 84 height 15
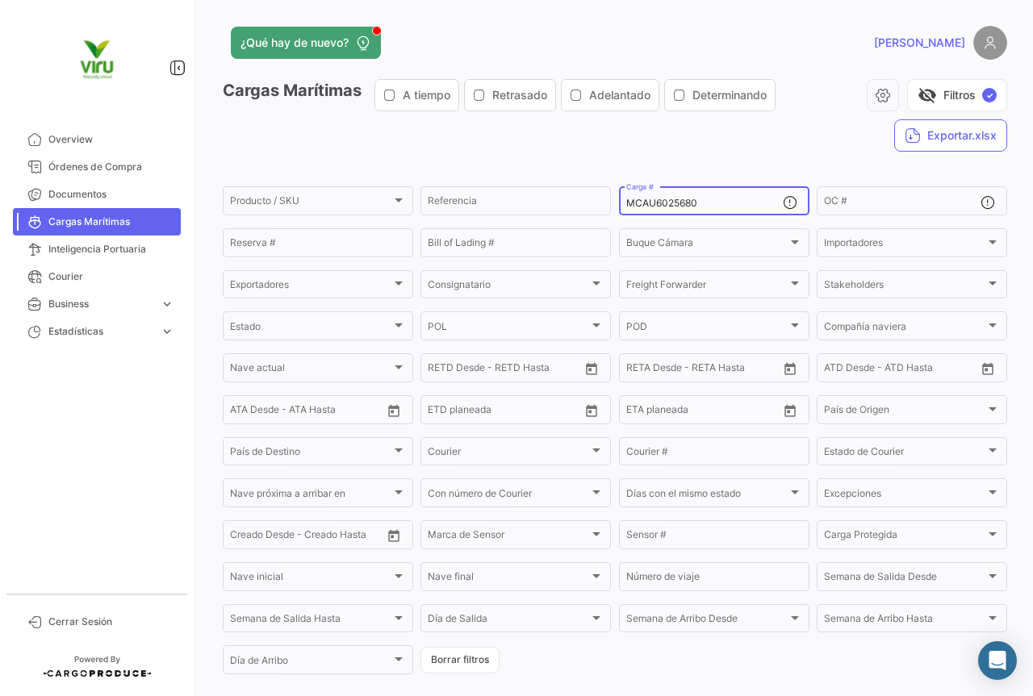
drag, startPoint x: 711, startPoint y: 202, endPoint x: 616, endPoint y: 198, distance: 95.3
click at [619, 198] on div "MCAU6025680 Carga #" at bounding box center [714, 199] width 190 height 31
paste input "56758"
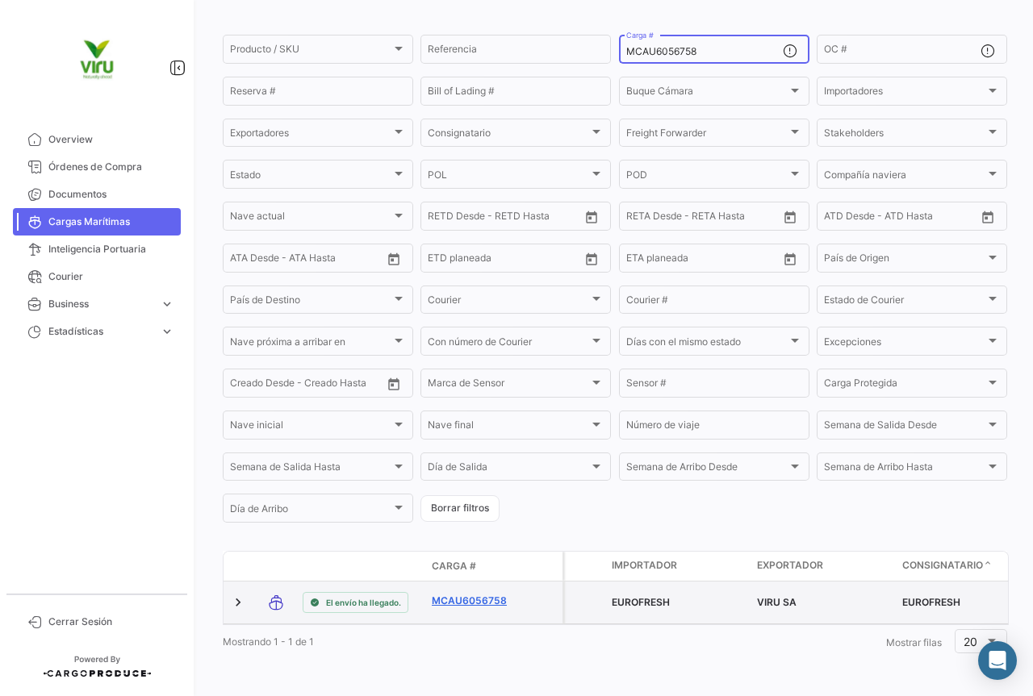
type input "MCAU6056758"
click at [500, 594] on link "MCAU6056758" at bounding box center [474, 601] width 84 height 15
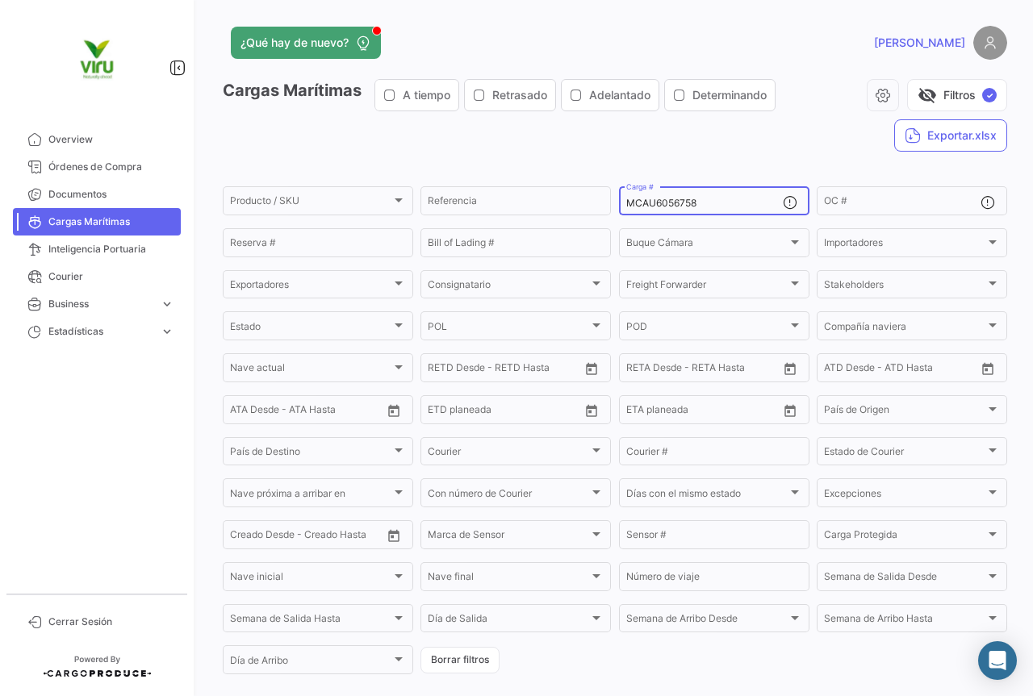
drag, startPoint x: 726, startPoint y: 203, endPoint x: 610, endPoint y: 206, distance: 116.3
click at [610, 206] on form "Producto / SKU Producto / SKU Referencia MCAU6056758 Carga # OC # Reserva # Bil…" at bounding box center [615, 430] width 784 height 493
paste input "SDU9798930"
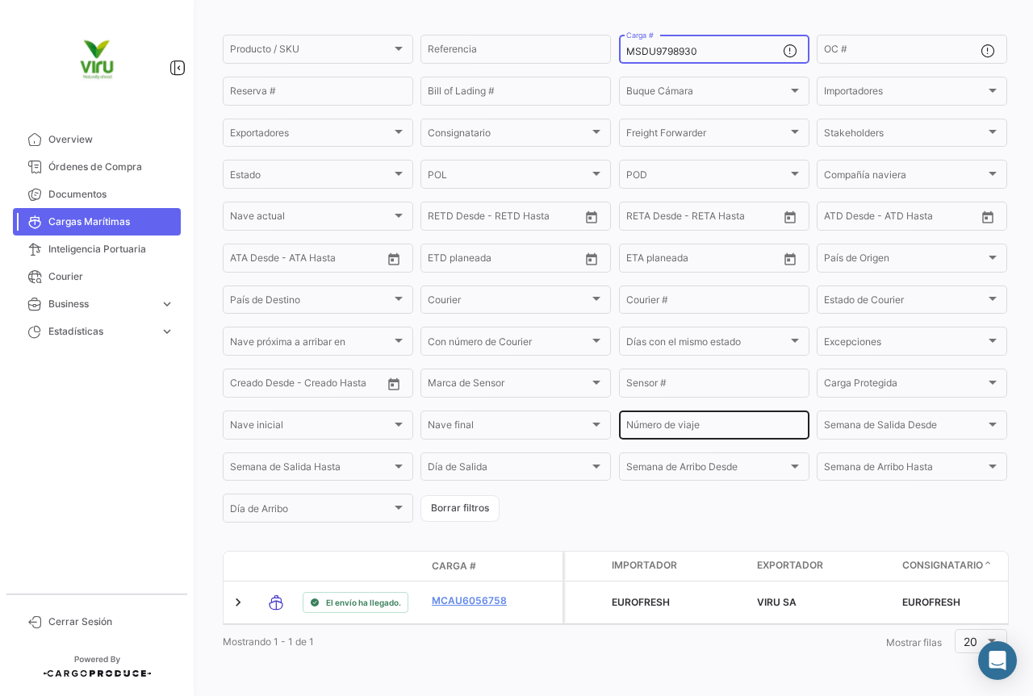
scroll to position [164, 0]
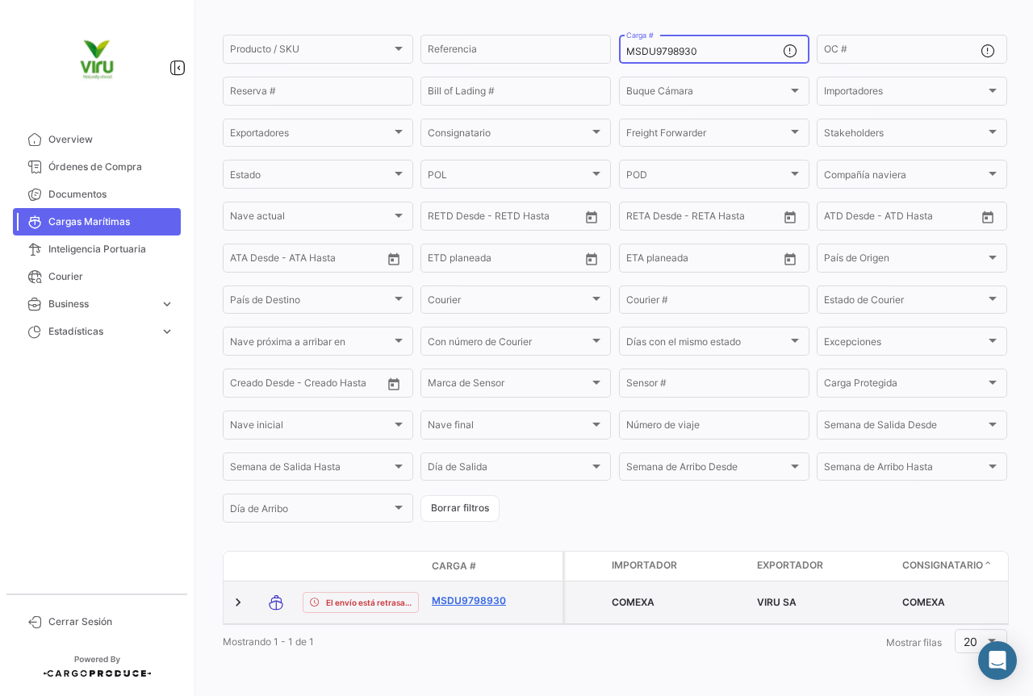
type input "MSDU9798930"
click at [471, 594] on link "MSDU9798930" at bounding box center [474, 601] width 84 height 15
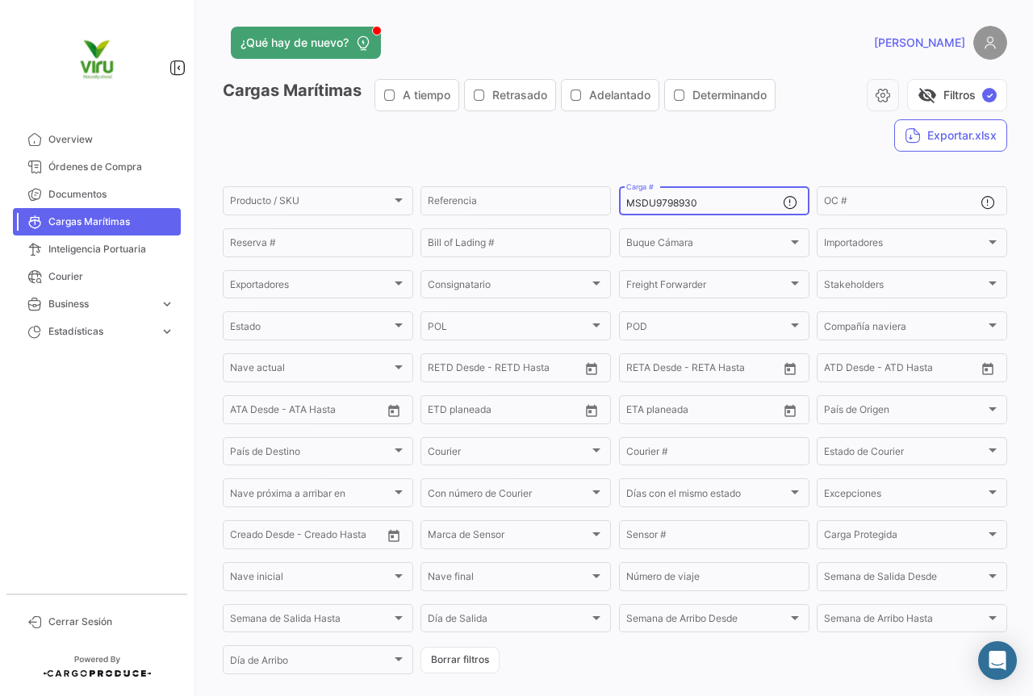
drag, startPoint x: 708, startPoint y: 203, endPoint x: 617, endPoint y: 203, distance: 90.4
click at [619, 203] on div "MSDU9798930 Carga #" at bounding box center [714, 199] width 190 height 31
paste input "EDU9685388"
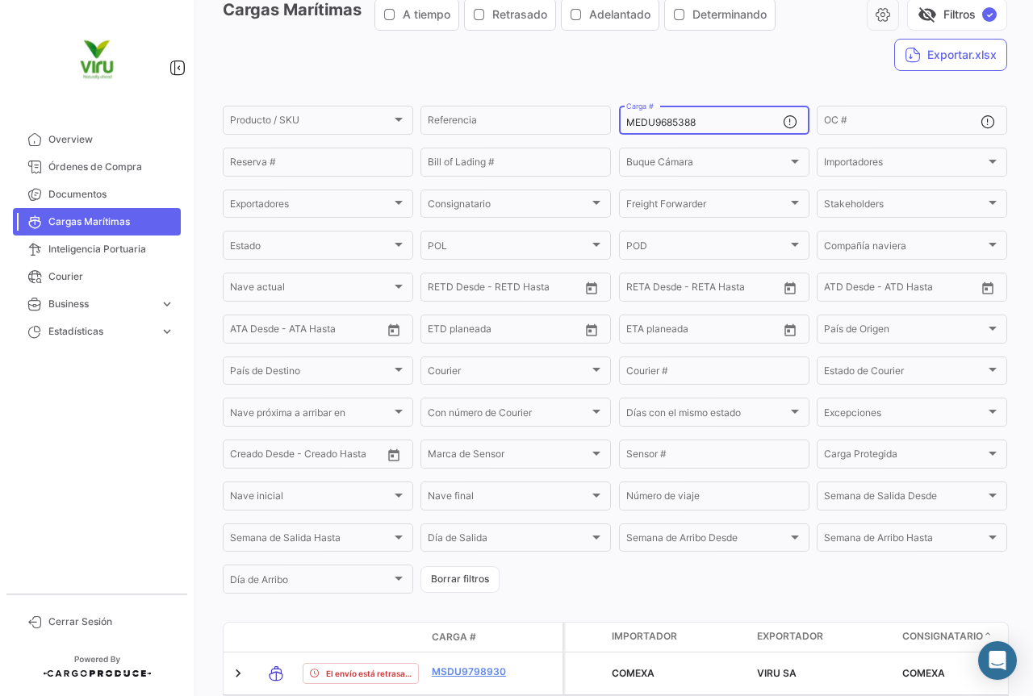
scroll to position [161, 0]
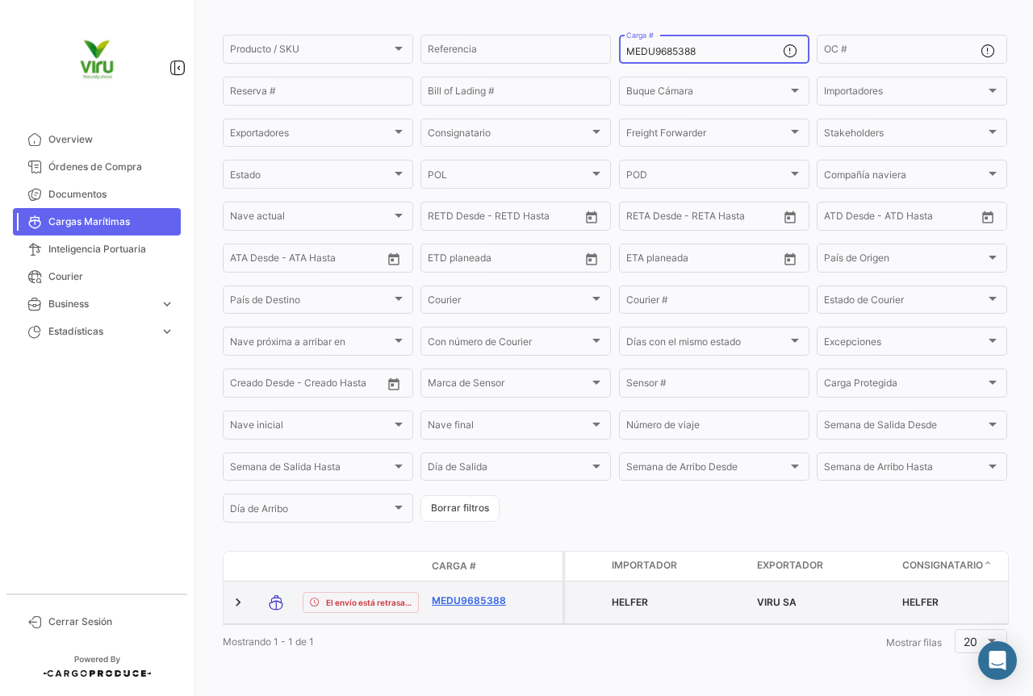
type input "MEDU9685388"
click at [479, 594] on link "MEDU9685388" at bounding box center [474, 601] width 84 height 15
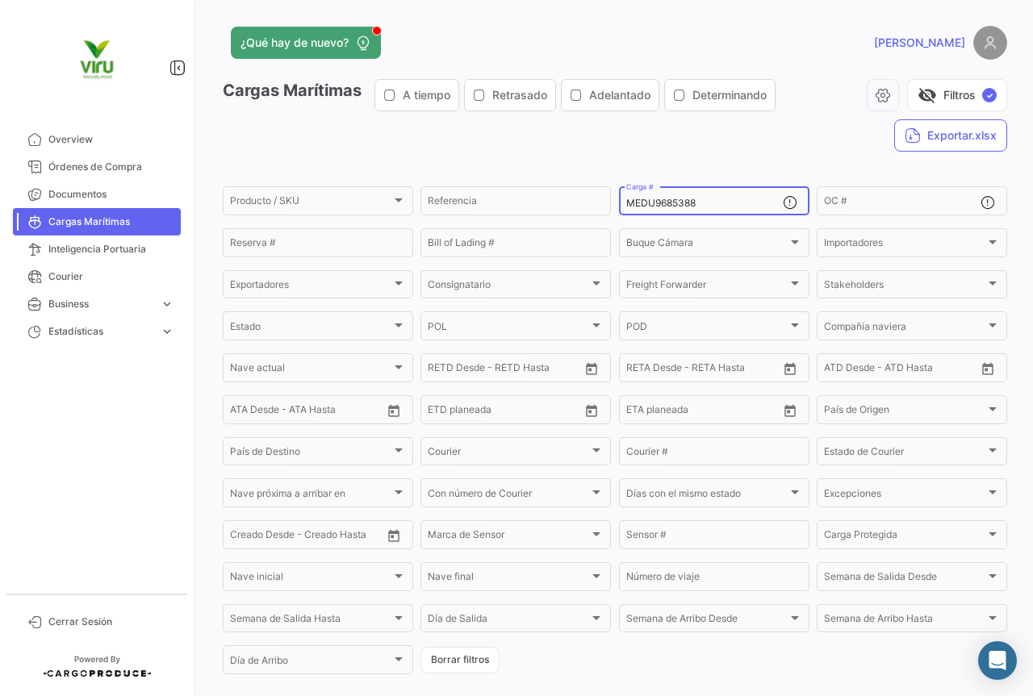
drag, startPoint x: 719, startPoint y: 199, endPoint x: 621, endPoint y: 206, distance: 98.7
click at [621, 206] on div "MEDU9685388 Carga #" at bounding box center [714, 199] width 190 height 31
paste input
paste input "MSDU9708198"
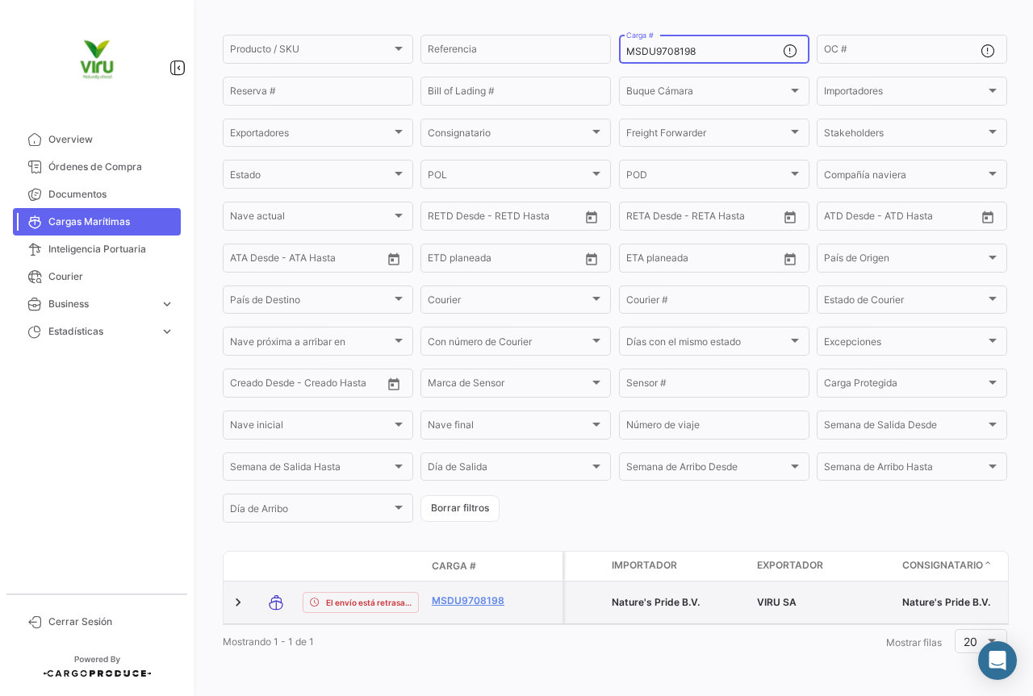
scroll to position [157, 0]
type input "MSDU9708198"
click at [480, 594] on link "MSDU9708198" at bounding box center [474, 601] width 84 height 15
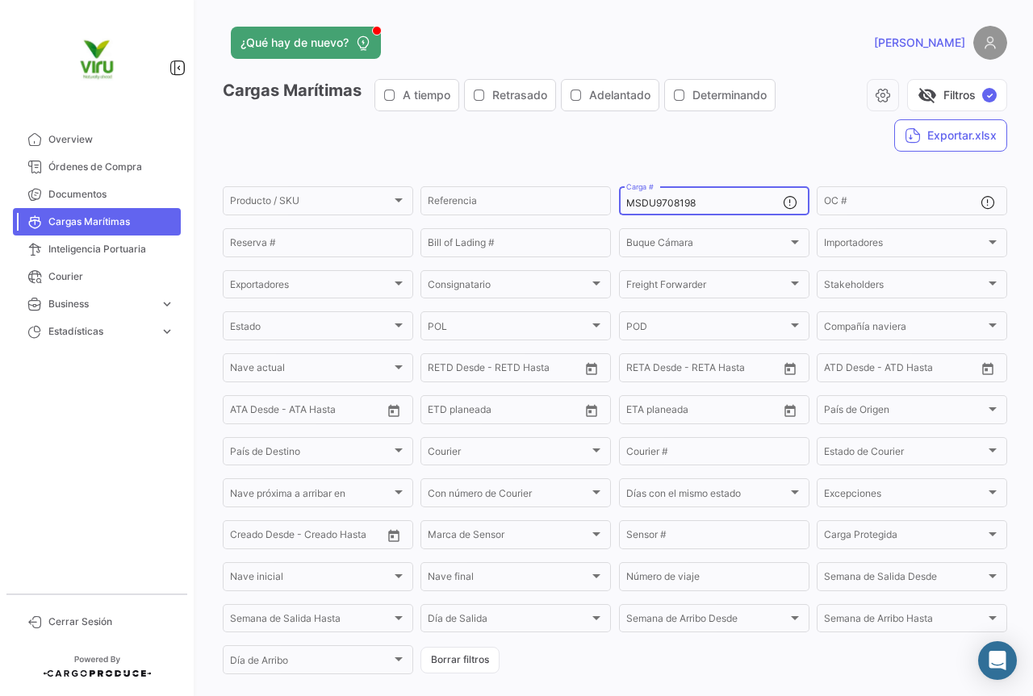
drag, startPoint x: 705, startPoint y: 210, endPoint x: 690, endPoint y: 207, distance: 15.5
click at [690, 207] on div "MSDU9708198 Carga #" at bounding box center [704, 199] width 157 height 31
drag, startPoint x: 704, startPoint y: 202, endPoint x: 617, endPoint y: 207, distance: 87.3
click at [619, 207] on div "MSDU9708198 Carga #" at bounding box center [714, 199] width 190 height 31
paste input "51759"
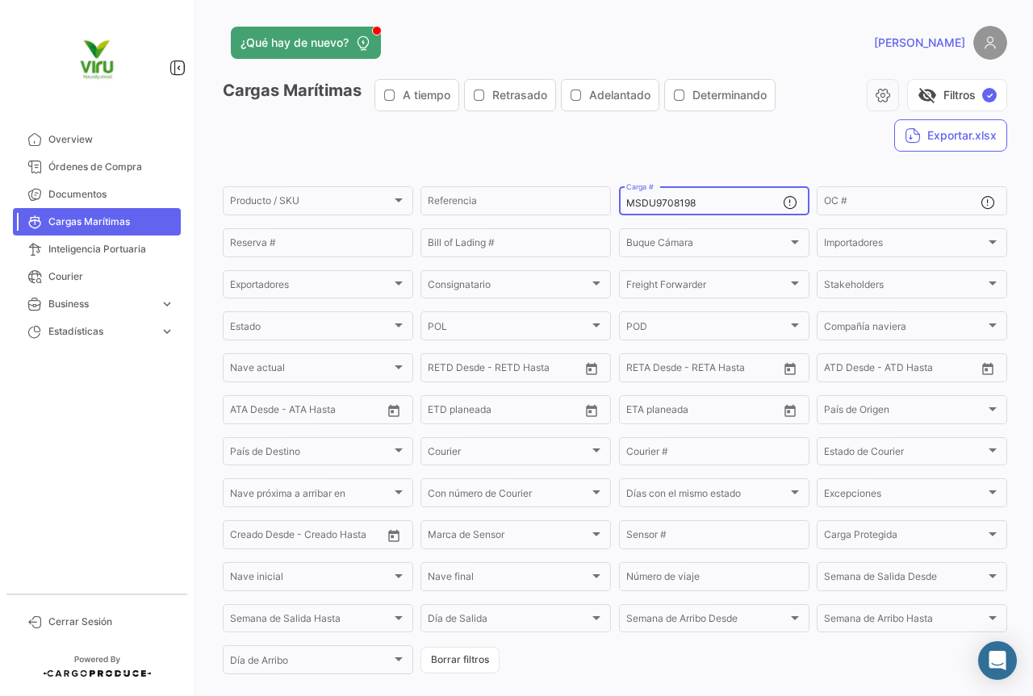
type input "MSDU9751759"
drag, startPoint x: 700, startPoint y: 203, endPoint x: 610, endPoint y: 204, distance: 89.6
click at [610, 204] on form "Producto / SKU Producto / SKU Referencia MSDU9751759 Carga # OC # Reserva # Bil…" at bounding box center [615, 430] width 784 height 493
paste input "MAU1416701"
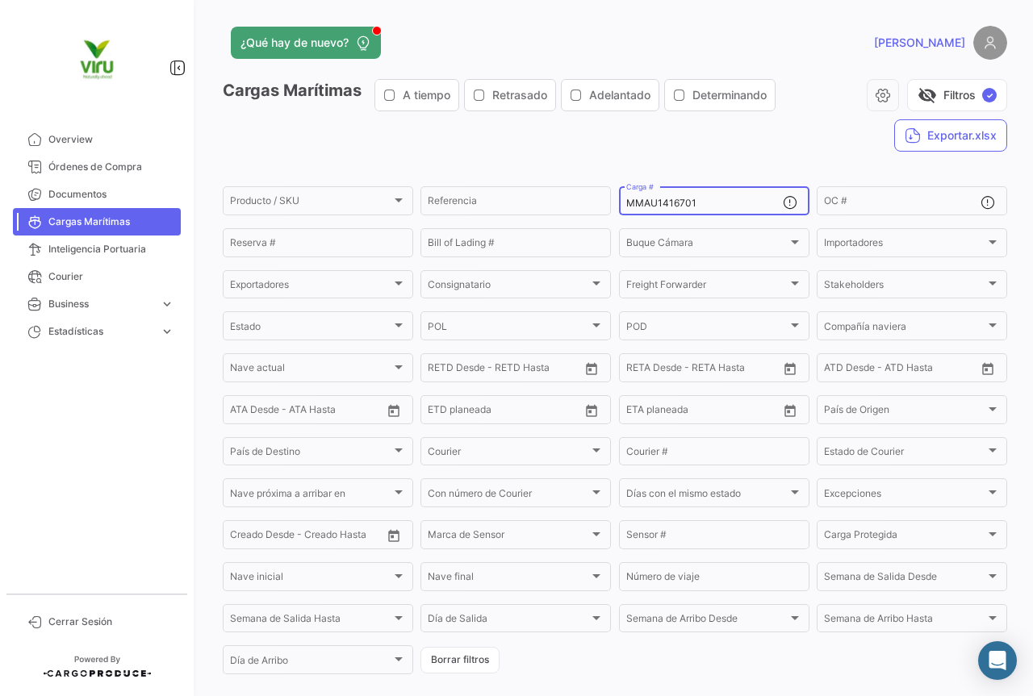
scroll to position [157, 0]
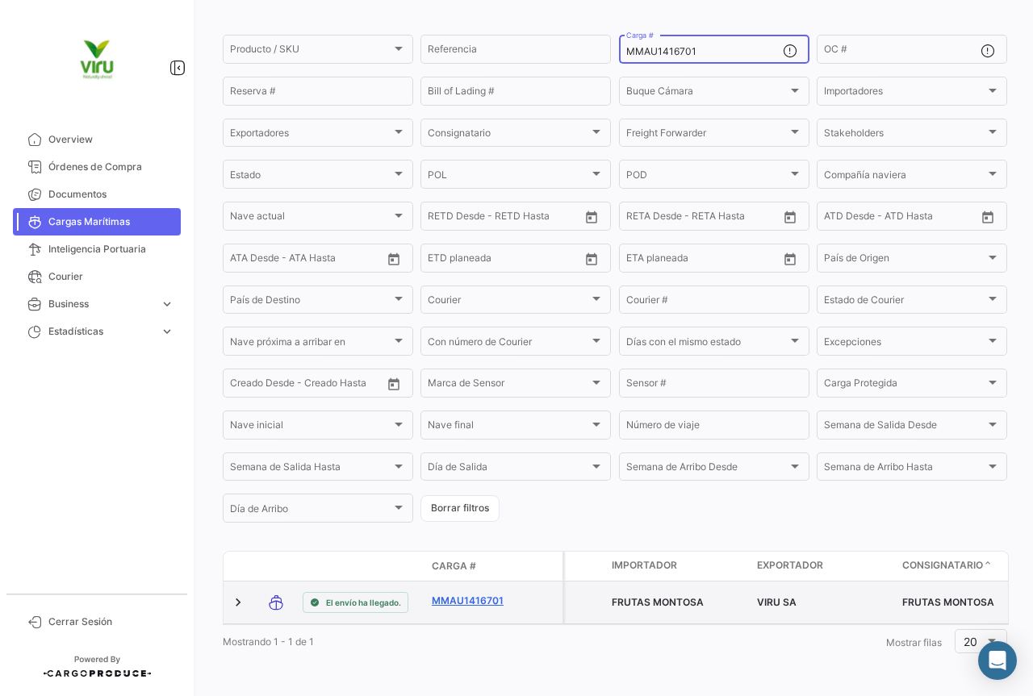
type input "MMAU1416701"
click at [460, 594] on link "MMAU1416701" at bounding box center [474, 601] width 84 height 15
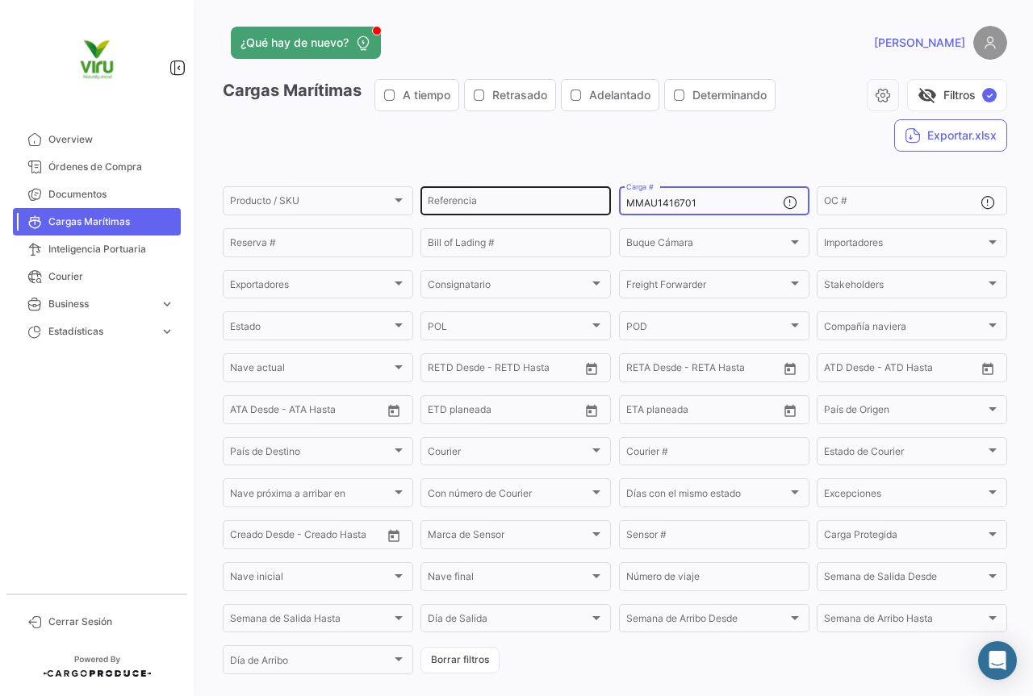
drag, startPoint x: 729, startPoint y: 203, endPoint x: 601, endPoint y: 195, distance: 127.8
click at [0, 0] on div "Producto / SKU Producto / SKU Referencia MMAU1416701 Carga # OC # Reserva # Bil…" at bounding box center [0, 0] width 0 height 0
paste input "376002 HLBU9281475 SEGU9378217 HLBU9155564 MCAU6032165 MMAU1373657 MMAU1291116 …"
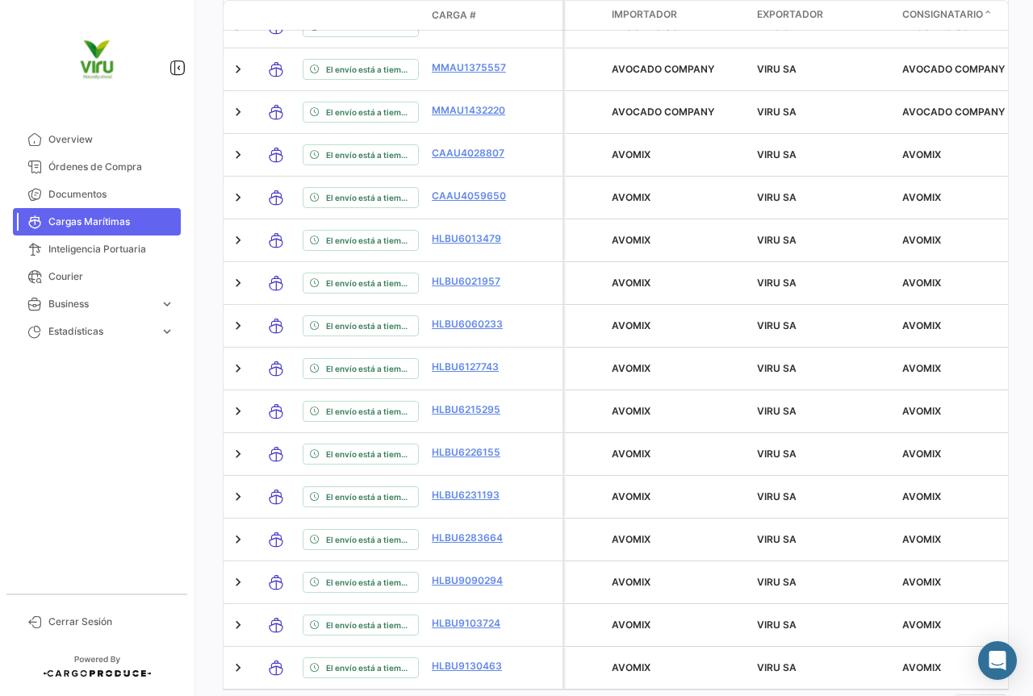
type input "MMAU1376002, HLBU9281475, SEGU9378217, HLBU9155564, MCAU6032165, MMAU1373657, M…"
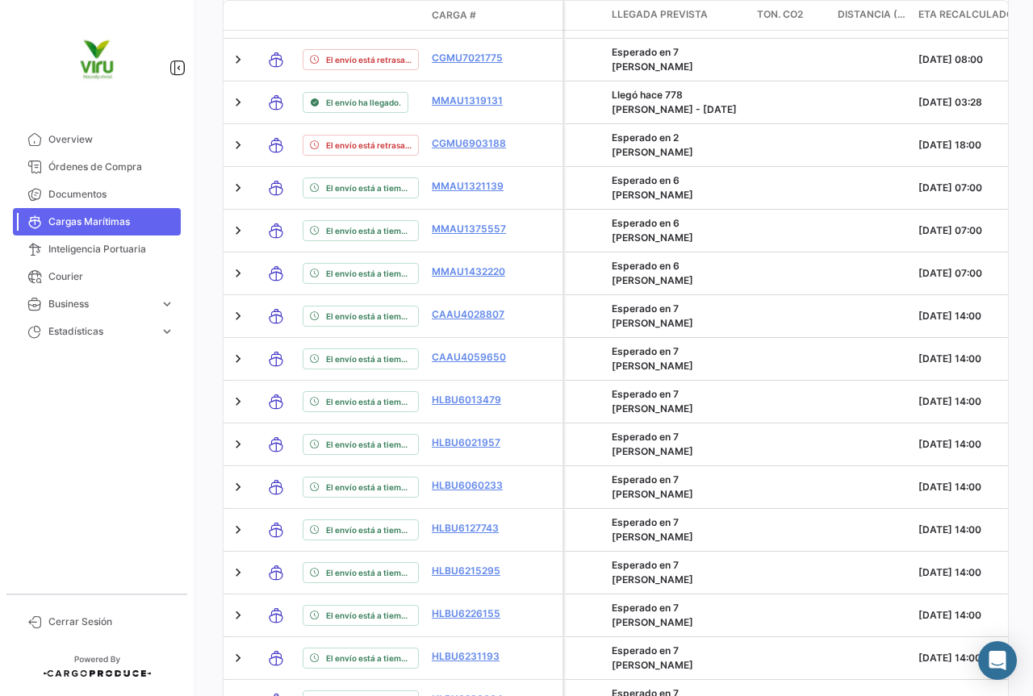
scroll to position [899, 0]
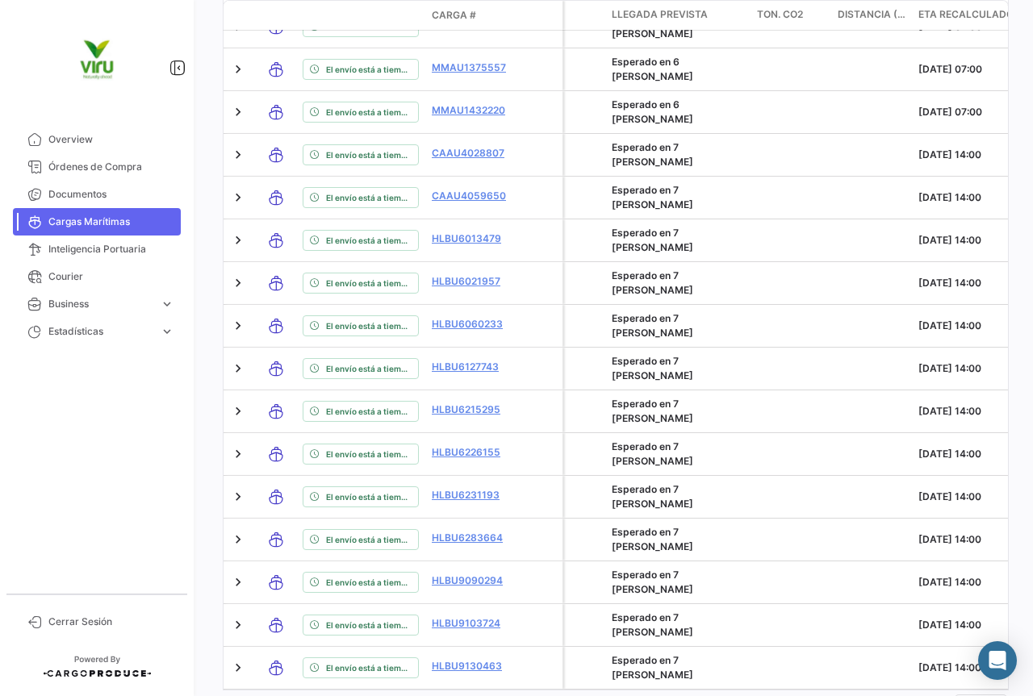
click at [583, 696] on link "2" at bounding box center [582, 707] width 19 height 18
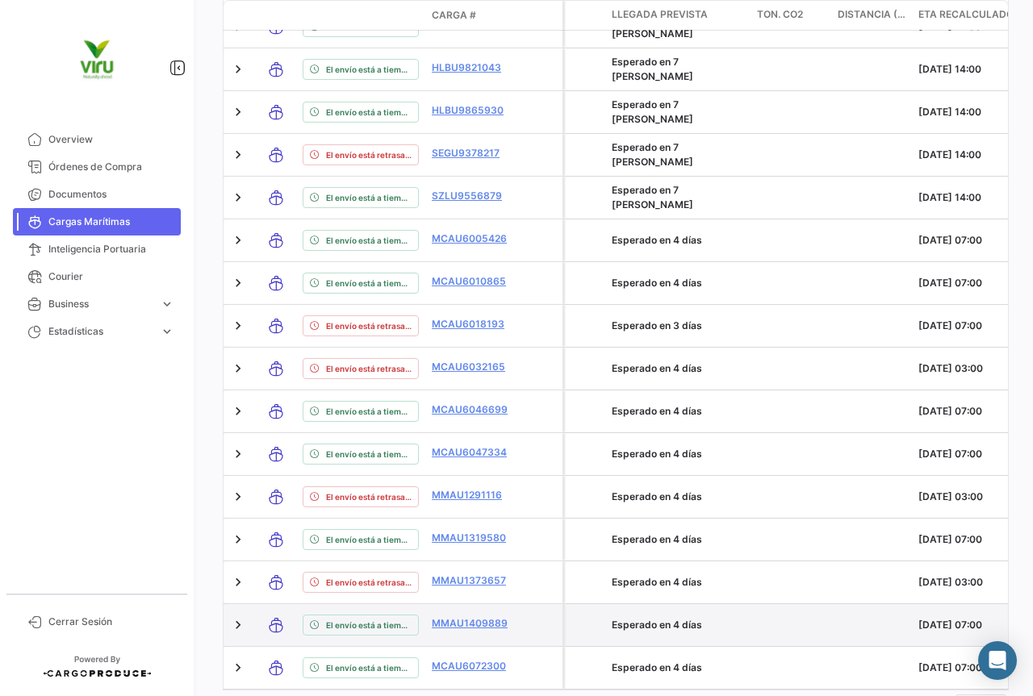
scroll to position [912, 0]
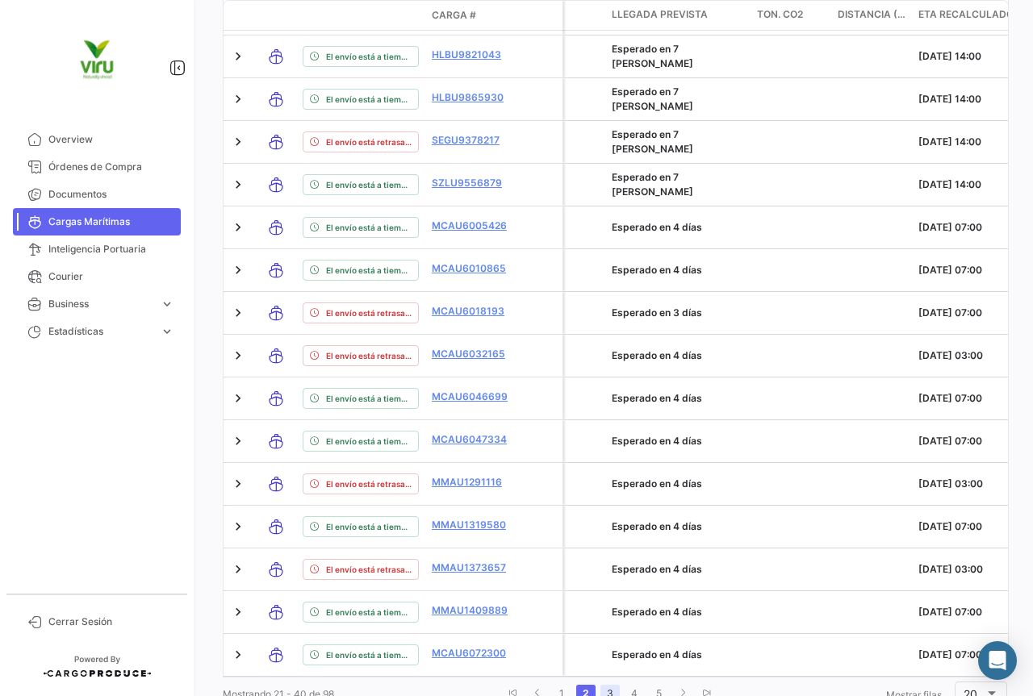
click at [602, 685] on link "3" at bounding box center [609, 694] width 19 height 18
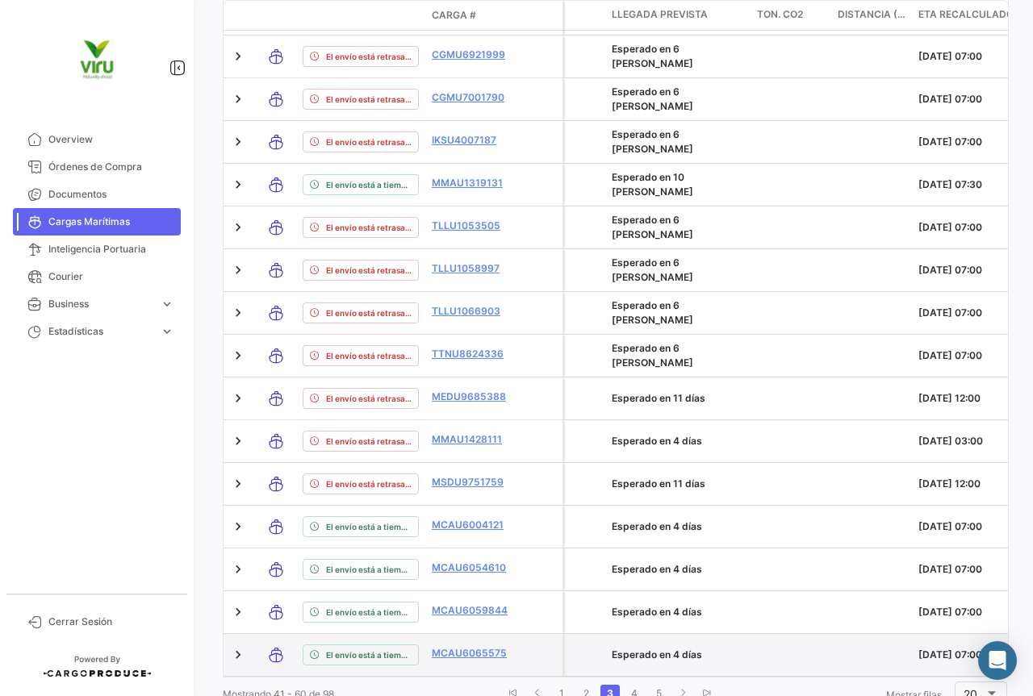
scroll to position [938, 0]
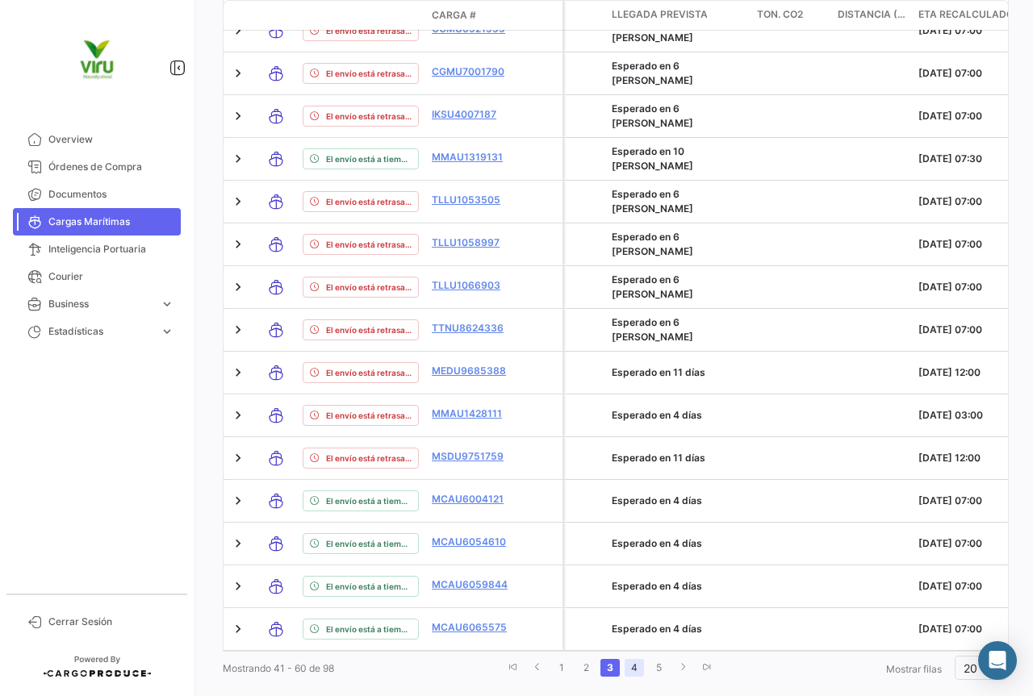
click at [637, 659] on link "4" at bounding box center [634, 668] width 19 height 18
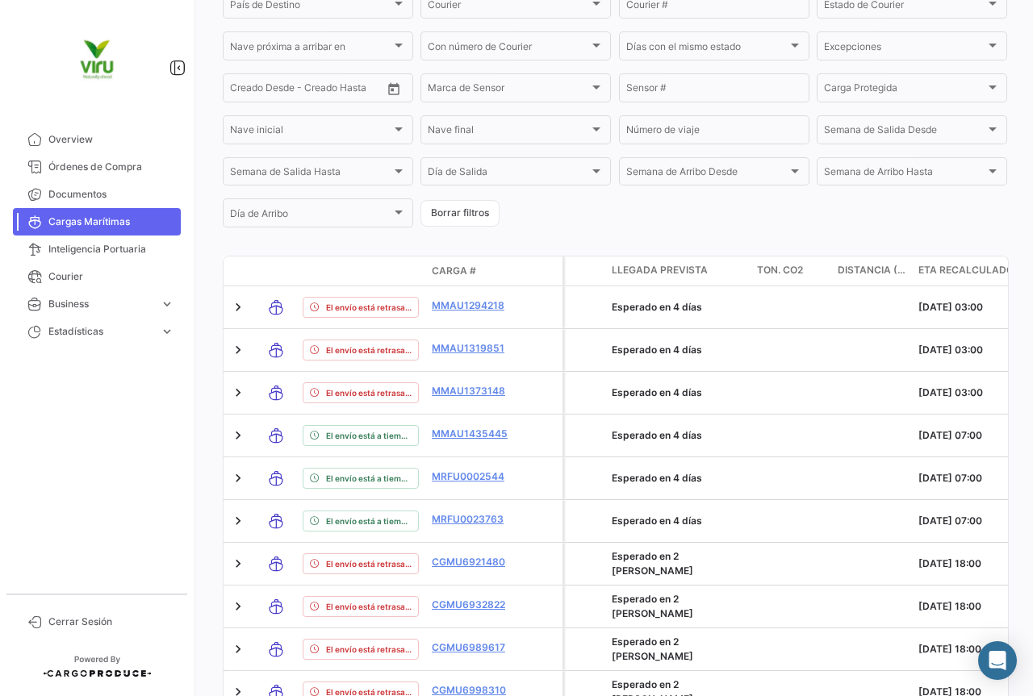
scroll to position [931, 0]
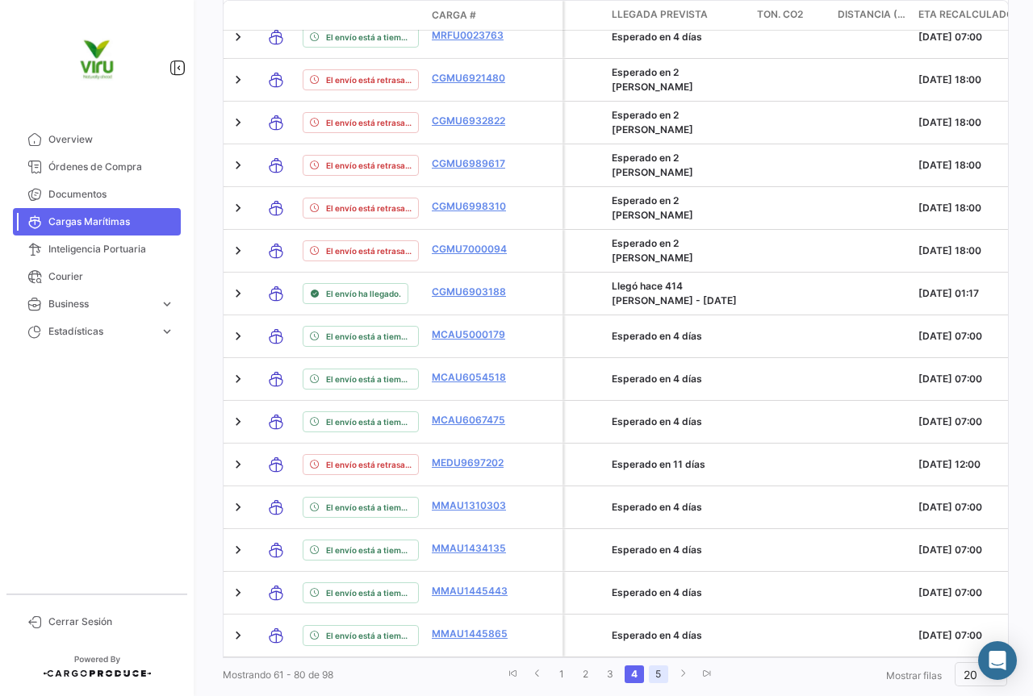
click at [656, 666] on link "5" at bounding box center [658, 675] width 19 height 18
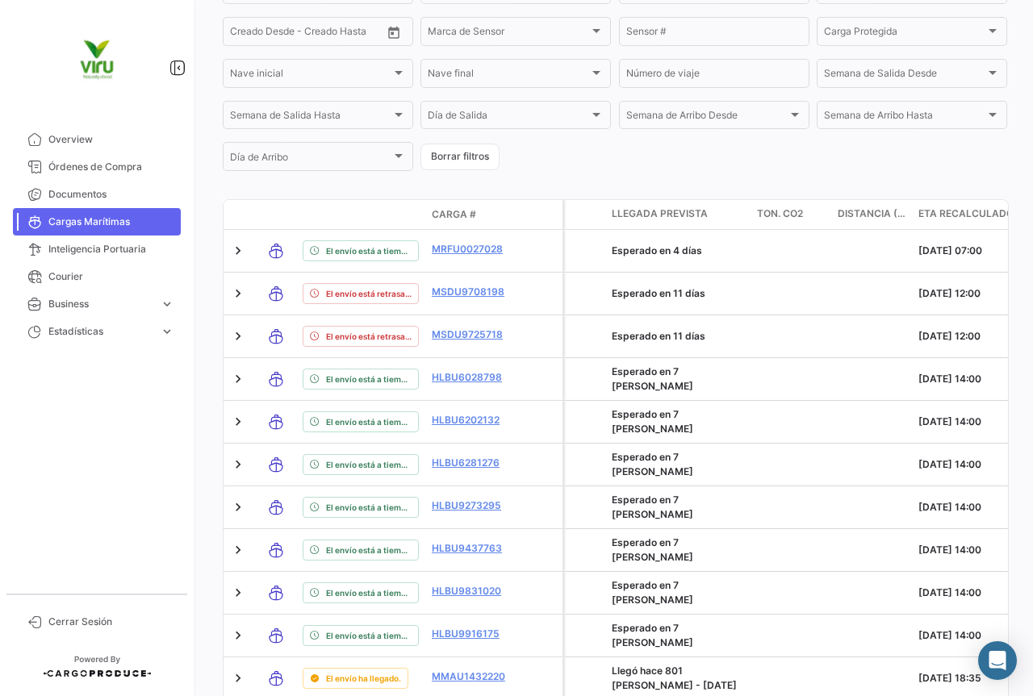
scroll to position [826, 0]
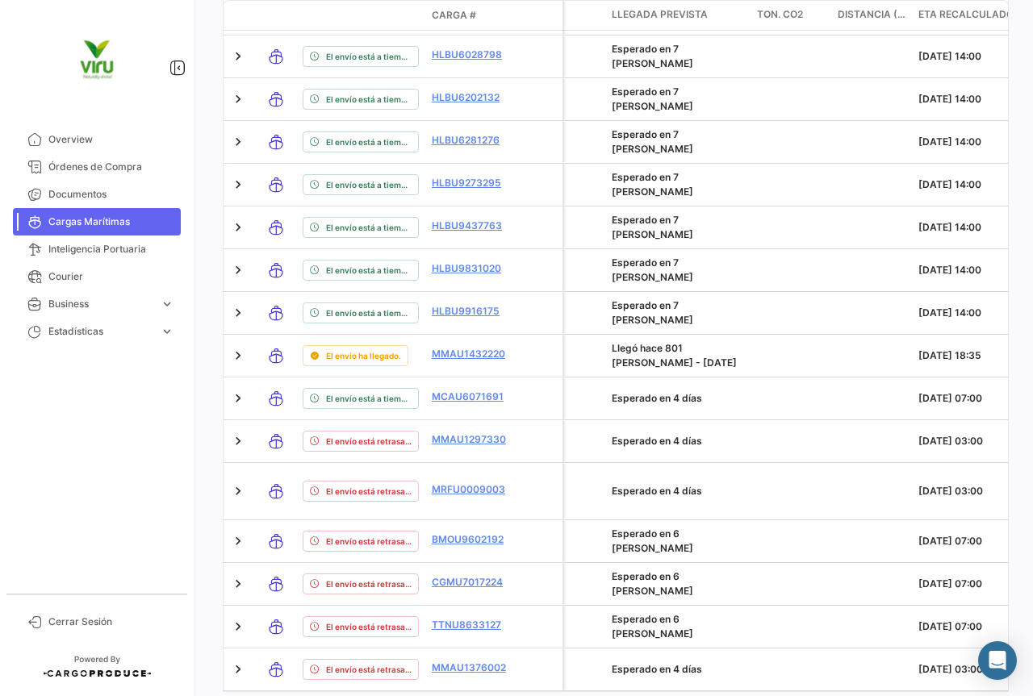
click at [680, 696] on icon "go to next page" at bounding box center [682, 708] width 10 height 10
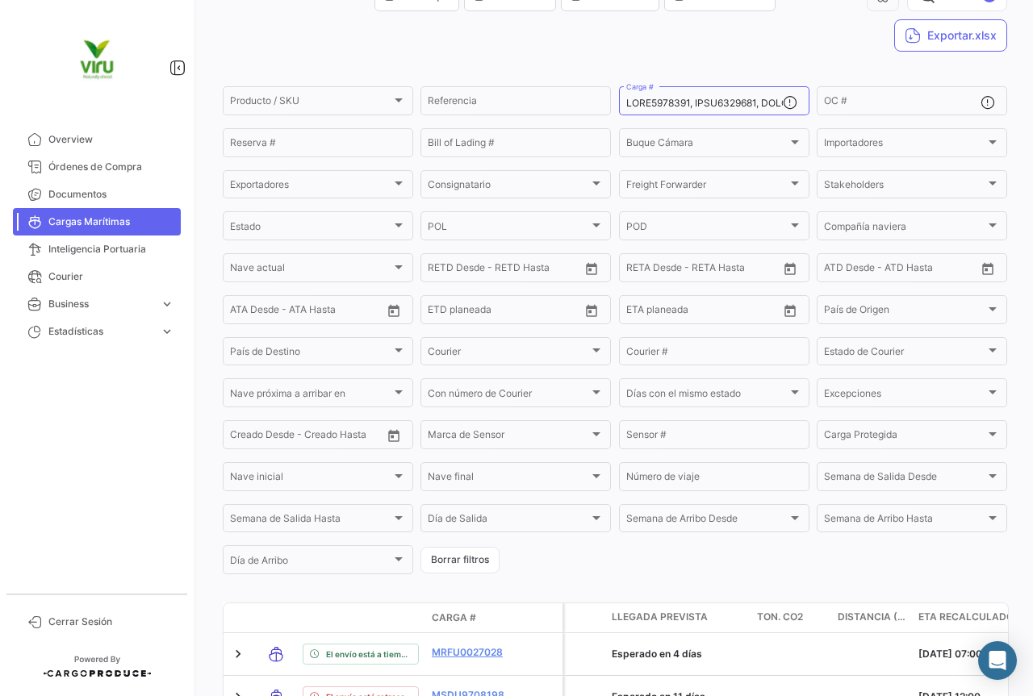
scroll to position [0, 0]
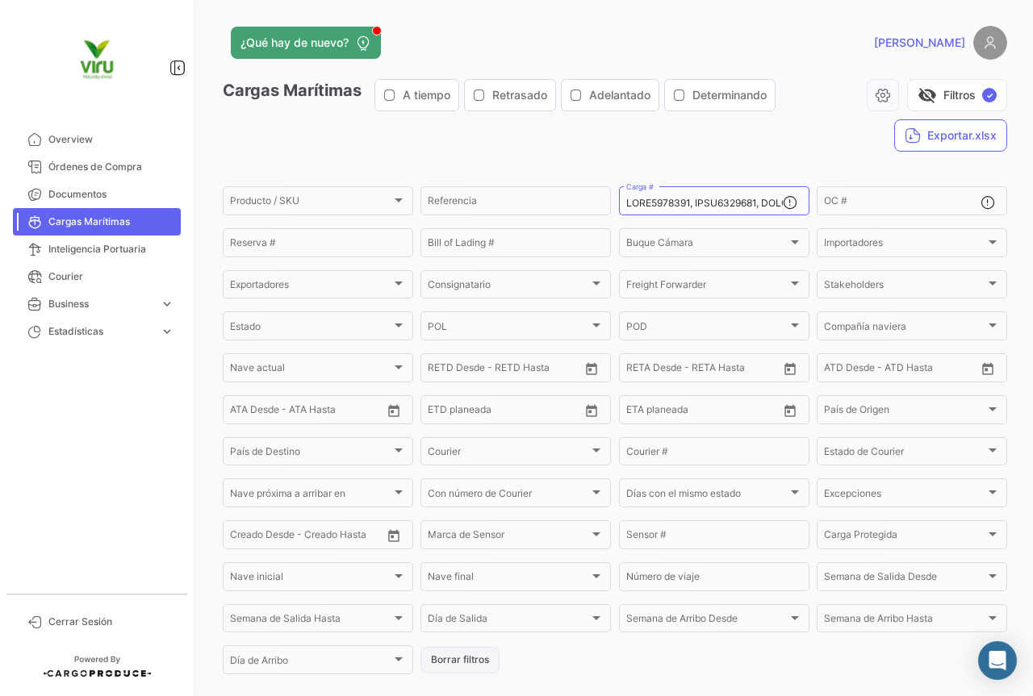
click at [473, 655] on button "Borrar filtros" at bounding box center [459, 660] width 79 height 27
click at [673, 200] on input "Carga #" at bounding box center [704, 203] width 157 height 11
paste input "CGMU6922167"
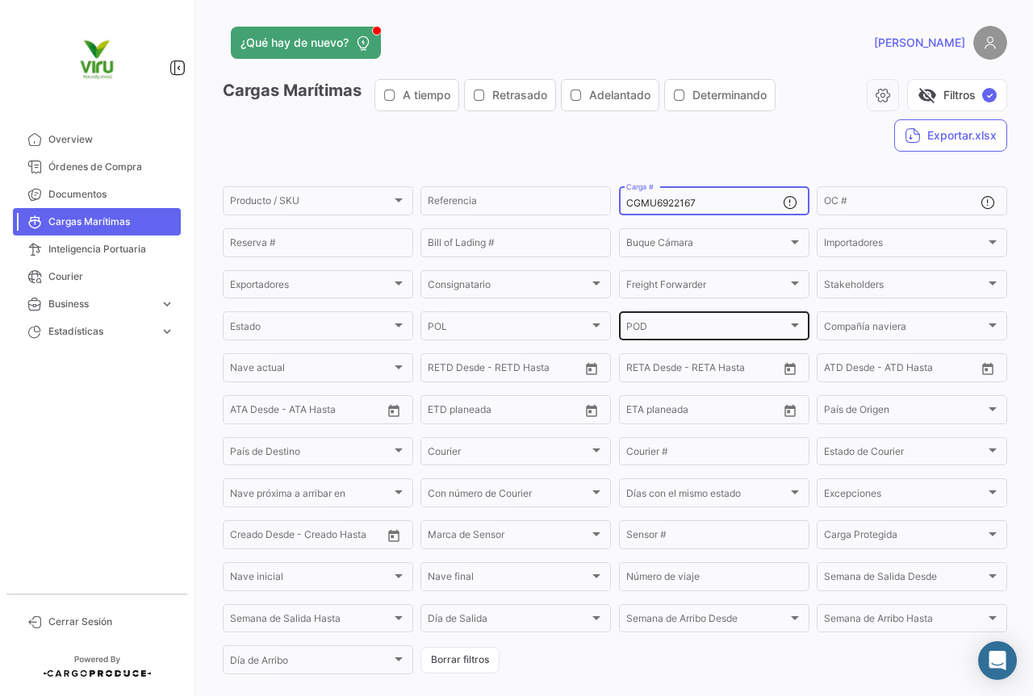
type input "CGMU6922167"
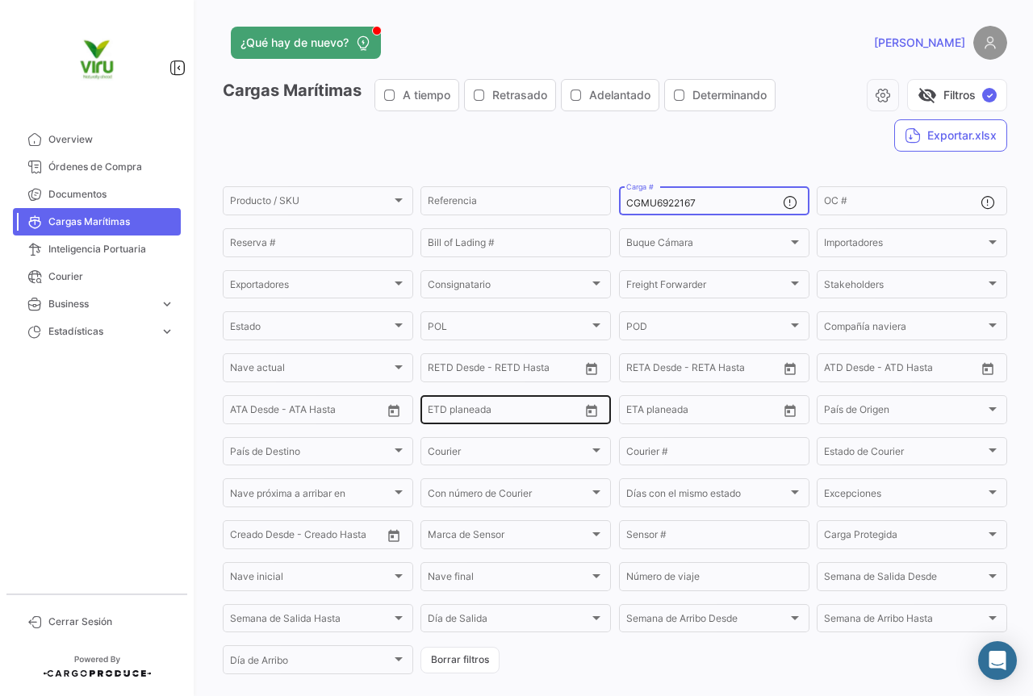
scroll to position [149, 0]
